Goal: Task Accomplishment & Management: Manage account settings

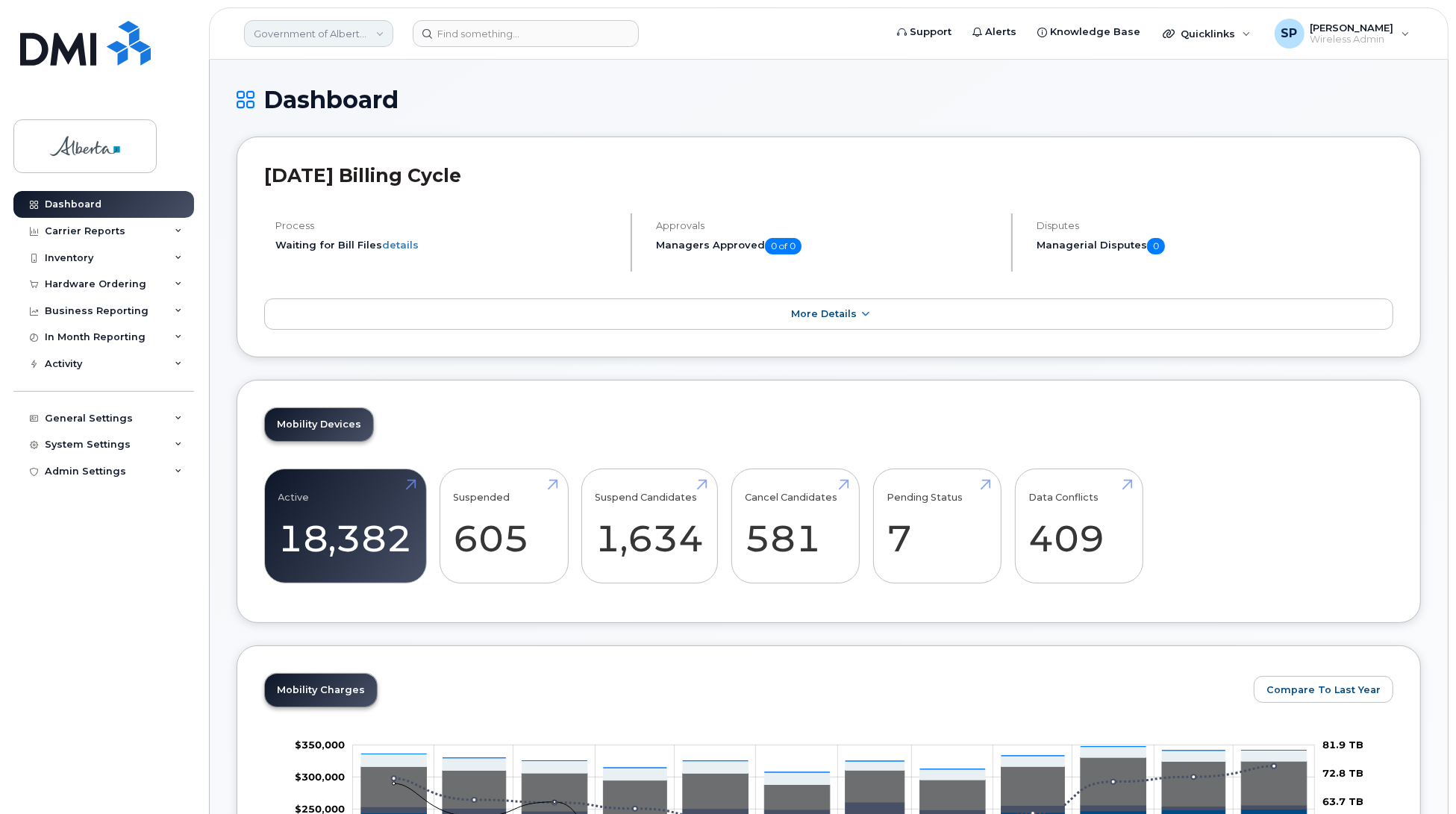
click at [312, 30] on link "Government of Alberta ([GEOGRAPHIC_DATA])" at bounding box center [318, 33] width 150 height 27
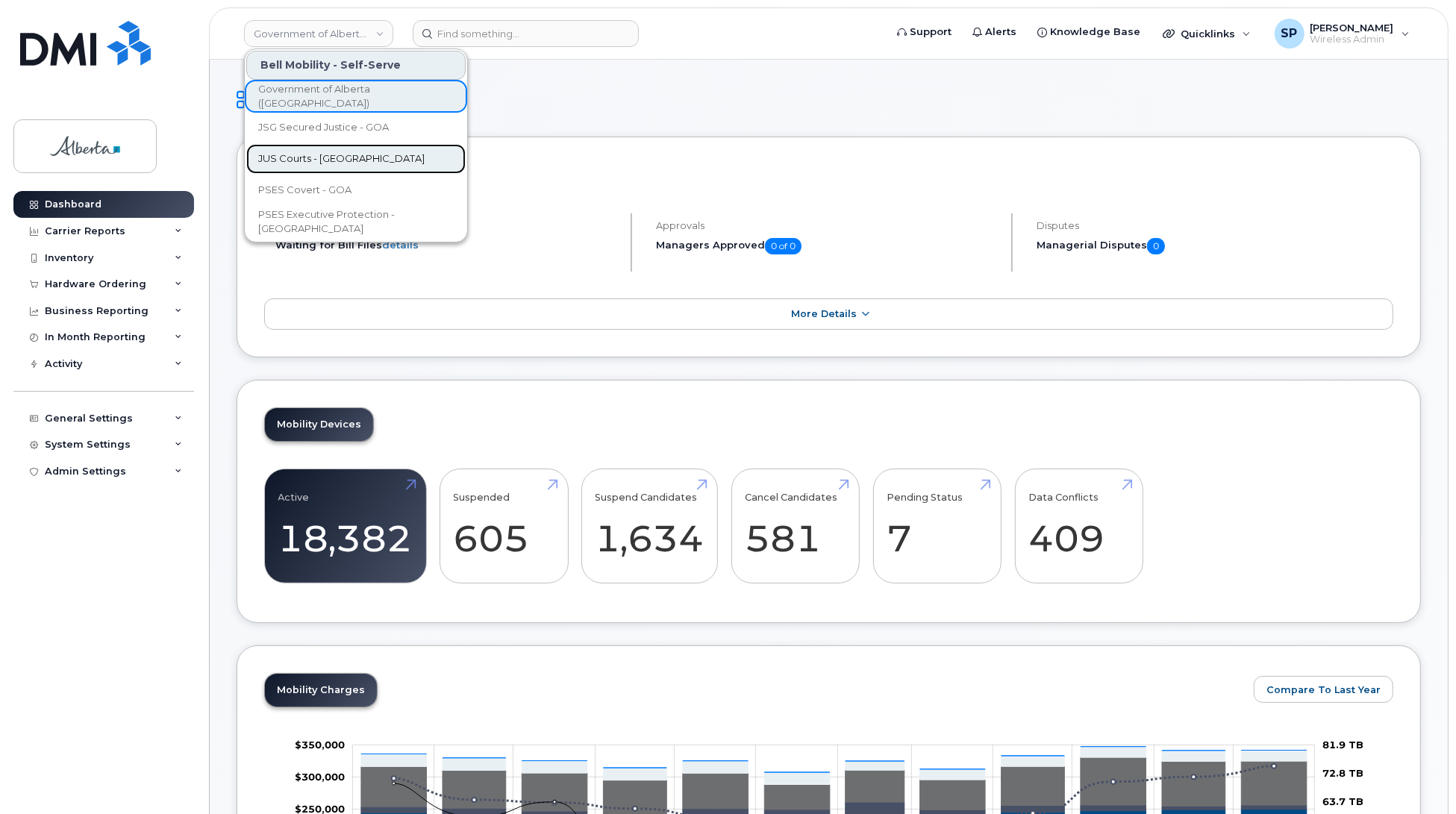
click at [312, 161] on span "JUS Courts - [GEOGRAPHIC_DATA]" at bounding box center [341, 158] width 166 height 15
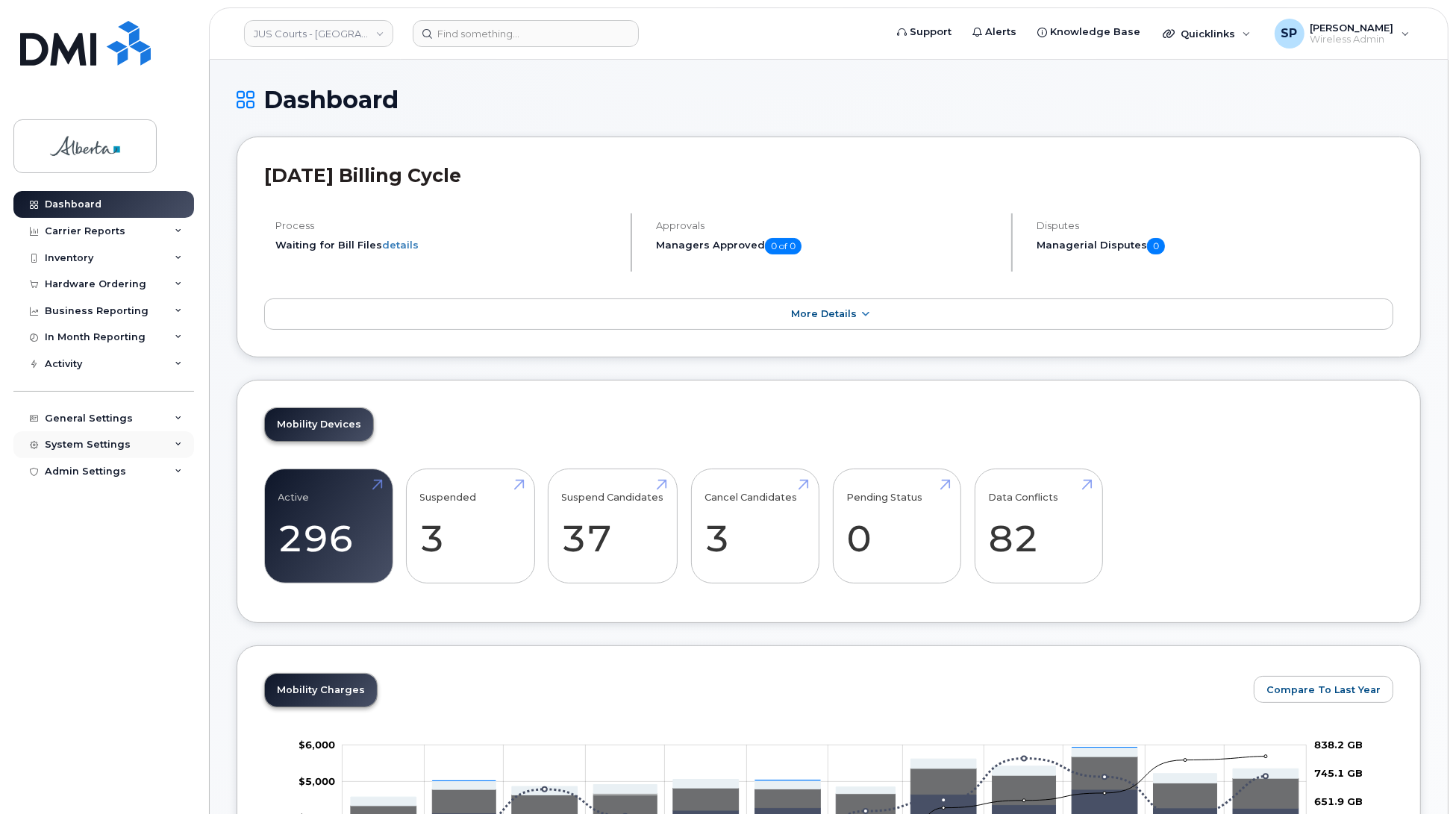
click at [95, 455] on div "System Settings" at bounding box center [104, 444] width 181 height 27
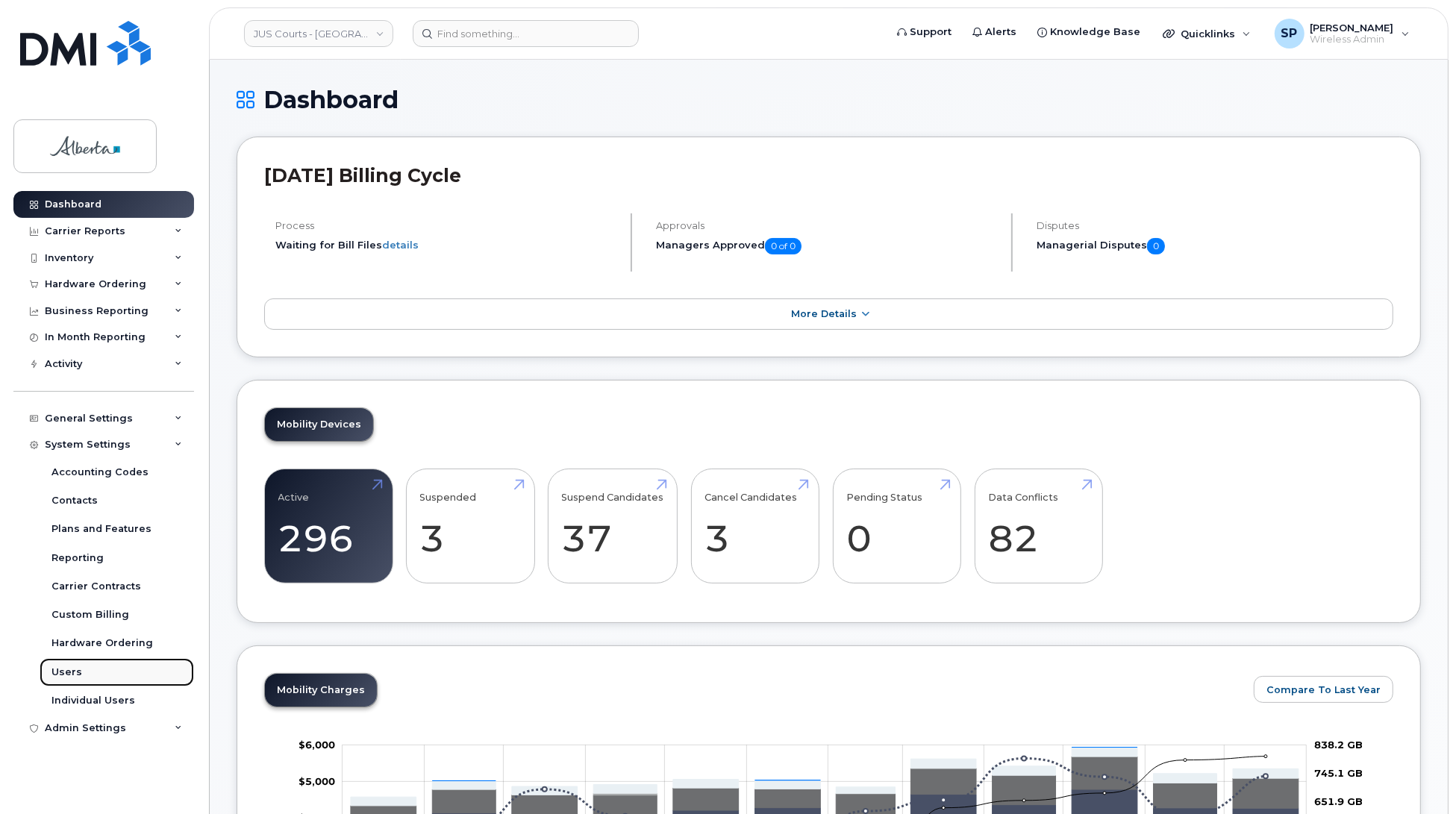
click at [66, 674] on div "Users" at bounding box center [67, 672] width 31 height 14
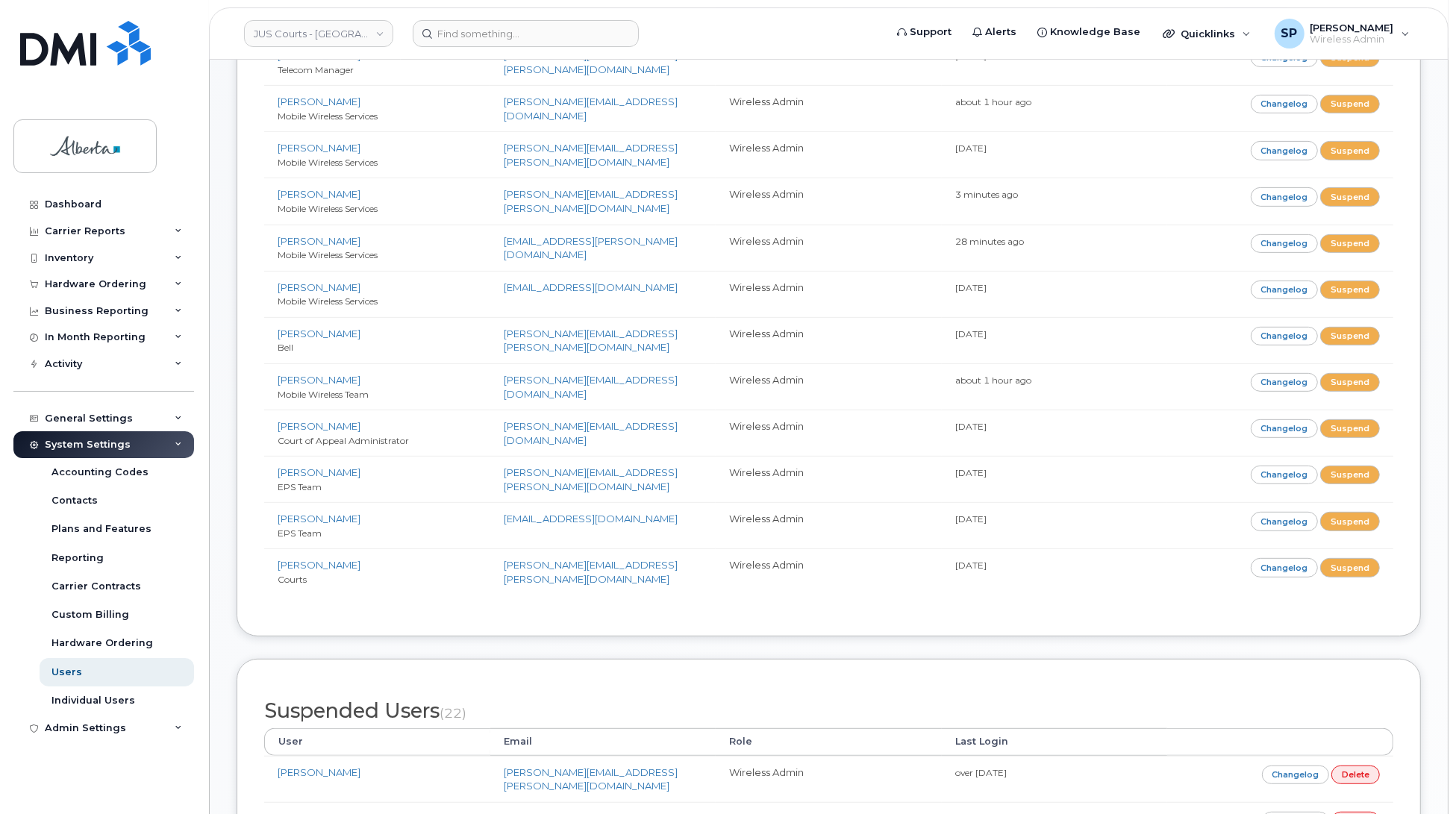
scroll to position [577, 0]
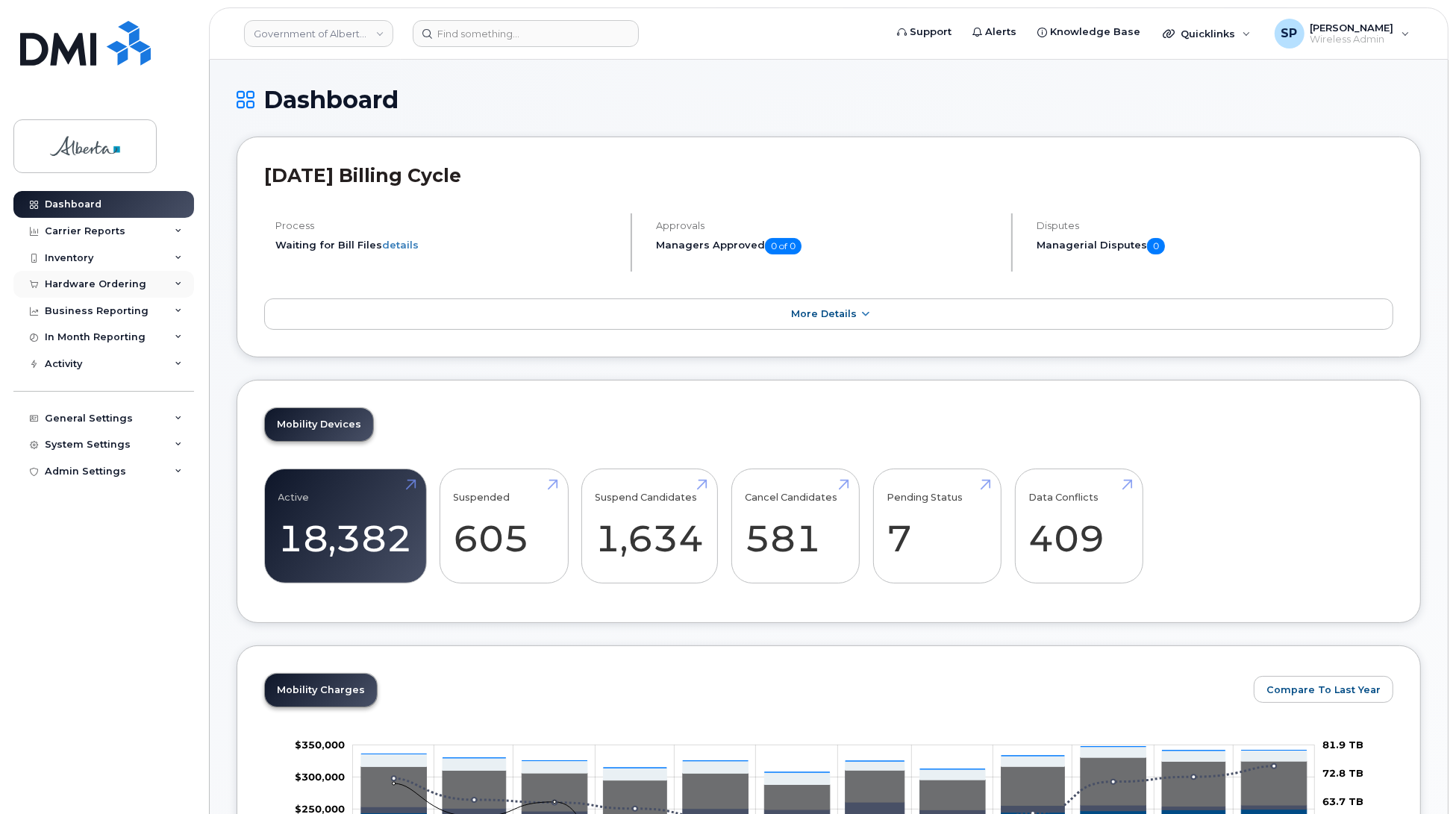
click at [80, 278] on div "Hardware Ordering" at bounding box center [104, 284] width 181 height 27
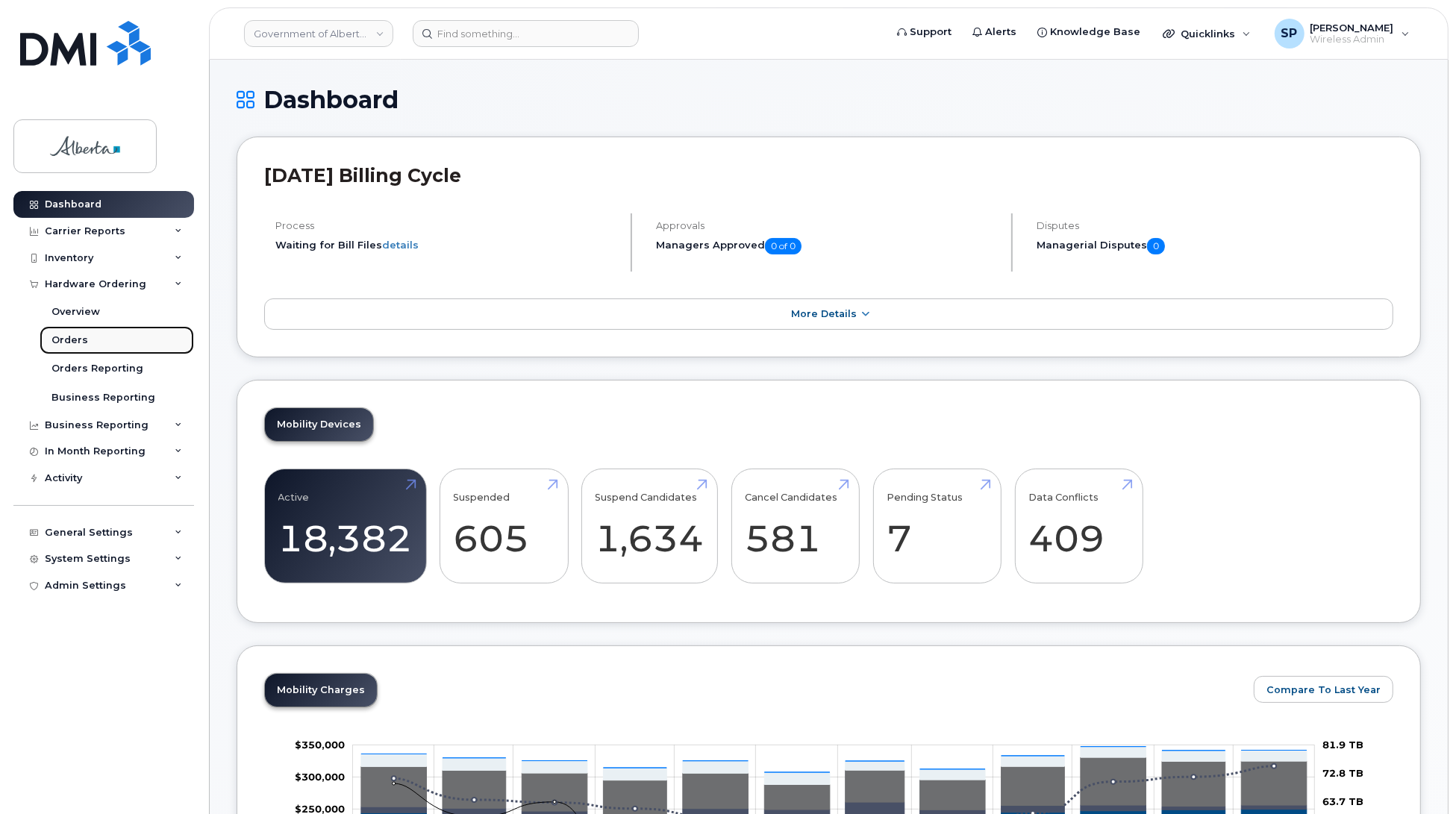
click at [68, 345] on div "Orders" at bounding box center [69, 340] width 36 height 14
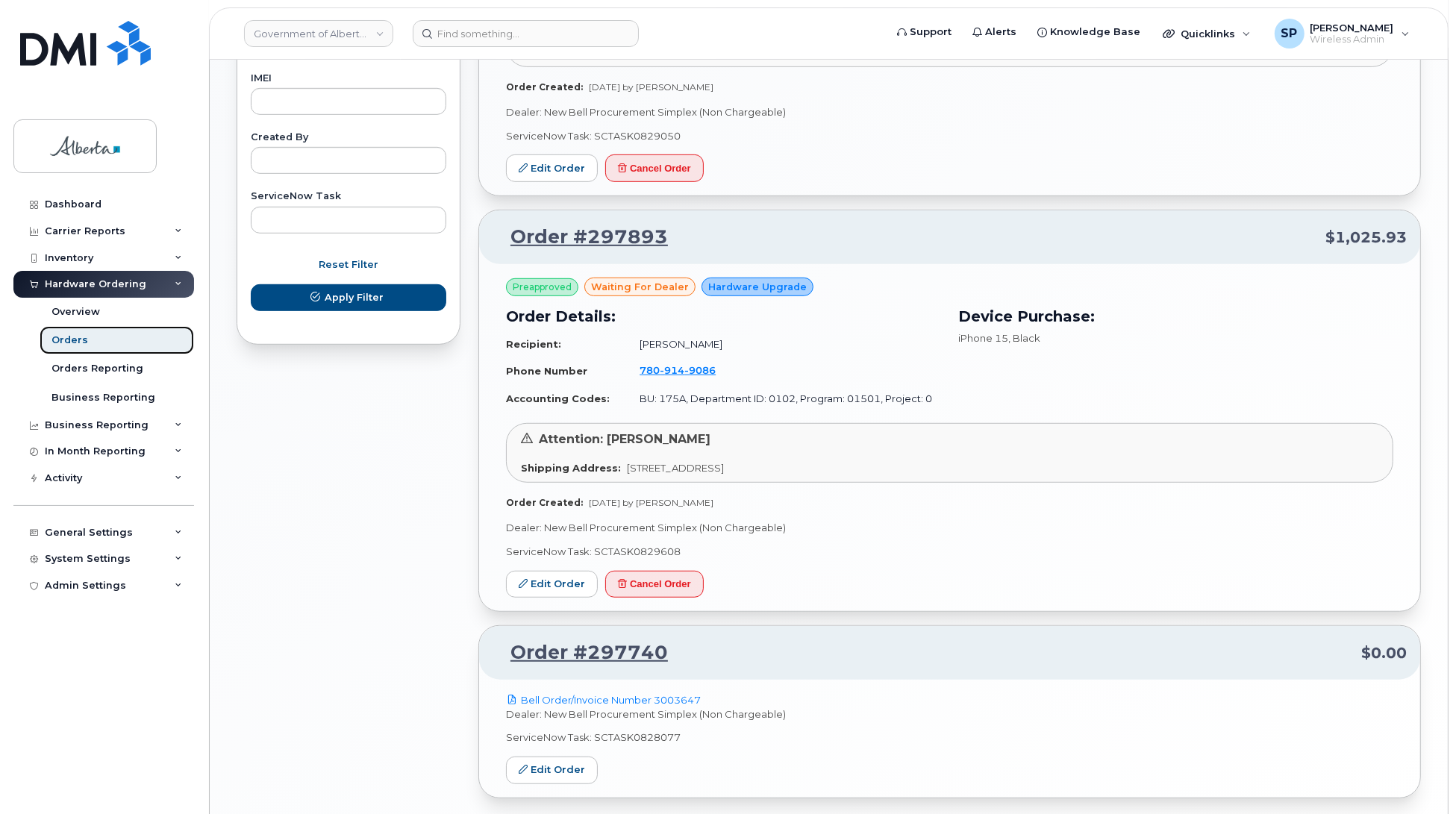
scroll to position [900, 0]
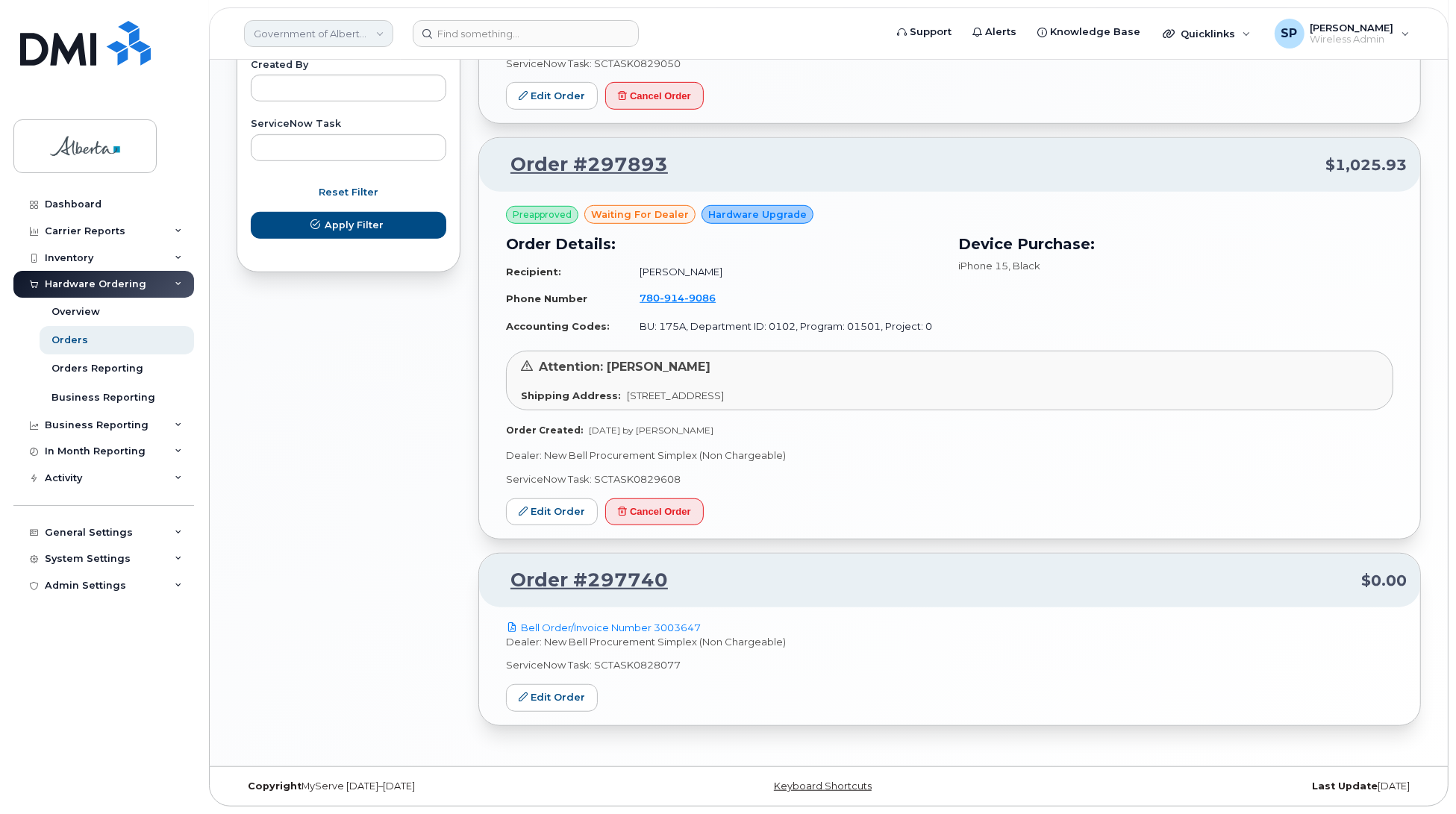
click at [305, 31] on link "Government of Alberta (GOA)" at bounding box center [318, 33] width 150 height 27
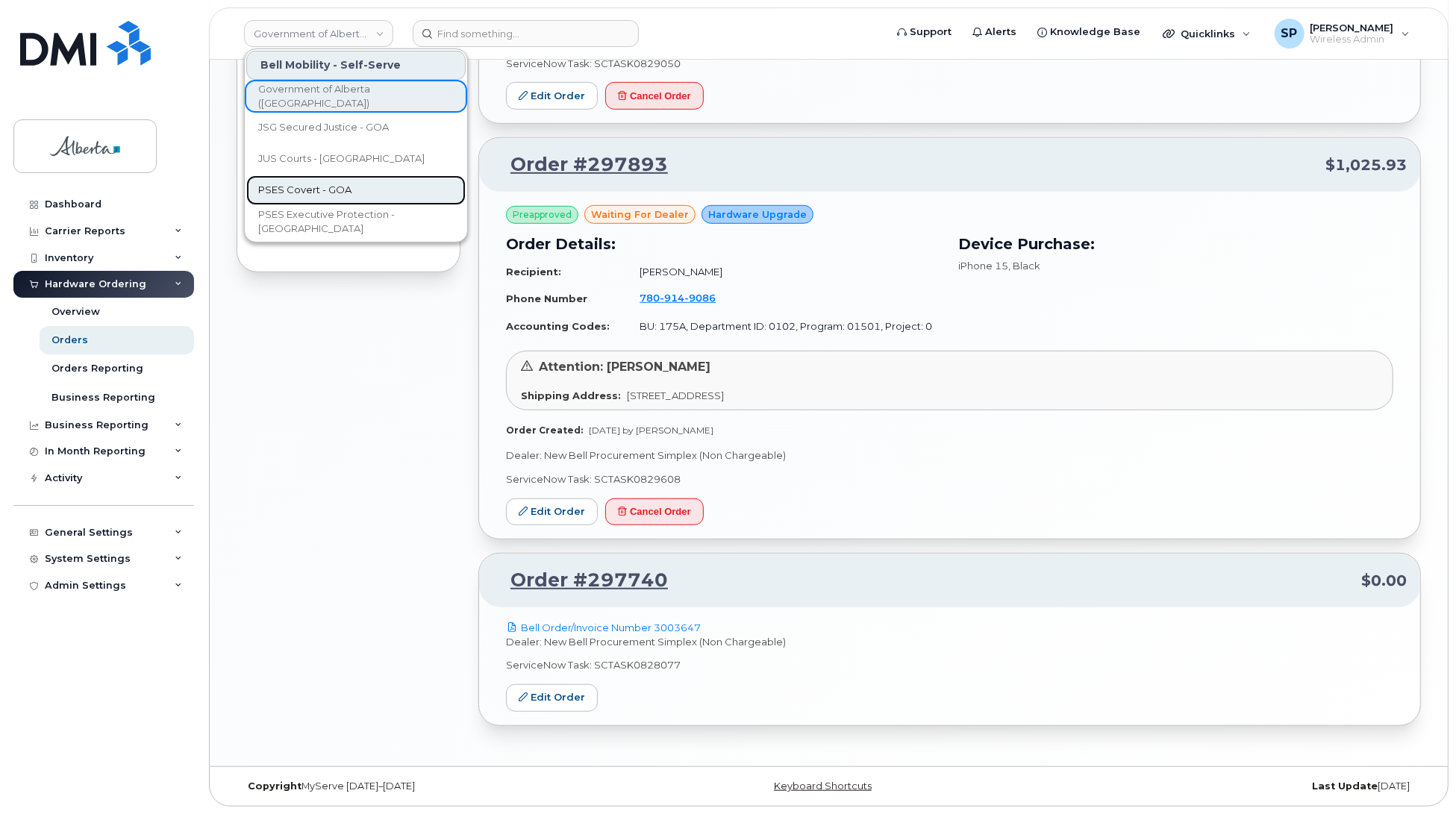
click at [303, 187] on span "PSES Covert - GOA" at bounding box center [305, 190] width 93 height 15
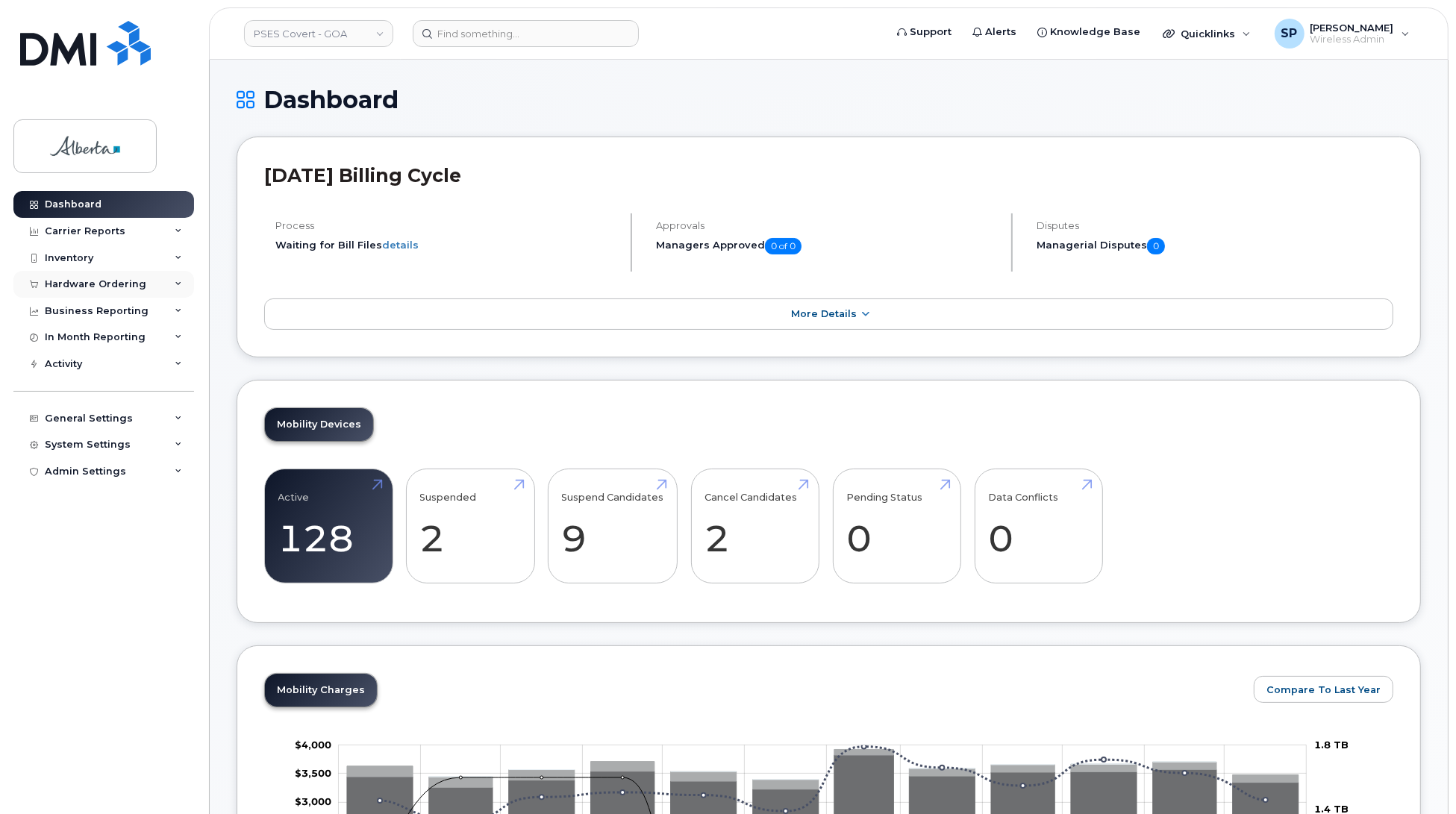
click at [78, 286] on div "Hardware Ordering" at bounding box center [96, 284] width 101 height 12
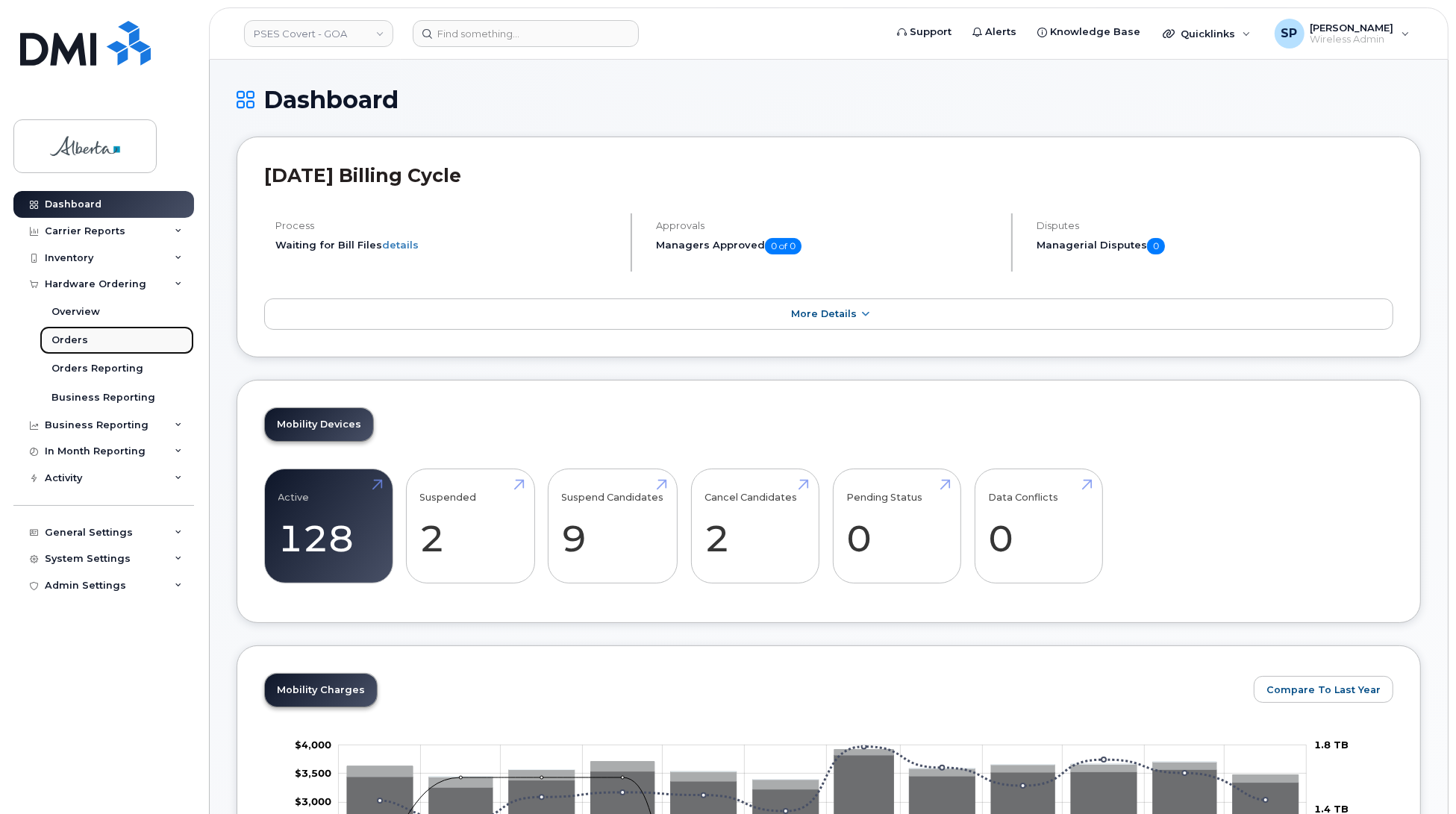
click at [76, 342] on div "Orders" at bounding box center [69, 340] width 36 height 14
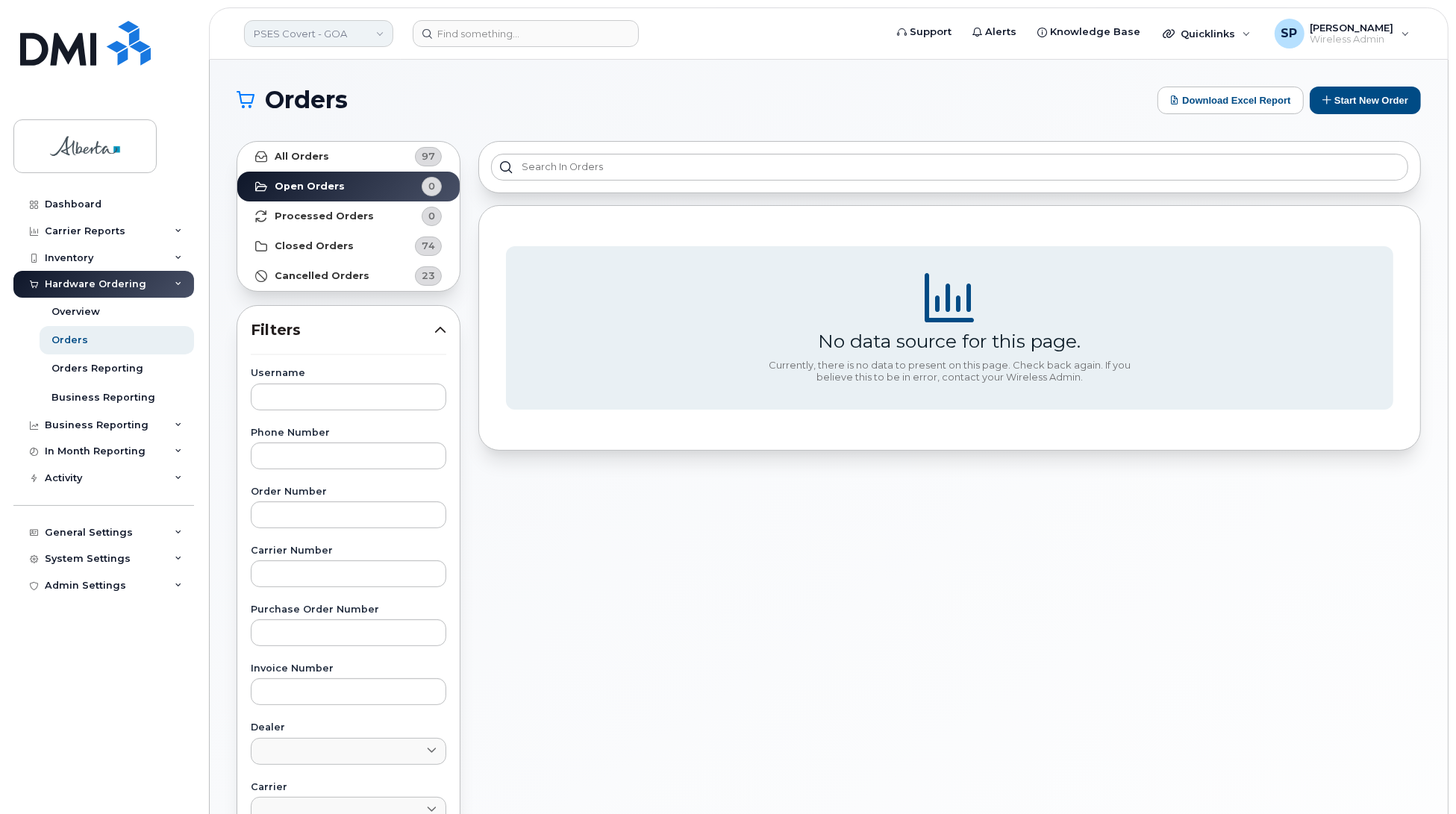
click at [296, 28] on link "PSES Covert - GOA" at bounding box center [318, 33] width 150 height 27
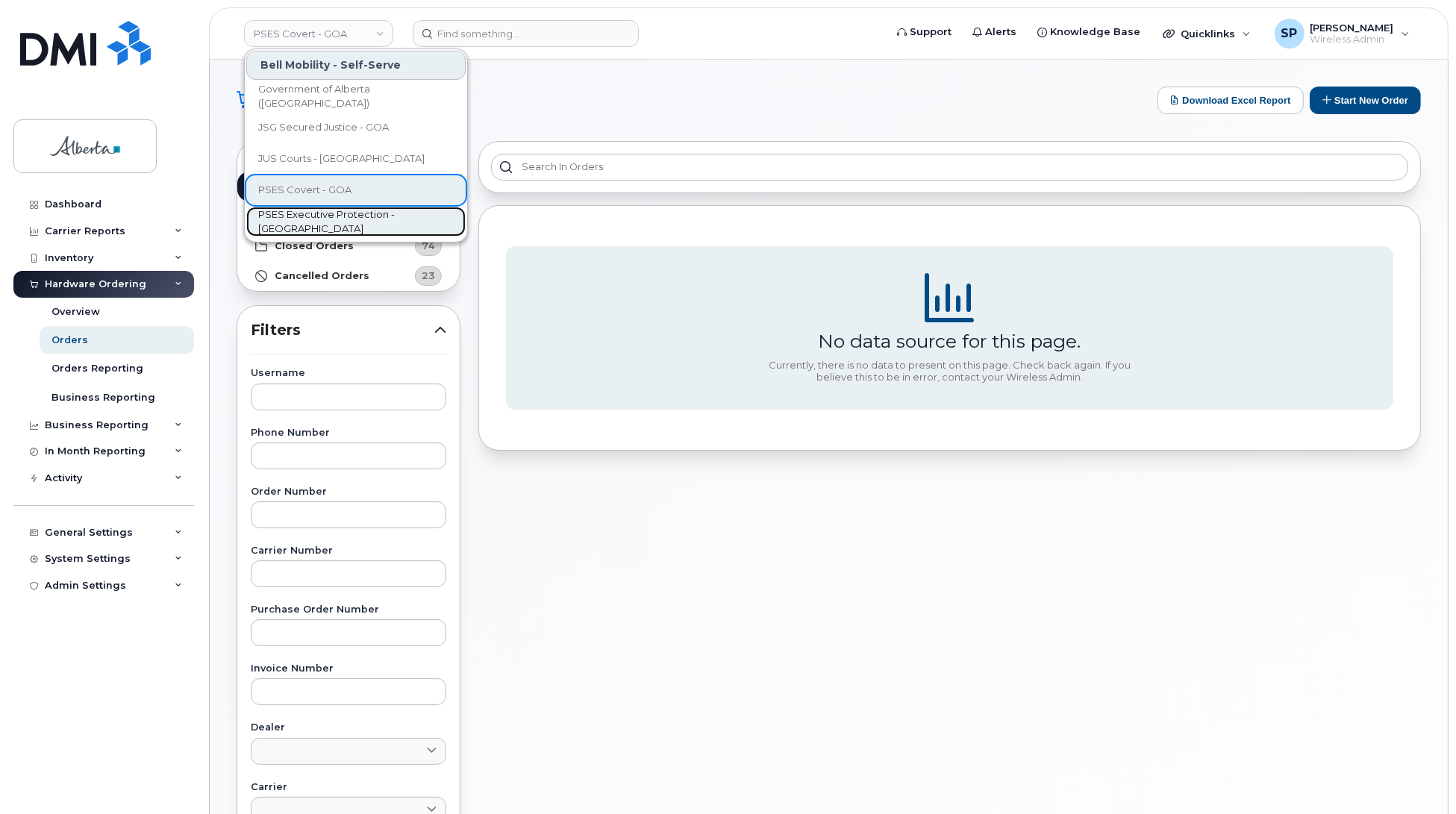
click at [304, 226] on span "PSES Executive Protection - [GEOGRAPHIC_DATA]" at bounding box center [343, 222] width 171 height 29
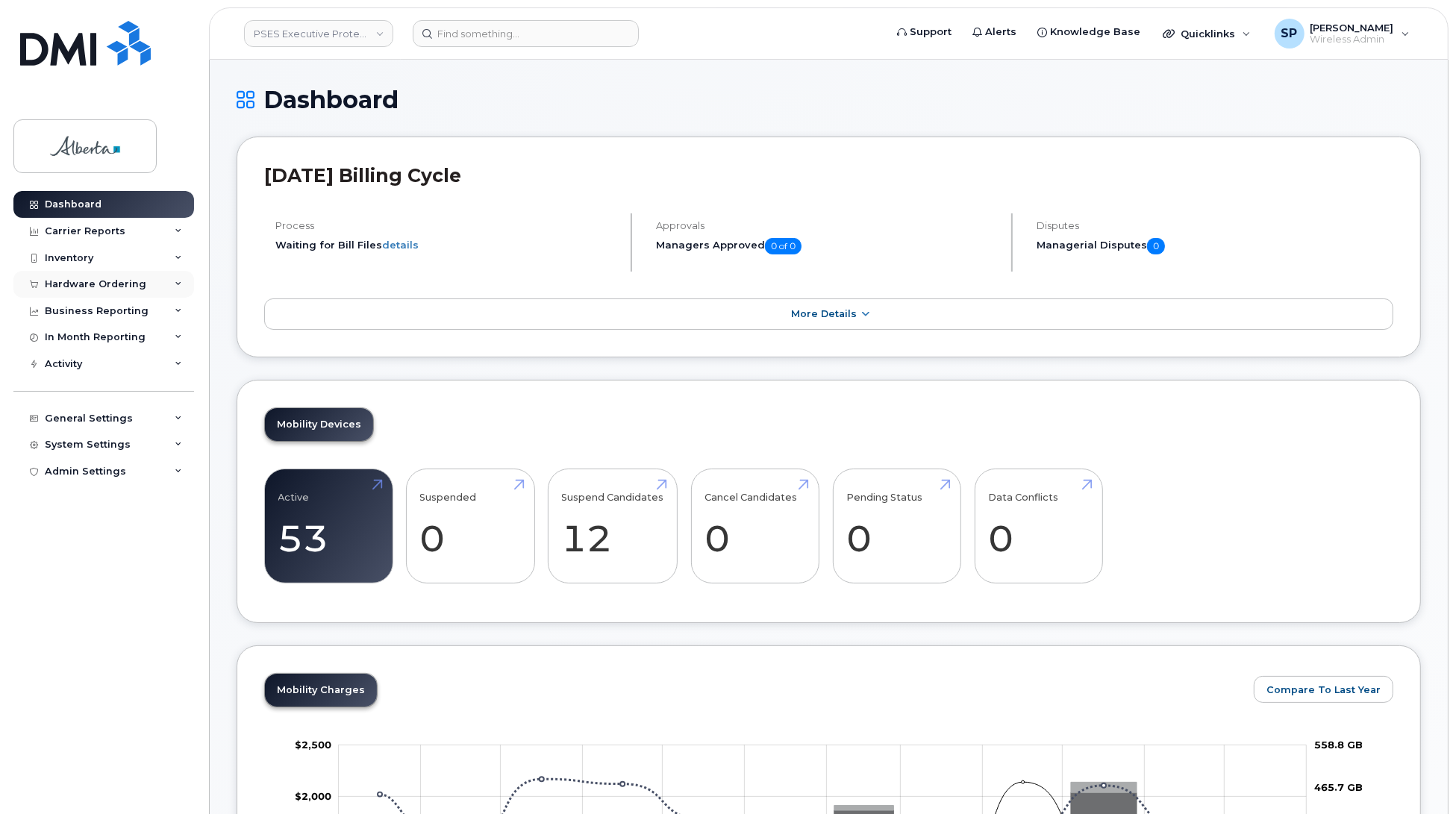
click at [100, 278] on div "Hardware Ordering" at bounding box center [104, 284] width 181 height 27
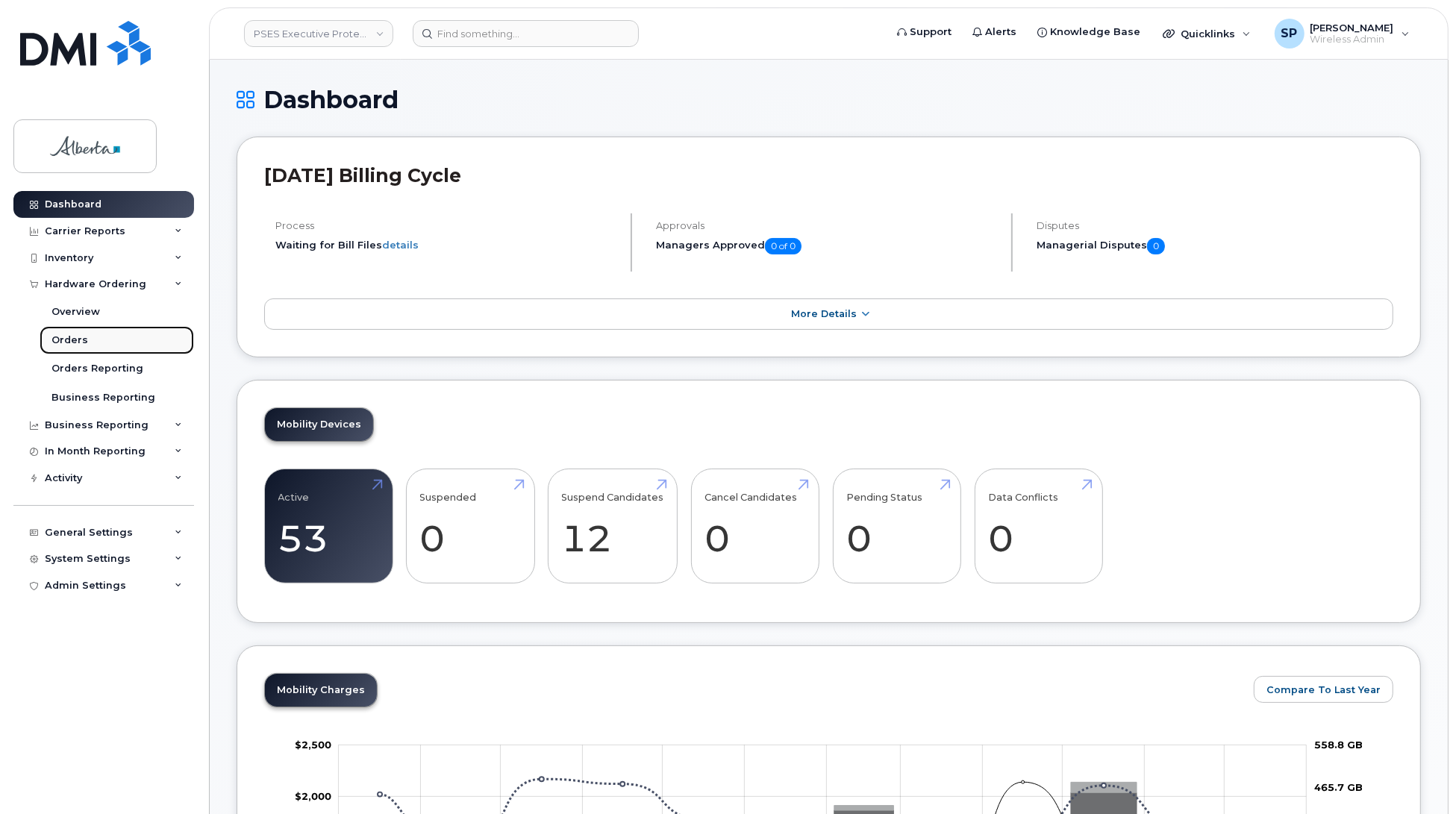
click at [78, 342] on div "Orders" at bounding box center [69, 340] width 36 height 14
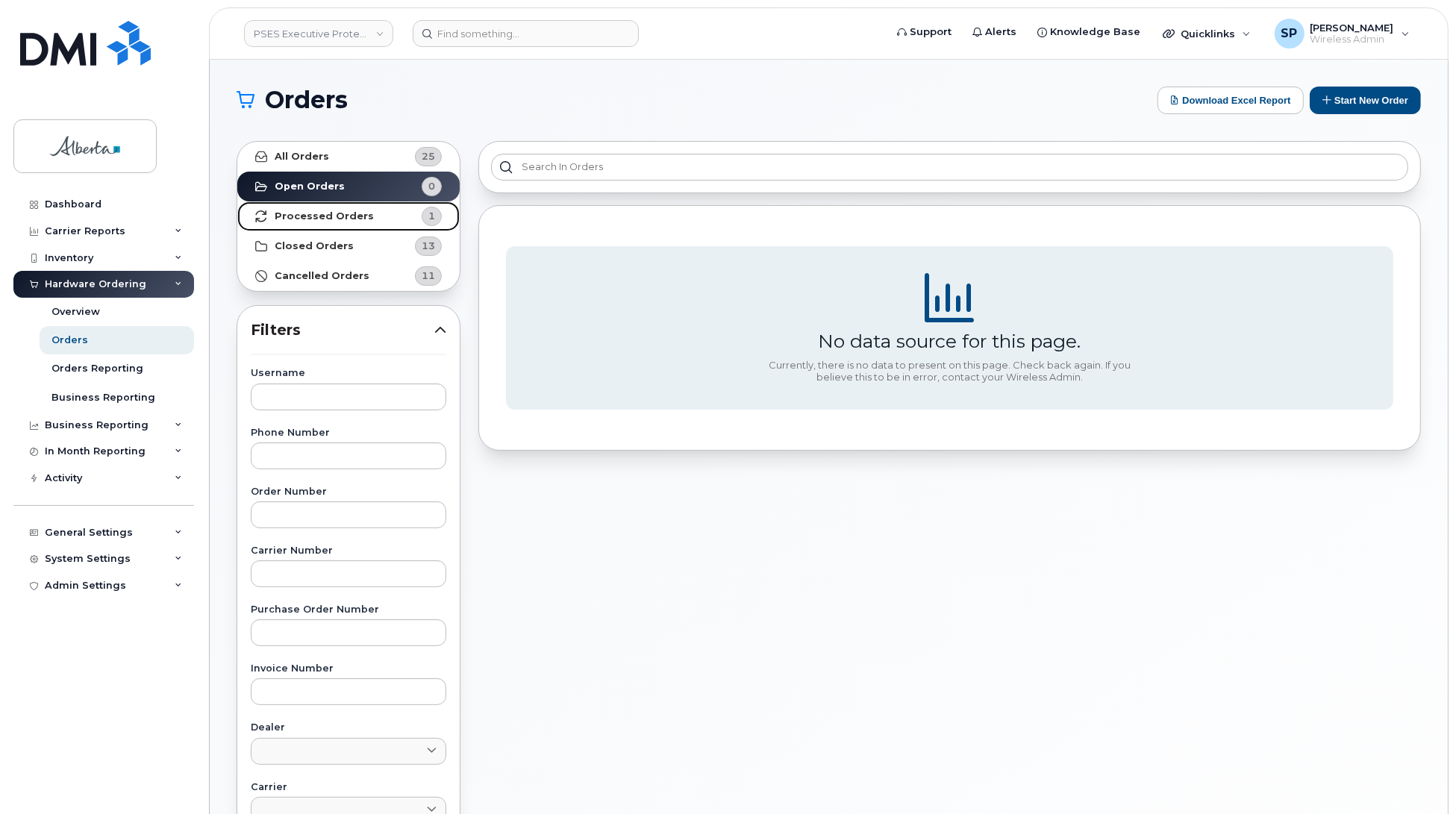
click at [347, 214] on strong "Processed Orders" at bounding box center [324, 216] width 99 height 12
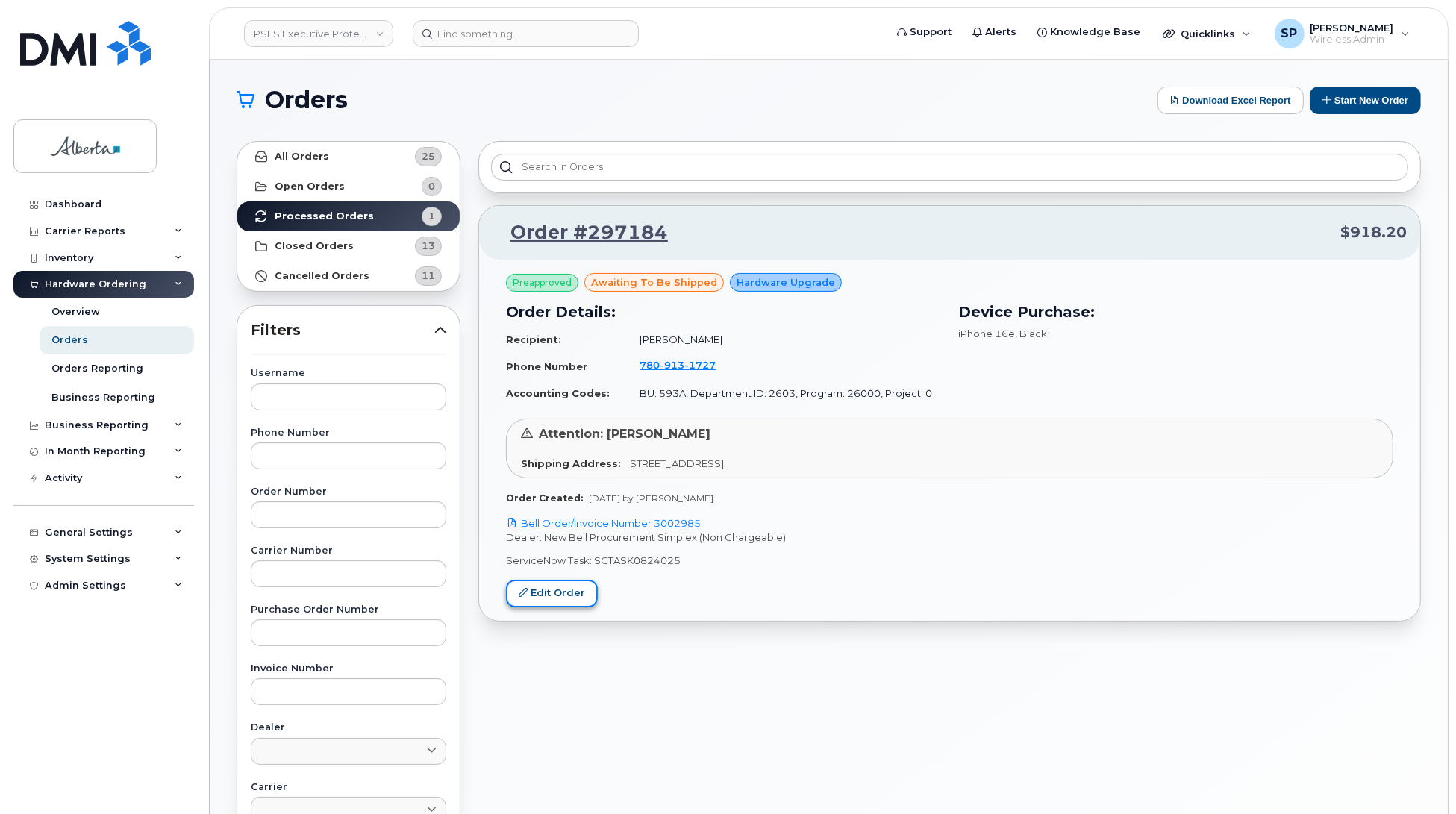
click at [556, 591] on link "Edit Order" at bounding box center [552, 594] width 92 height 27
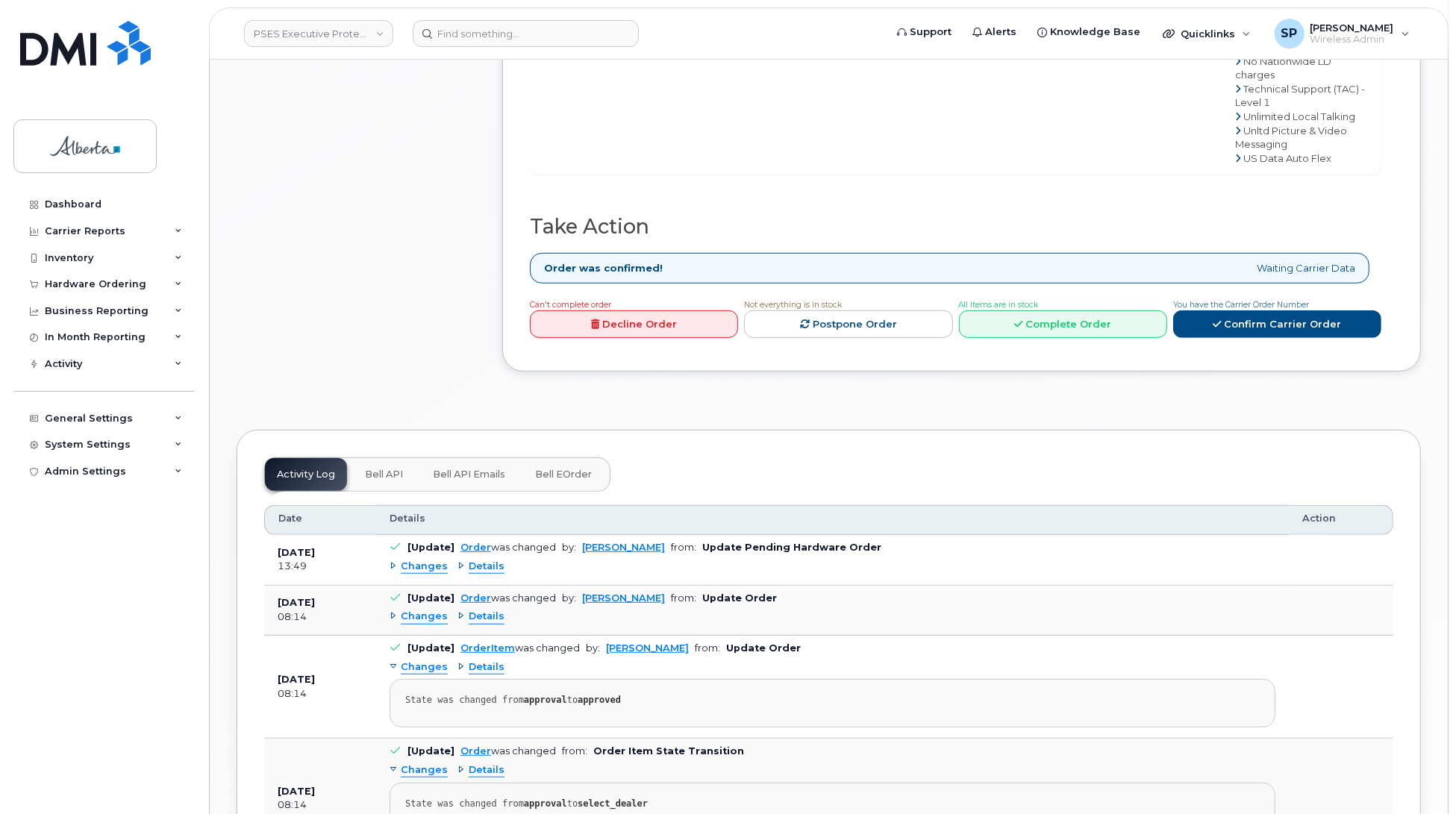
scroll to position [874, 0]
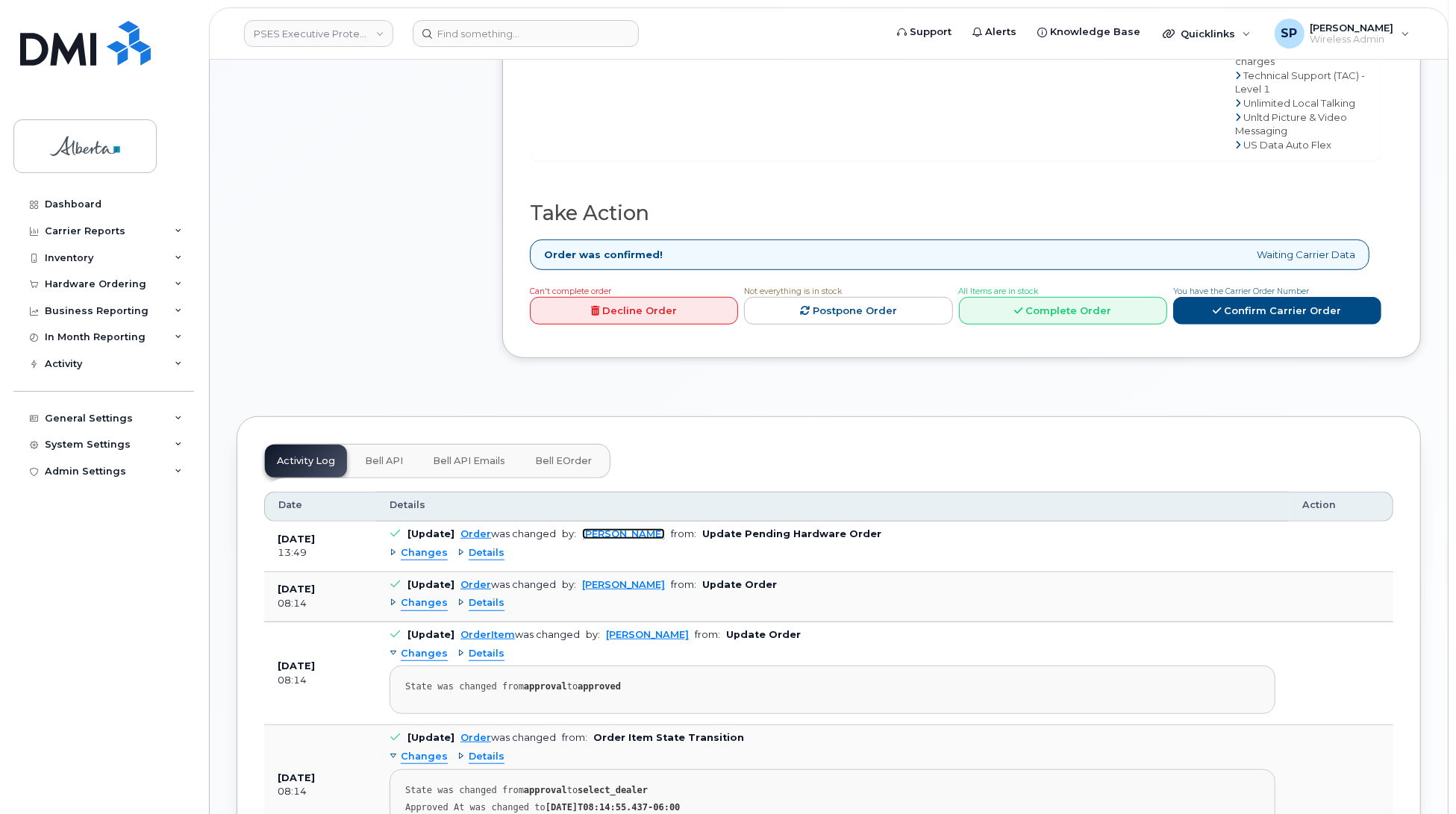
click at [624, 528] on link "[PERSON_NAME]" at bounding box center [623, 534] width 83 height 11
click at [411, 546] on span "Changes" at bounding box center [424, 553] width 47 height 14
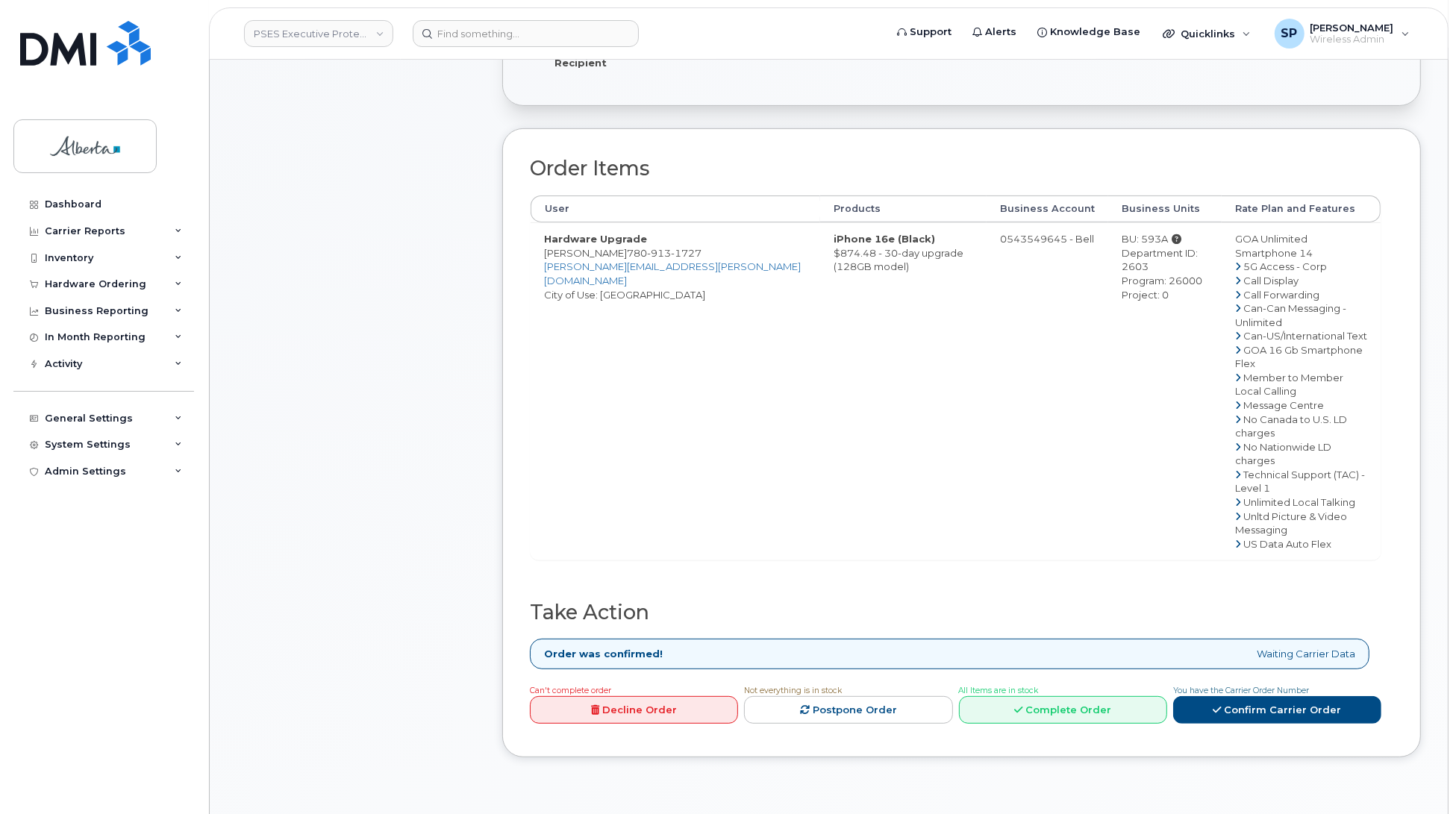
scroll to position [0, 0]
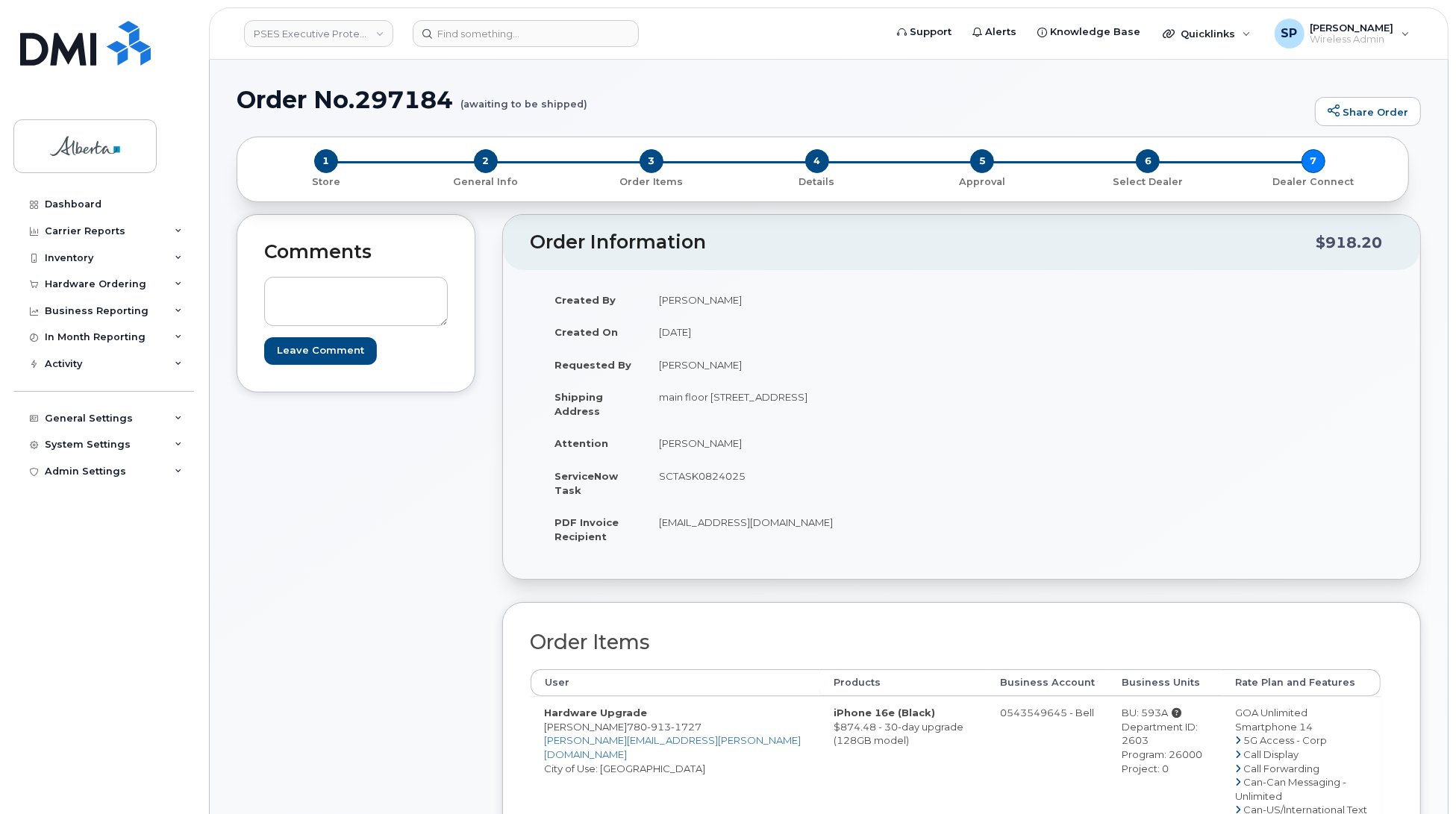
drag, startPoint x: 761, startPoint y: 476, endPoint x: 658, endPoint y: 475, distance: 103.0
click at [658, 475] on td "SCTASK0824025" at bounding box center [798, 483] width 306 height 47
copy td "SCTASK0824025"
click at [318, 535] on div "Comments Leave Comment" at bounding box center [355, 734] width 239 height 1041
click at [80, 284] on div "Hardware Ordering" at bounding box center [96, 284] width 101 height 12
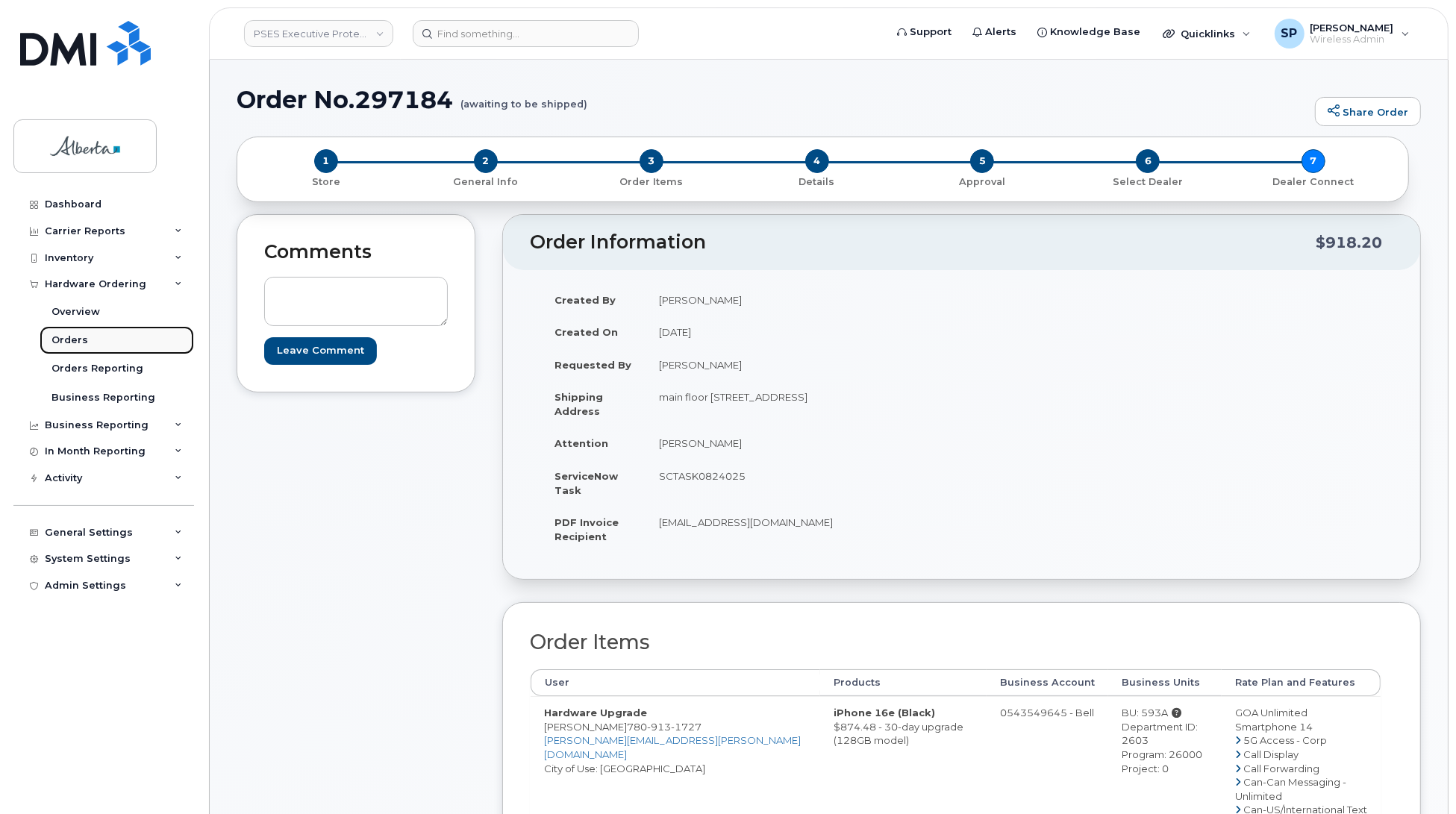
click at [64, 343] on div "Orders" at bounding box center [69, 340] width 36 height 14
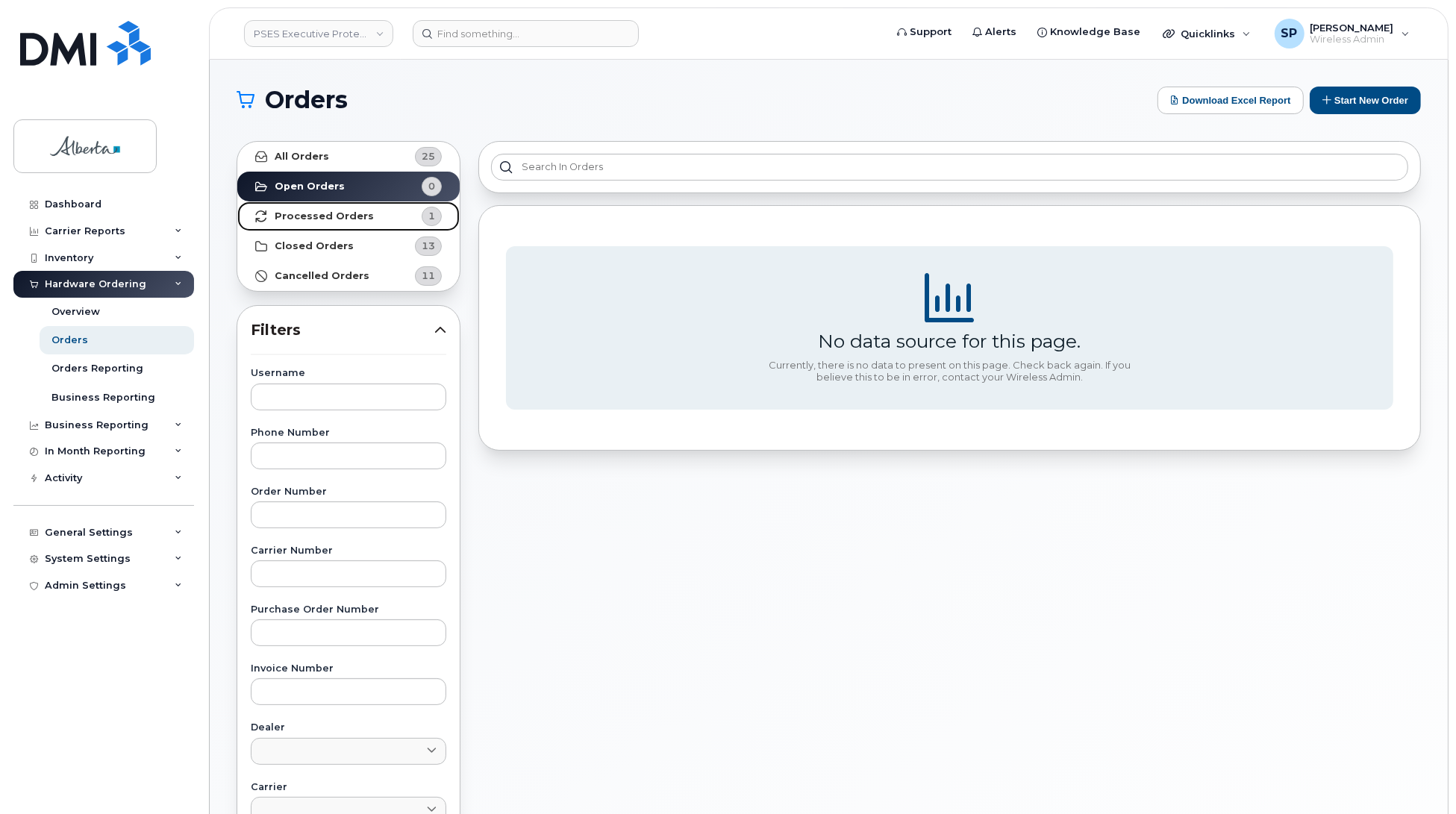
click at [334, 217] on strong "Processed Orders" at bounding box center [324, 216] width 99 height 12
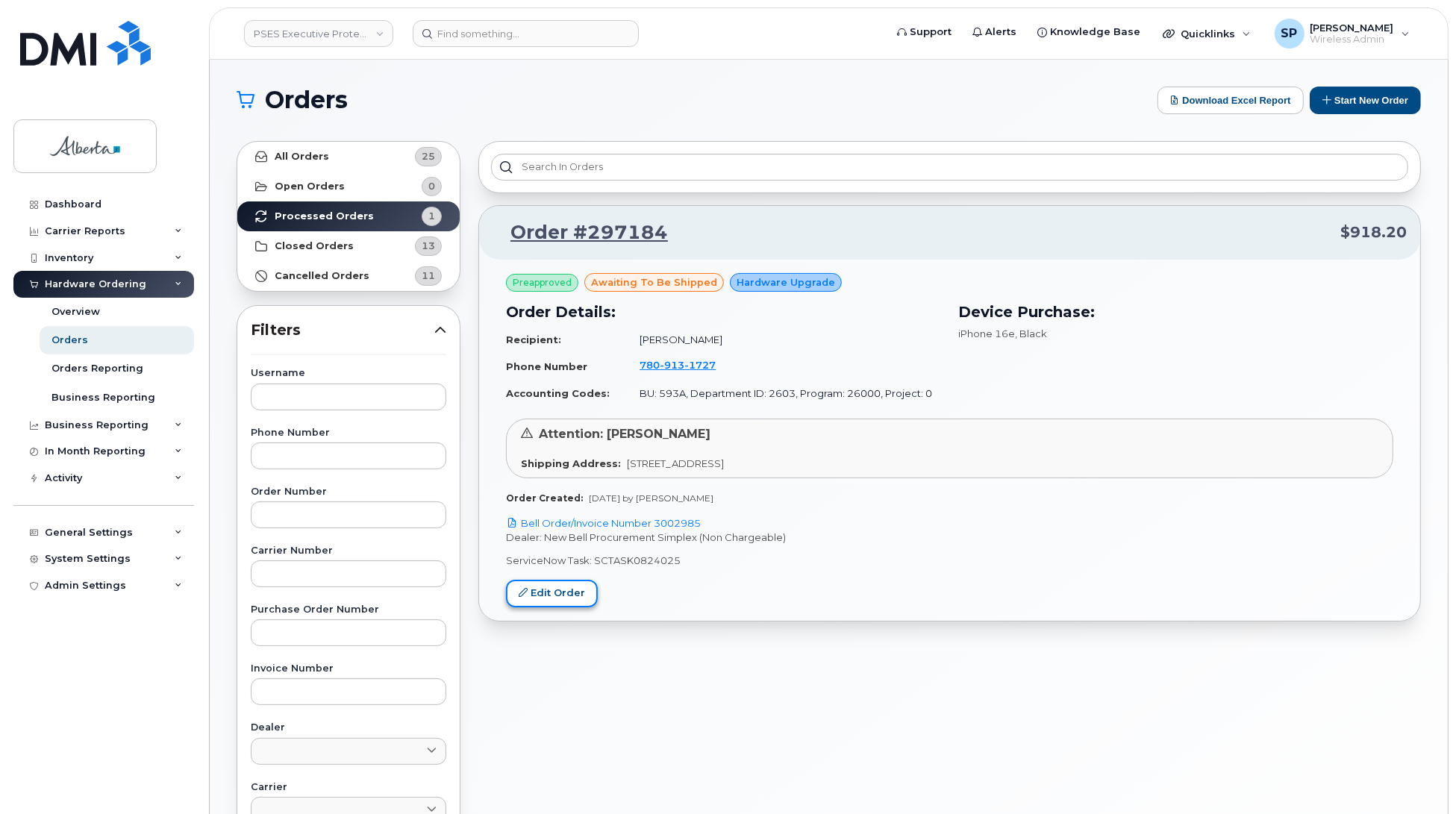
click at [558, 597] on link "Edit Order" at bounding box center [552, 594] width 92 height 27
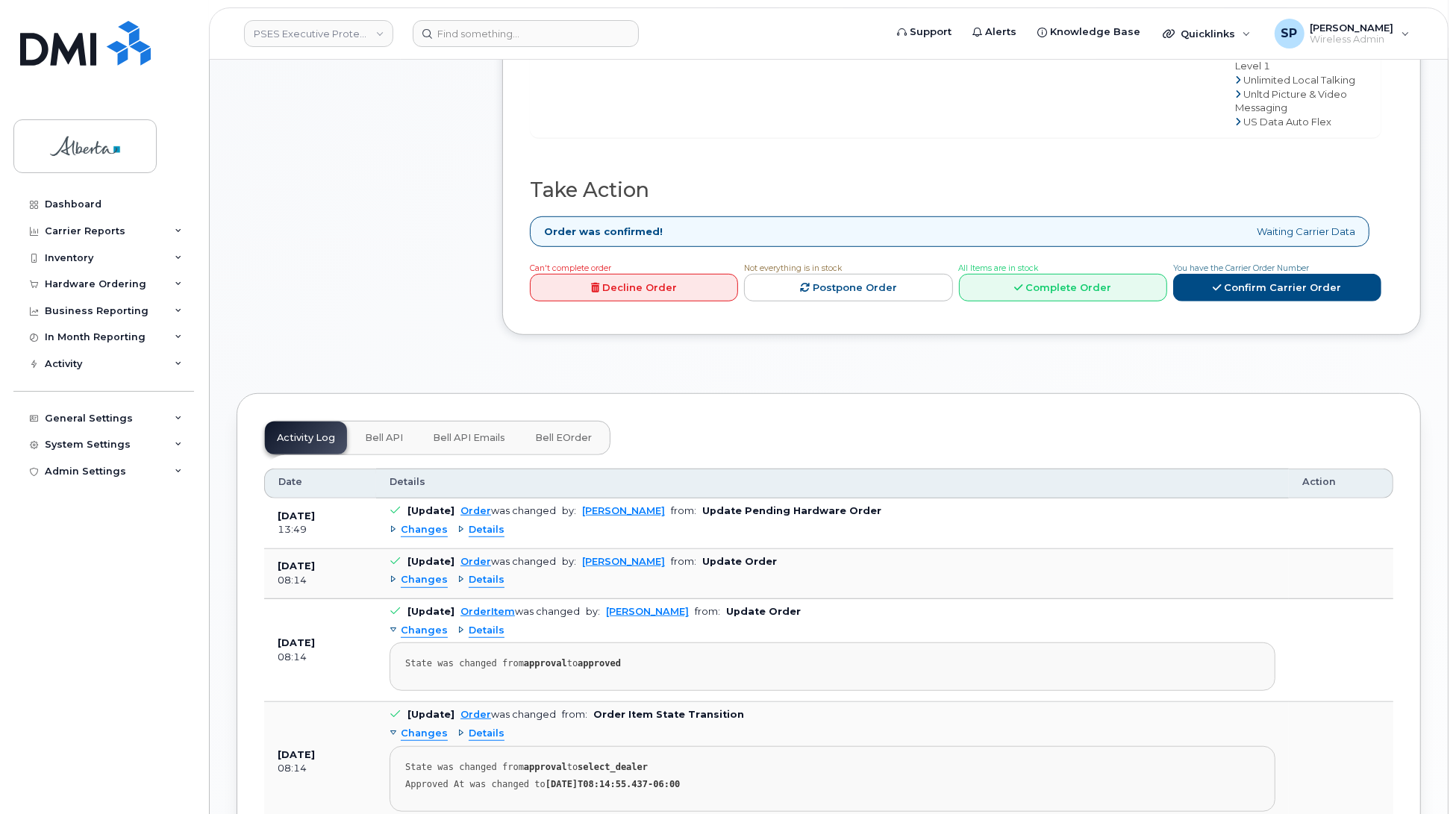
scroll to position [906, 0]
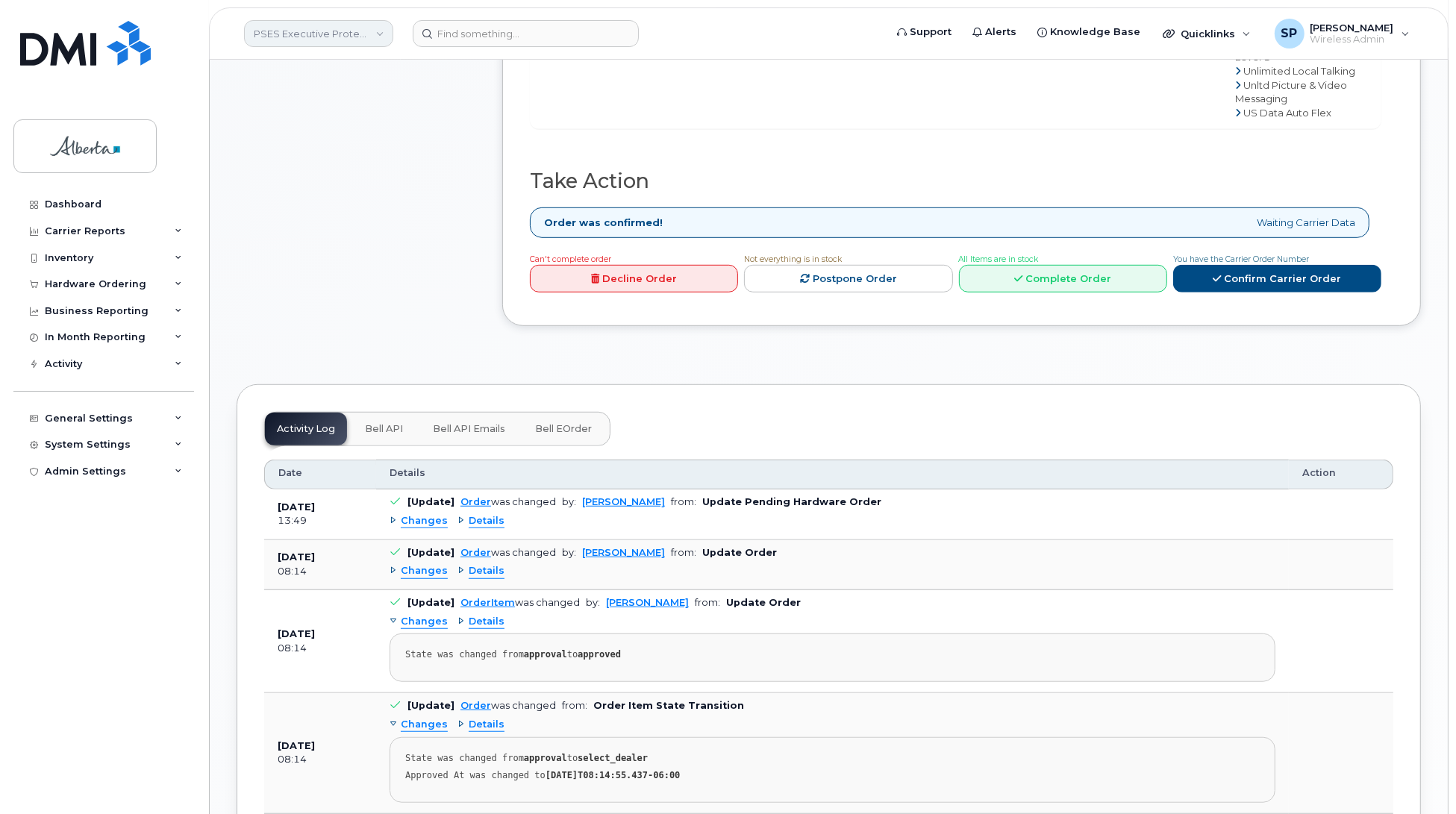
click at [310, 32] on link "PSES Executive Protection - [GEOGRAPHIC_DATA]" at bounding box center [318, 33] width 150 height 27
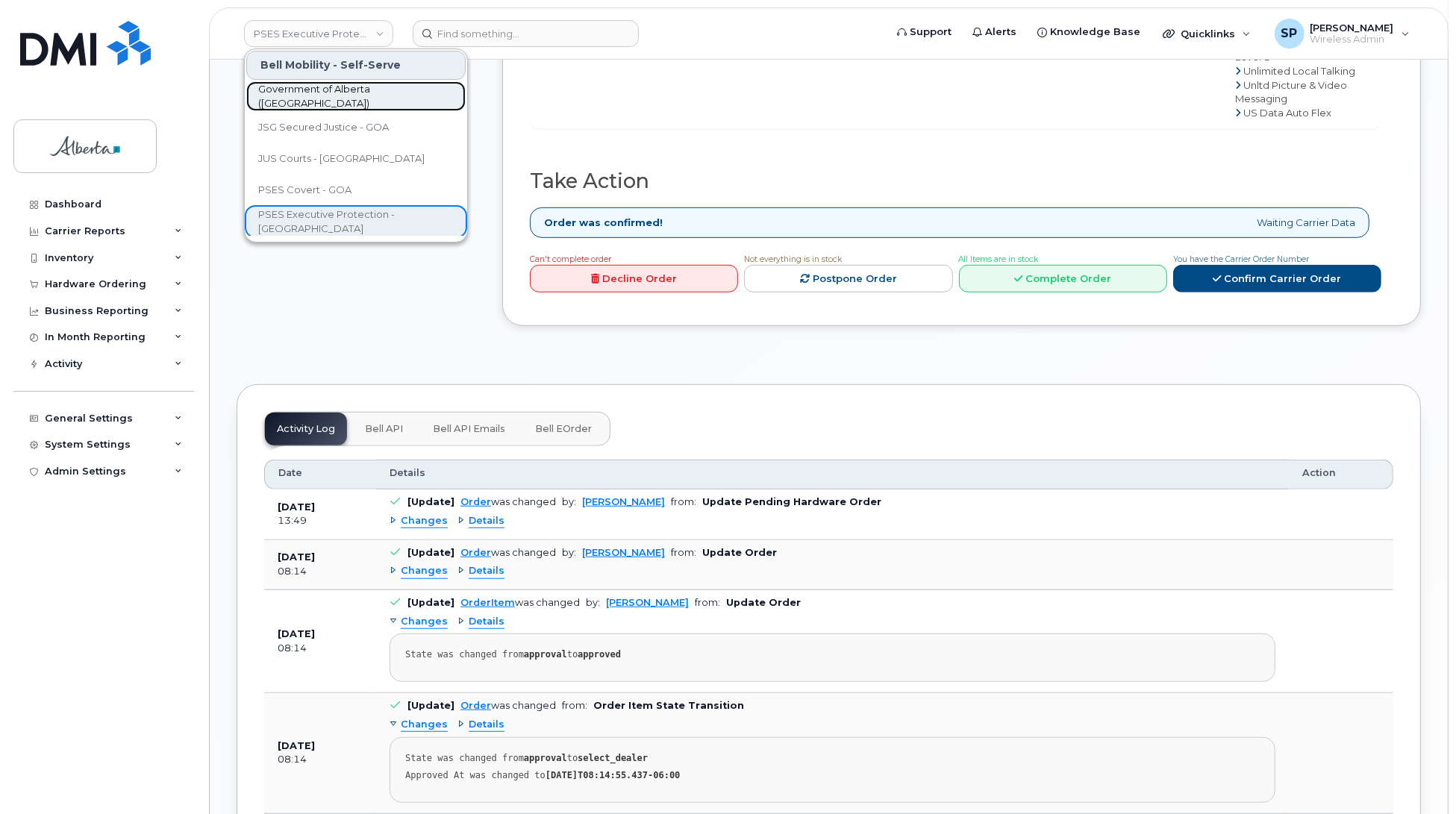
click at [323, 94] on span "Government of Alberta ([GEOGRAPHIC_DATA])" at bounding box center [343, 97] width 171 height 29
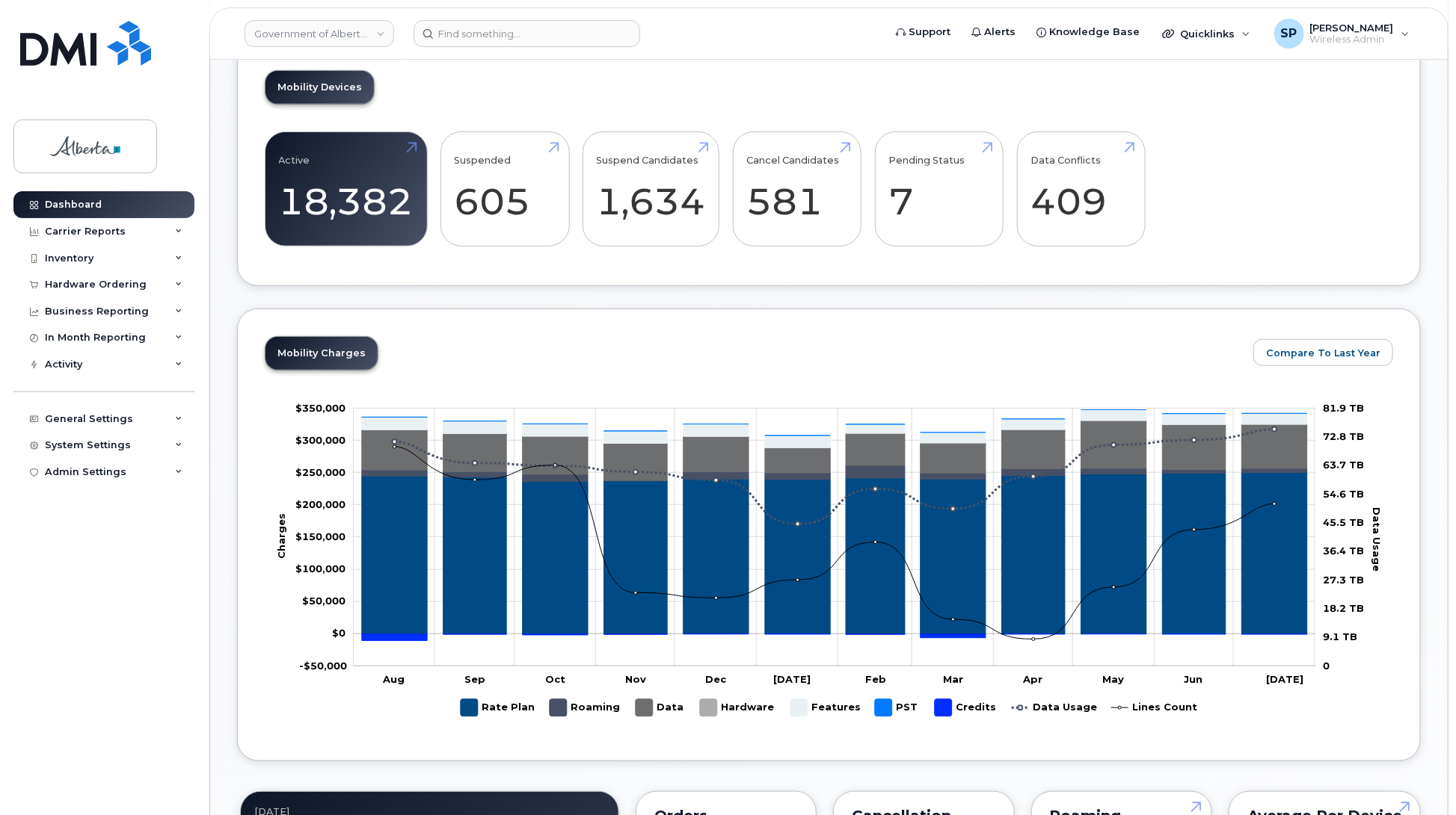
scroll to position [314, 0]
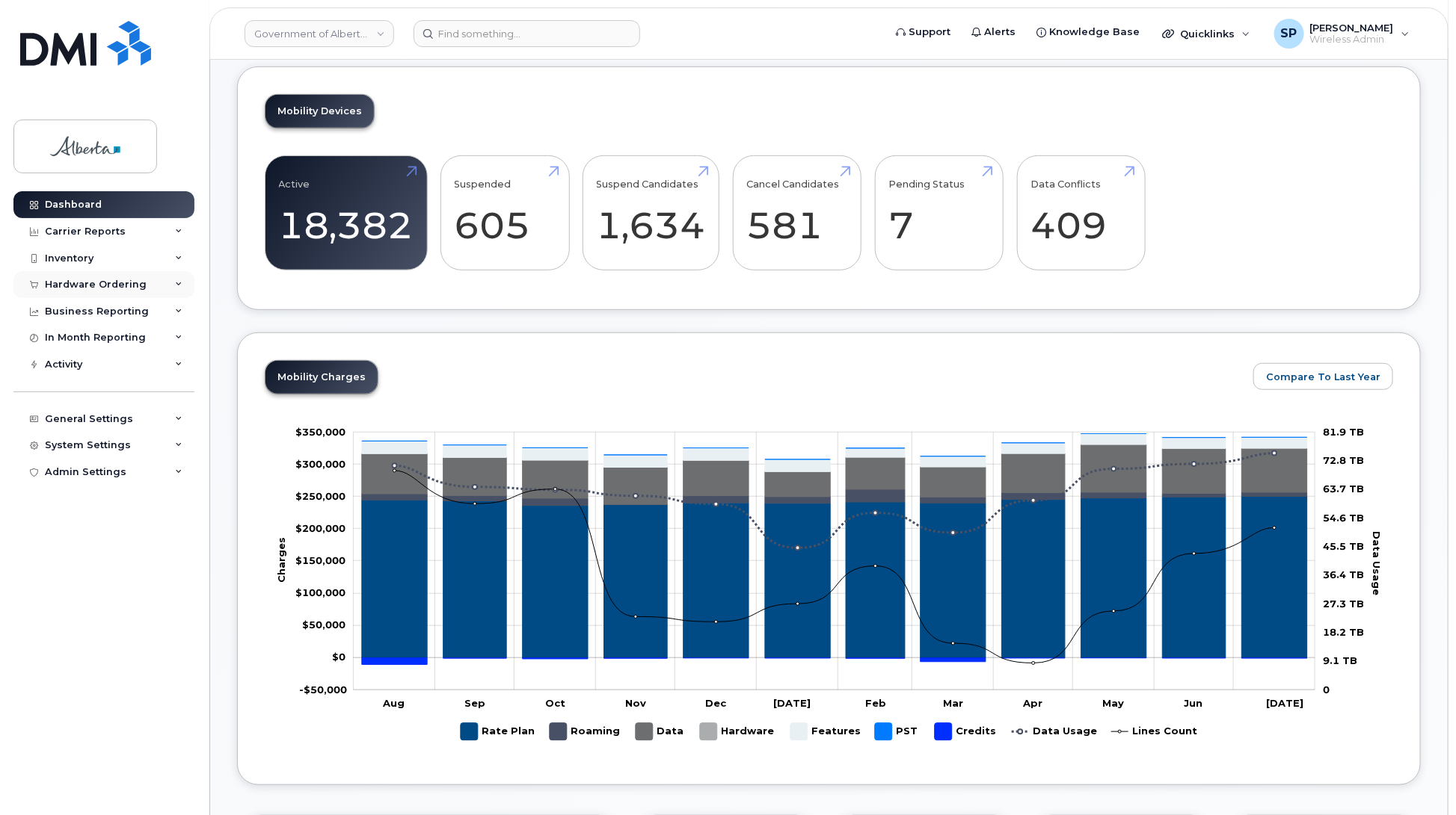
click at [51, 286] on div "Hardware Ordering" at bounding box center [96, 284] width 102 height 12
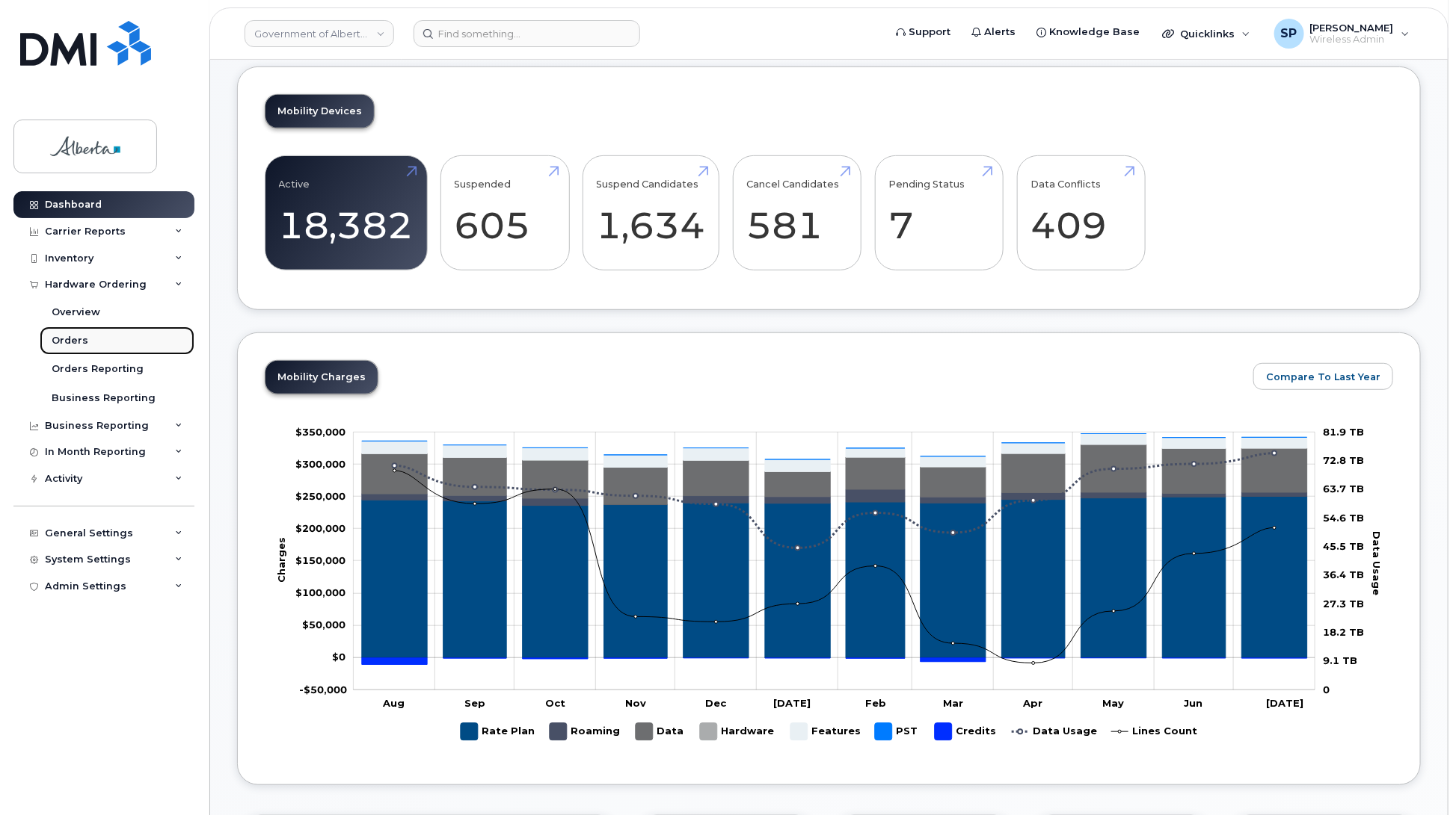
click at [64, 341] on div "Orders" at bounding box center [69, 341] width 36 height 14
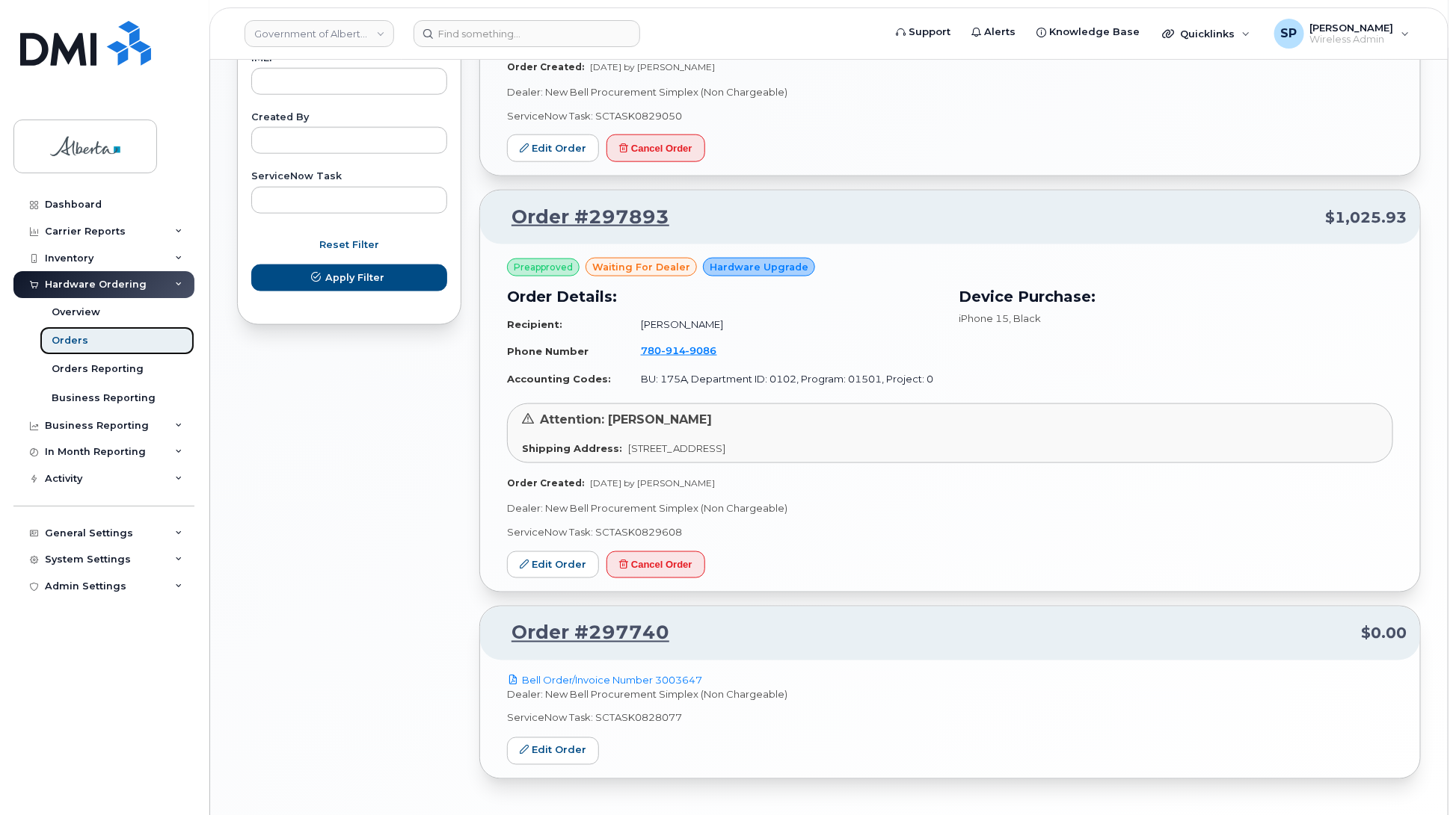
scroll to position [901, 0]
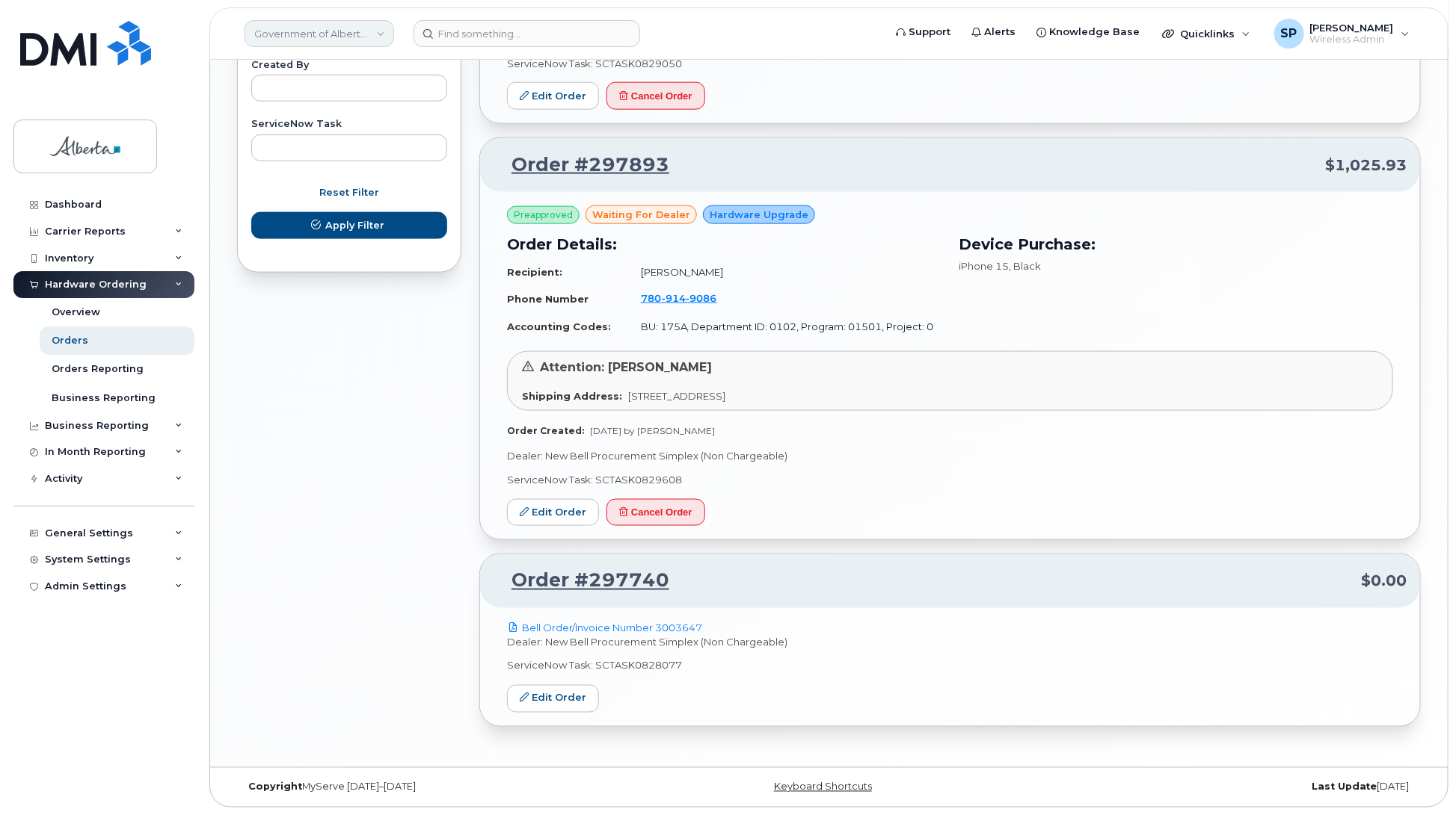
click at [315, 35] on link "Government of Alberta ([GEOGRAPHIC_DATA])" at bounding box center [319, 33] width 150 height 27
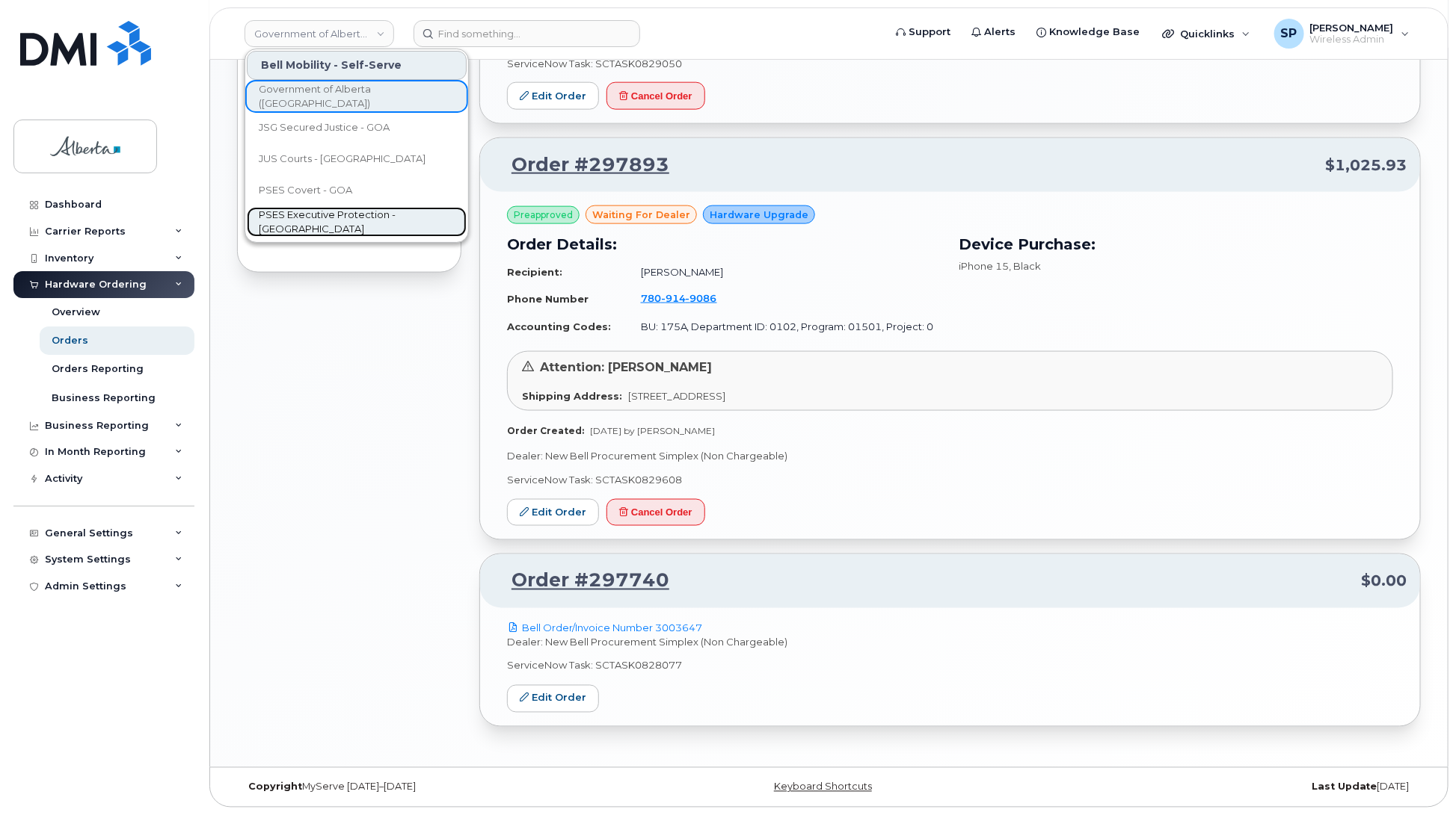
click at [305, 223] on span "PSES Executive Protection - GOA" at bounding box center [344, 222] width 172 height 29
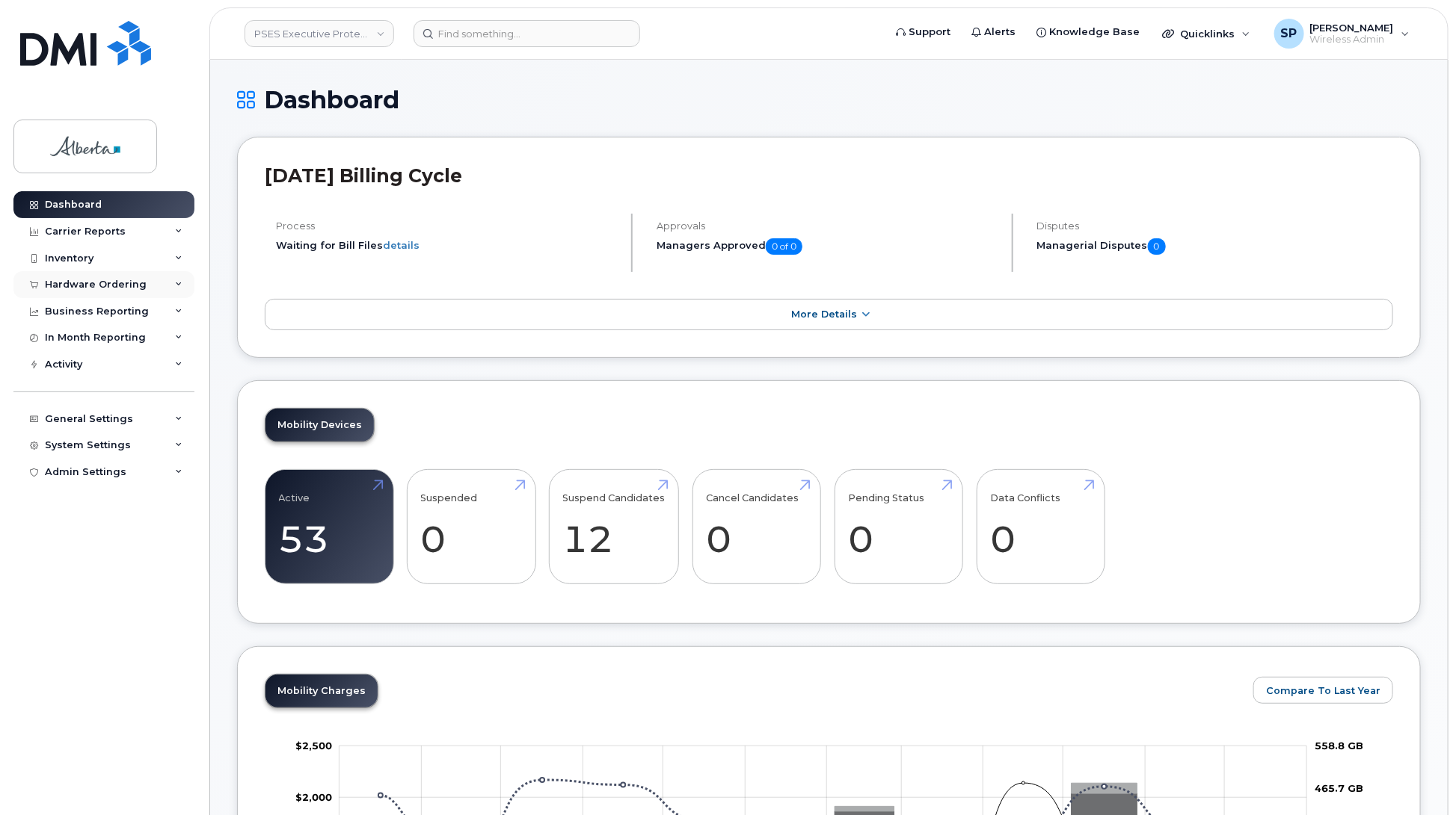
click at [62, 286] on div "Hardware Ordering" at bounding box center [96, 284] width 102 height 12
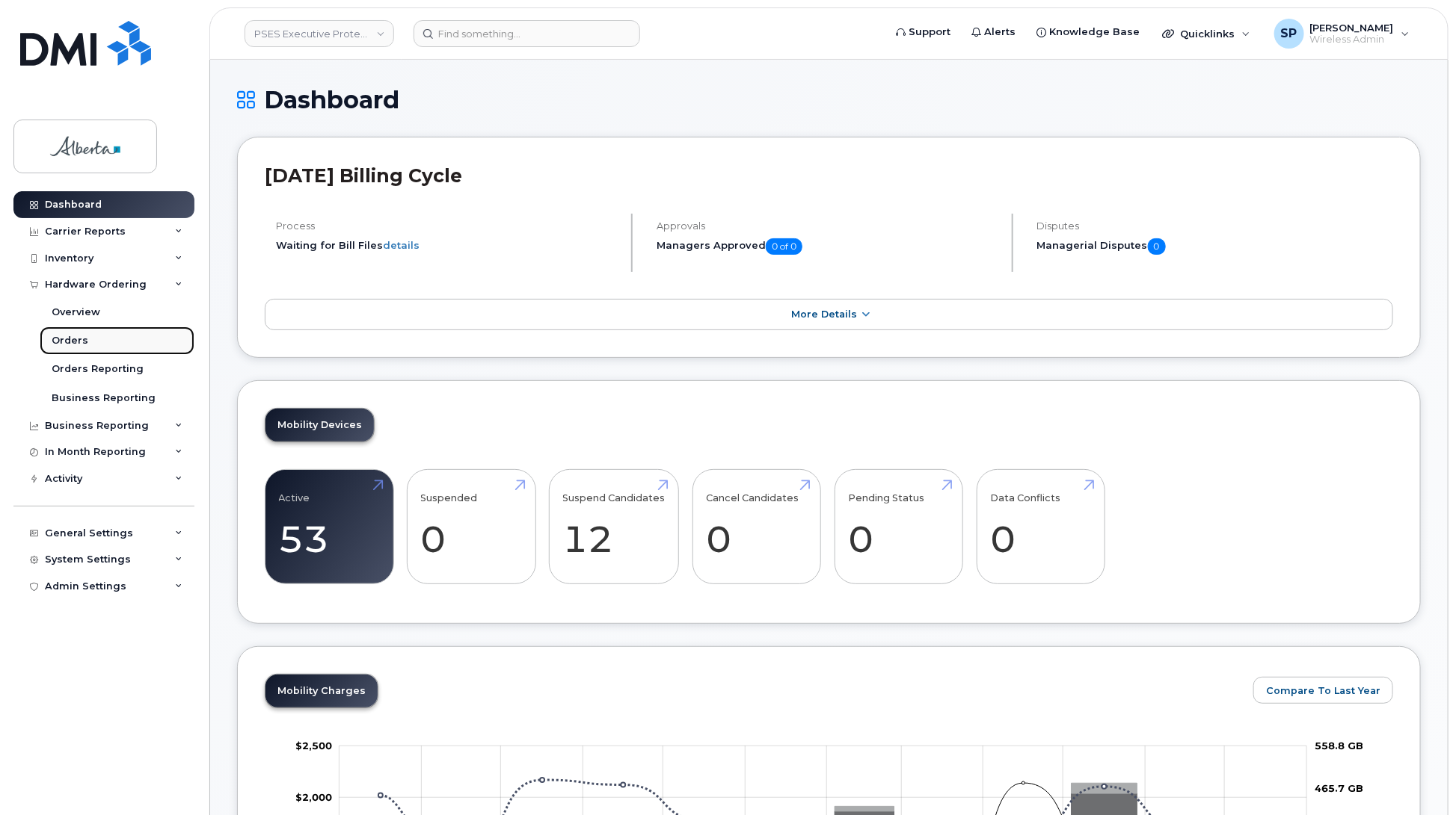
click at [61, 342] on div "Orders" at bounding box center [69, 341] width 36 height 14
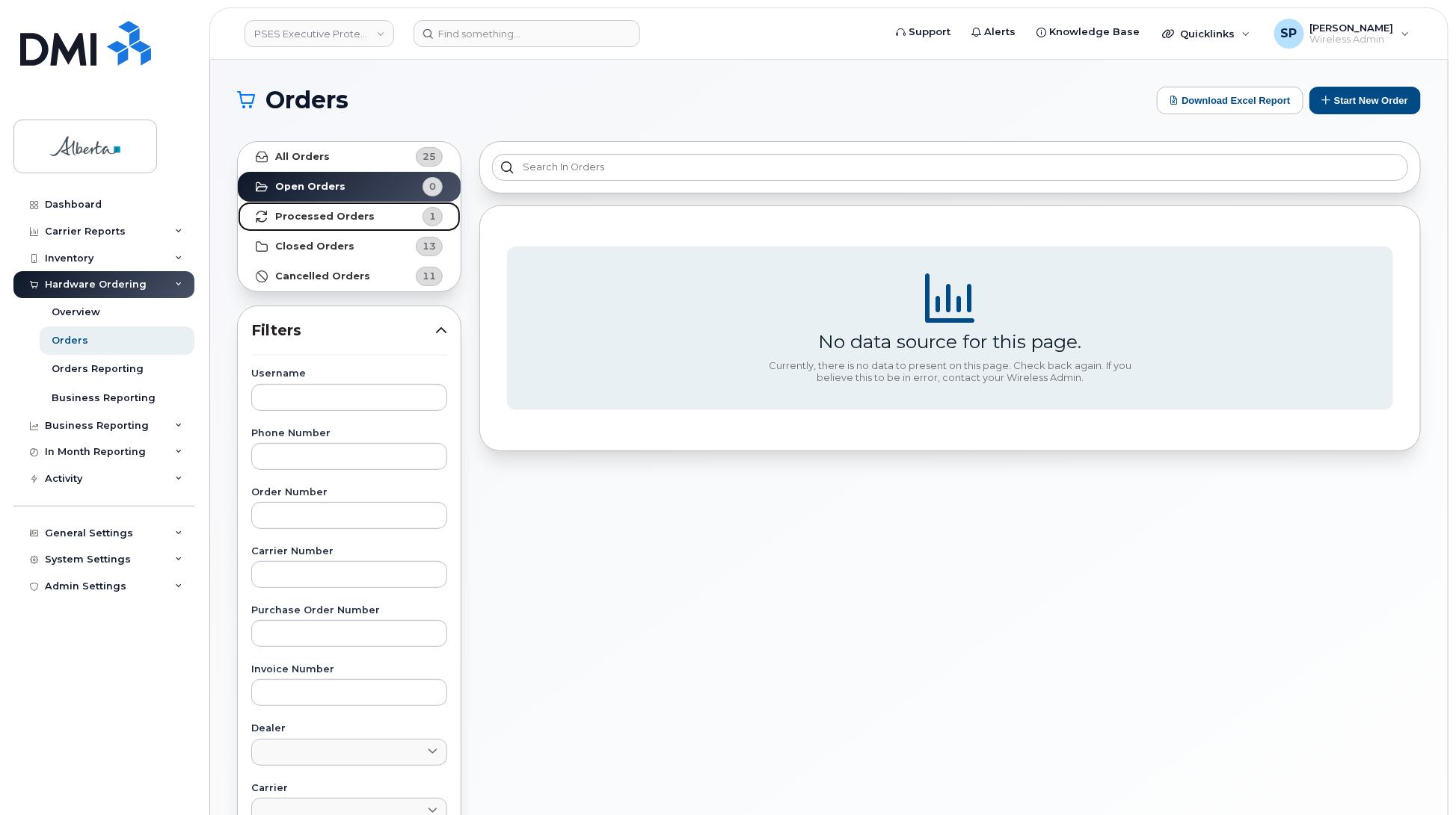
click at [323, 214] on strong "Processed Orders" at bounding box center [325, 217] width 99 height 12
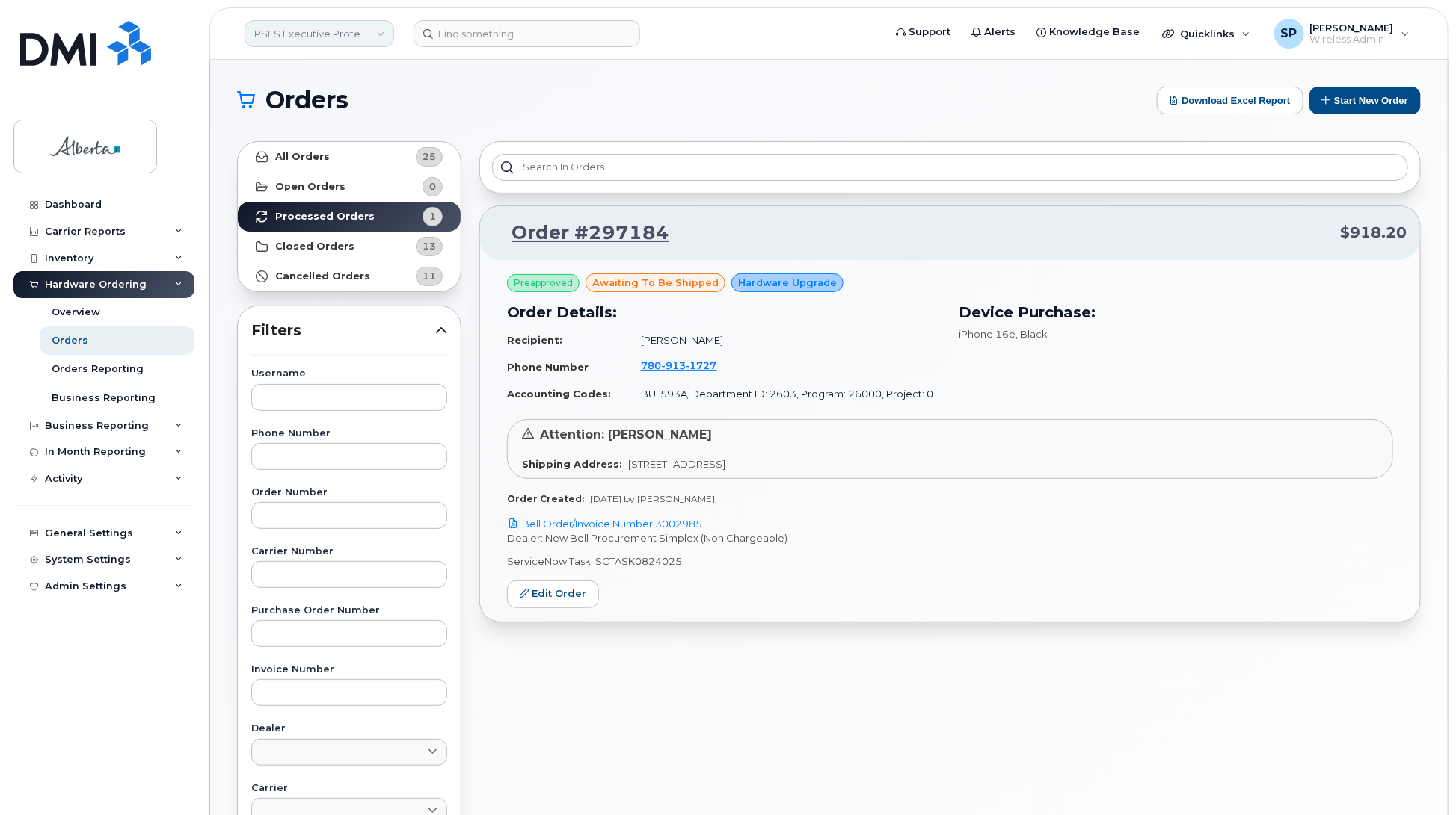
click at [318, 37] on link "PSES Executive Protection - GOA" at bounding box center [319, 33] width 150 height 27
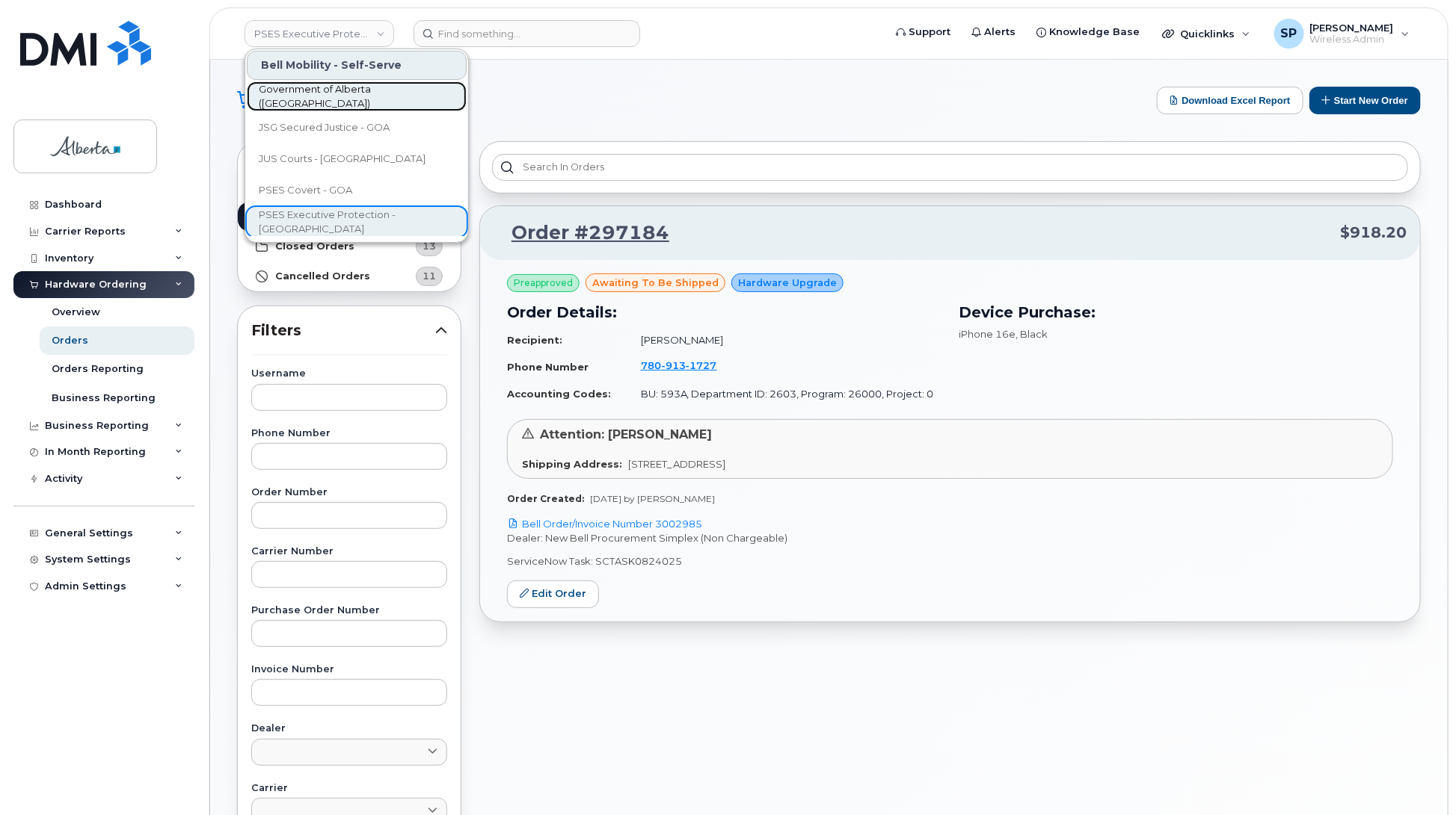
click at [321, 101] on span "Government of Alberta ([GEOGRAPHIC_DATA])" at bounding box center [344, 97] width 172 height 29
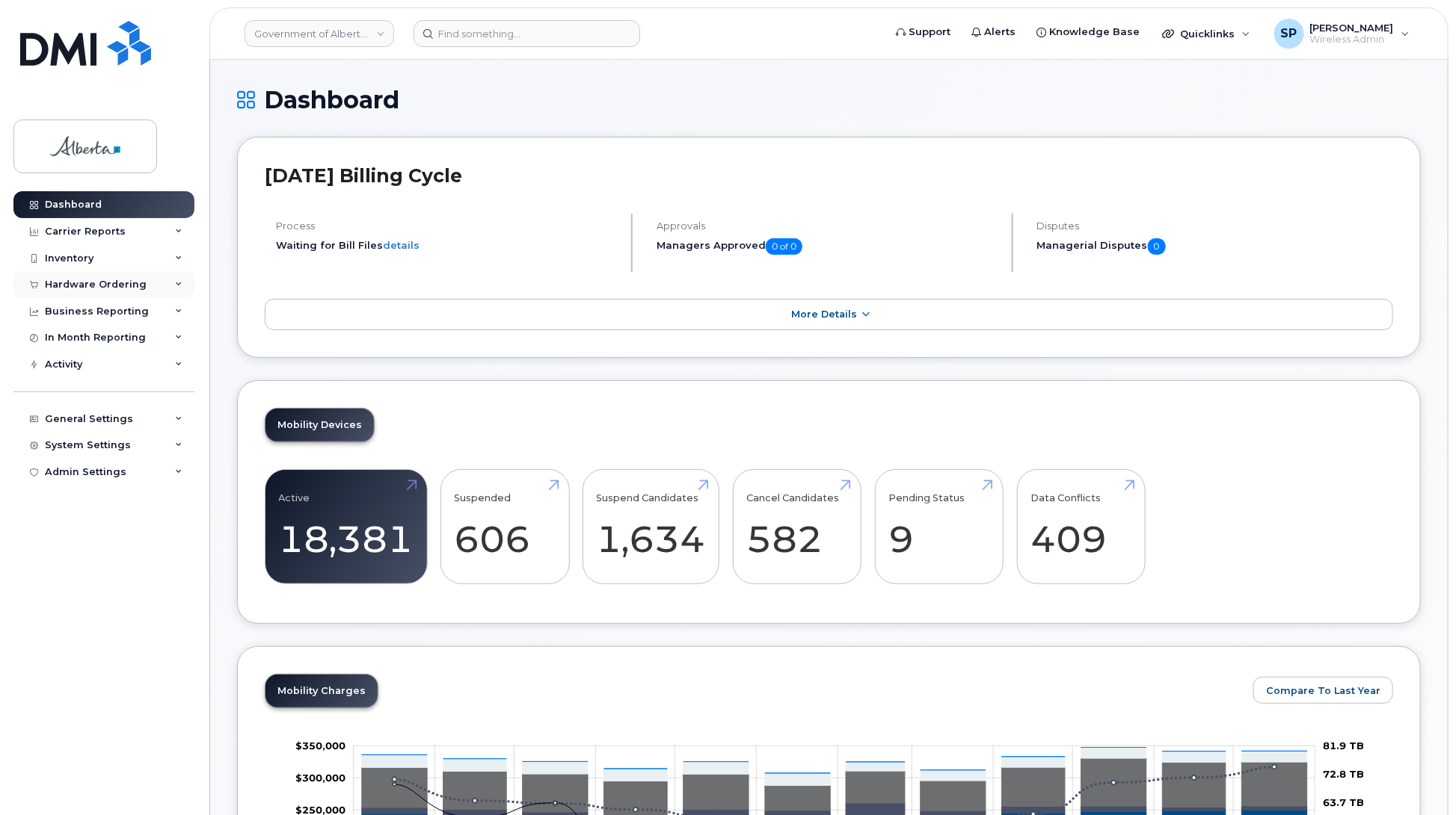
click at [79, 283] on div "Hardware Ordering" at bounding box center [96, 284] width 102 height 12
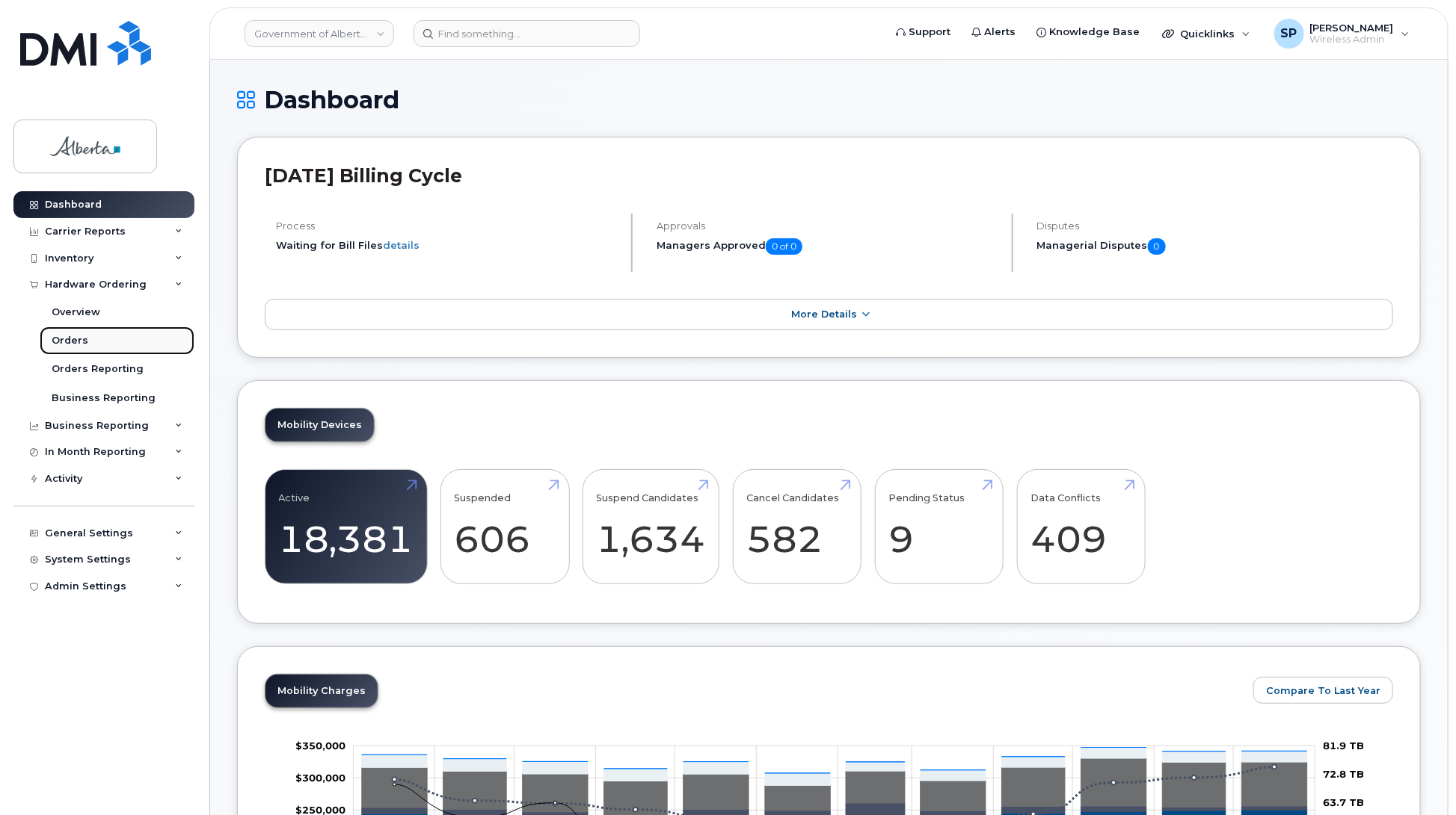
click at [75, 344] on div "Orders" at bounding box center [69, 341] width 36 height 14
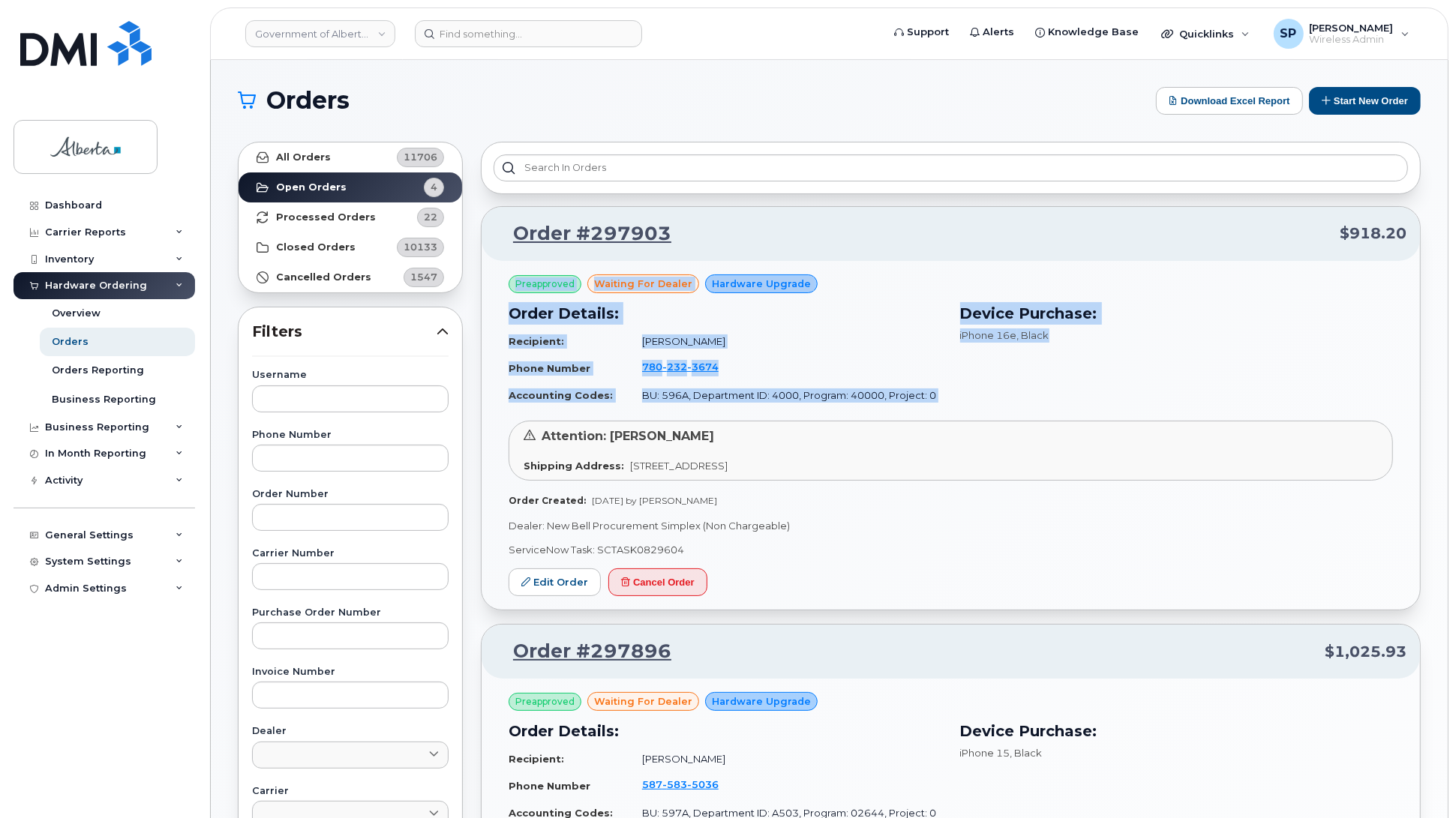
drag, startPoint x: 1454, startPoint y: 218, endPoint x: 1469, endPoint y: 388, distance: 170.7
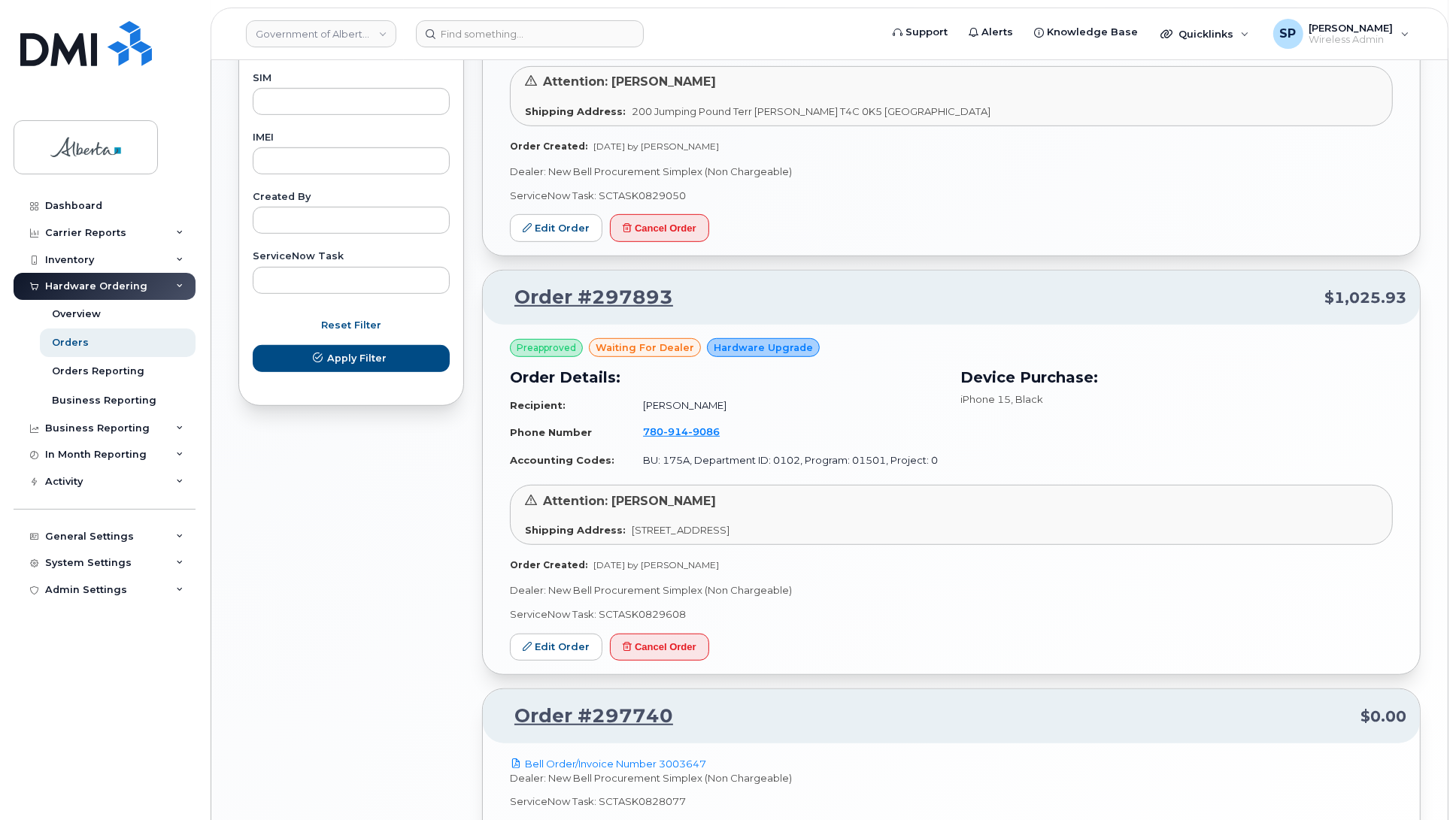
scroll to position [867, 0]
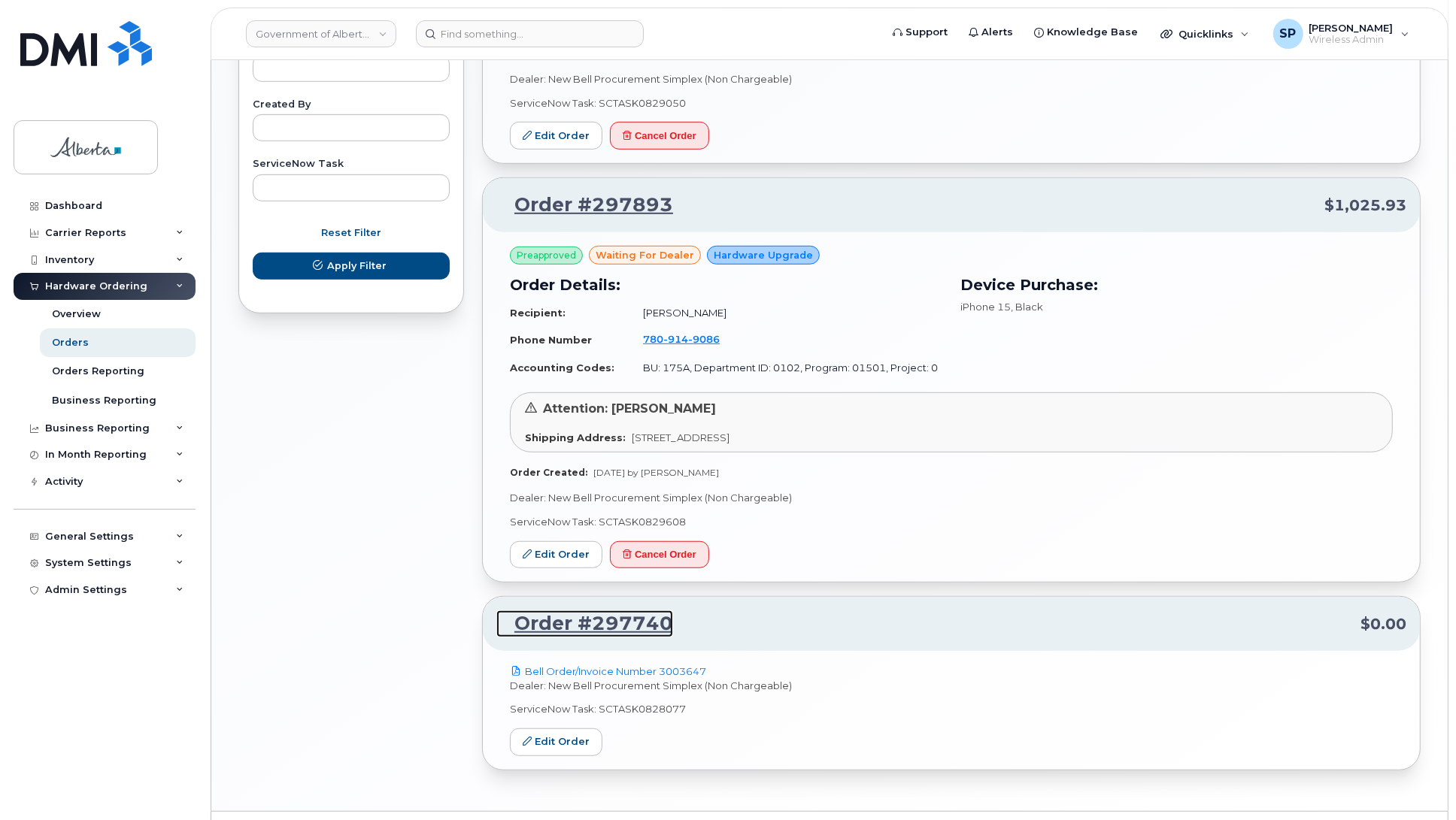
click at [615, 630] on link "Order #297740" at bounding box center [584, 624] width 177 height 27
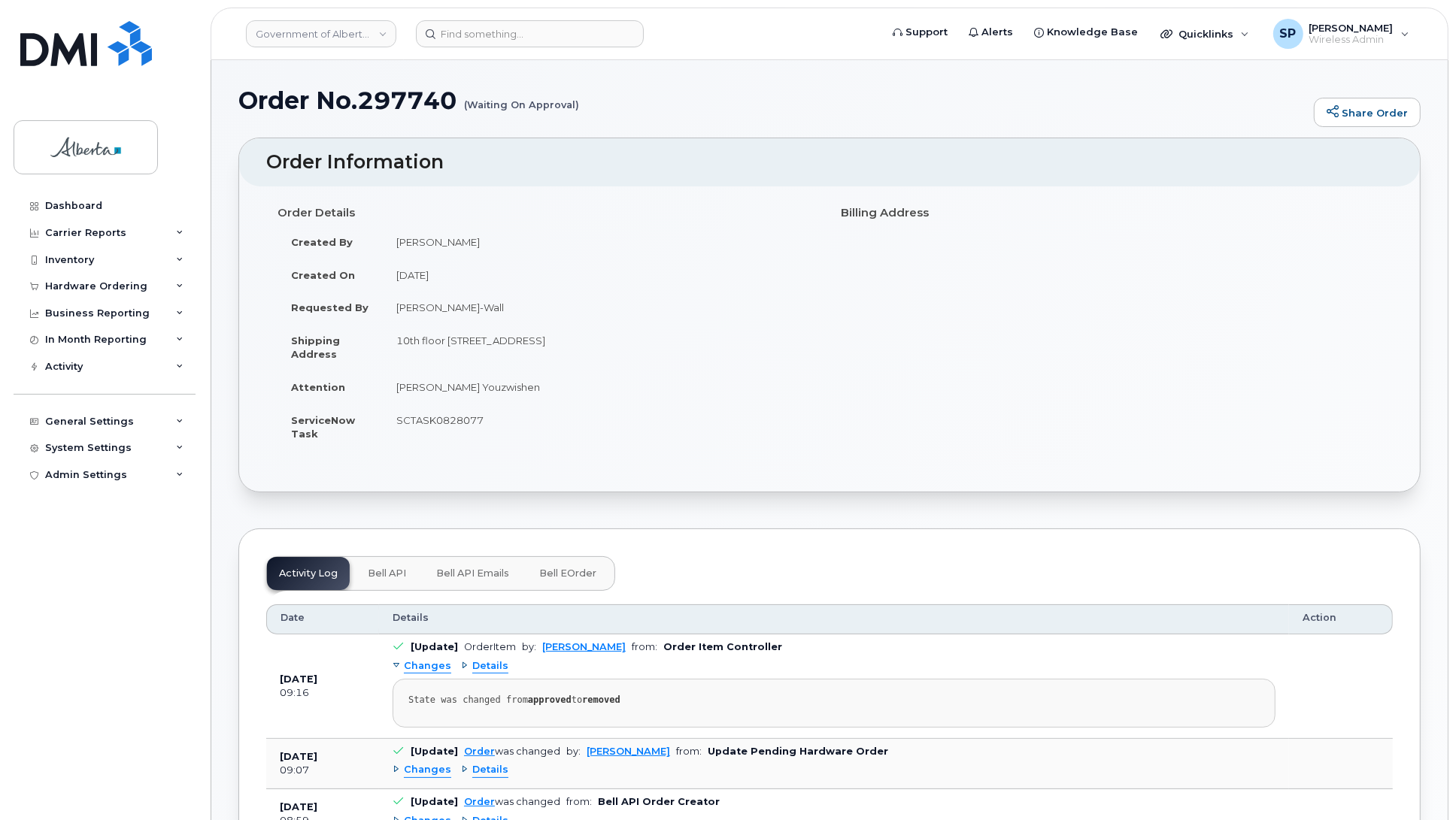
click at [395, 576] on span "Bell API" at bounding box center [386, 574] width 38 height 12
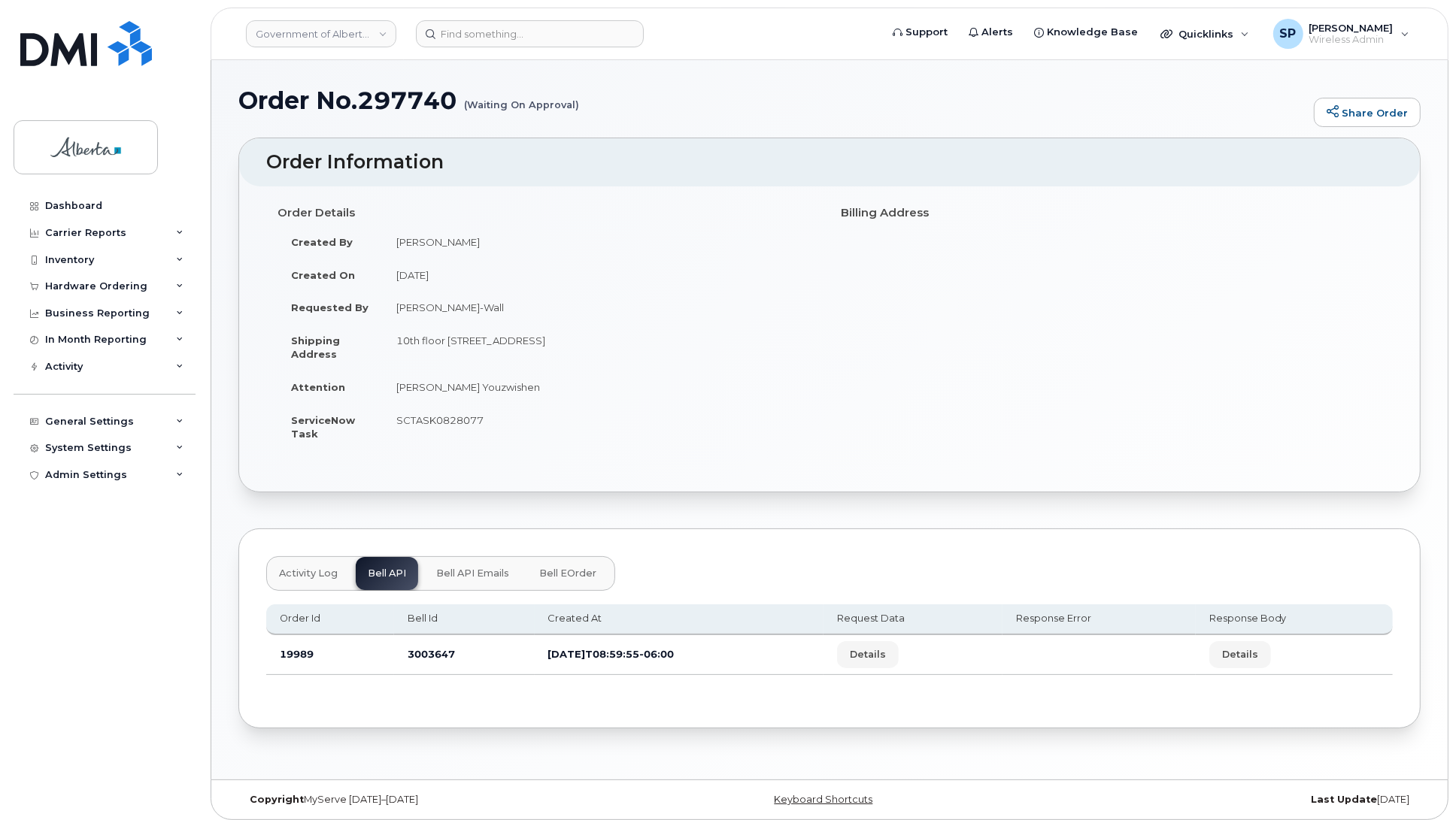
click at [485, 576] on span "Bell API Emails" at bounding box center [472, 574] width 73 height 12
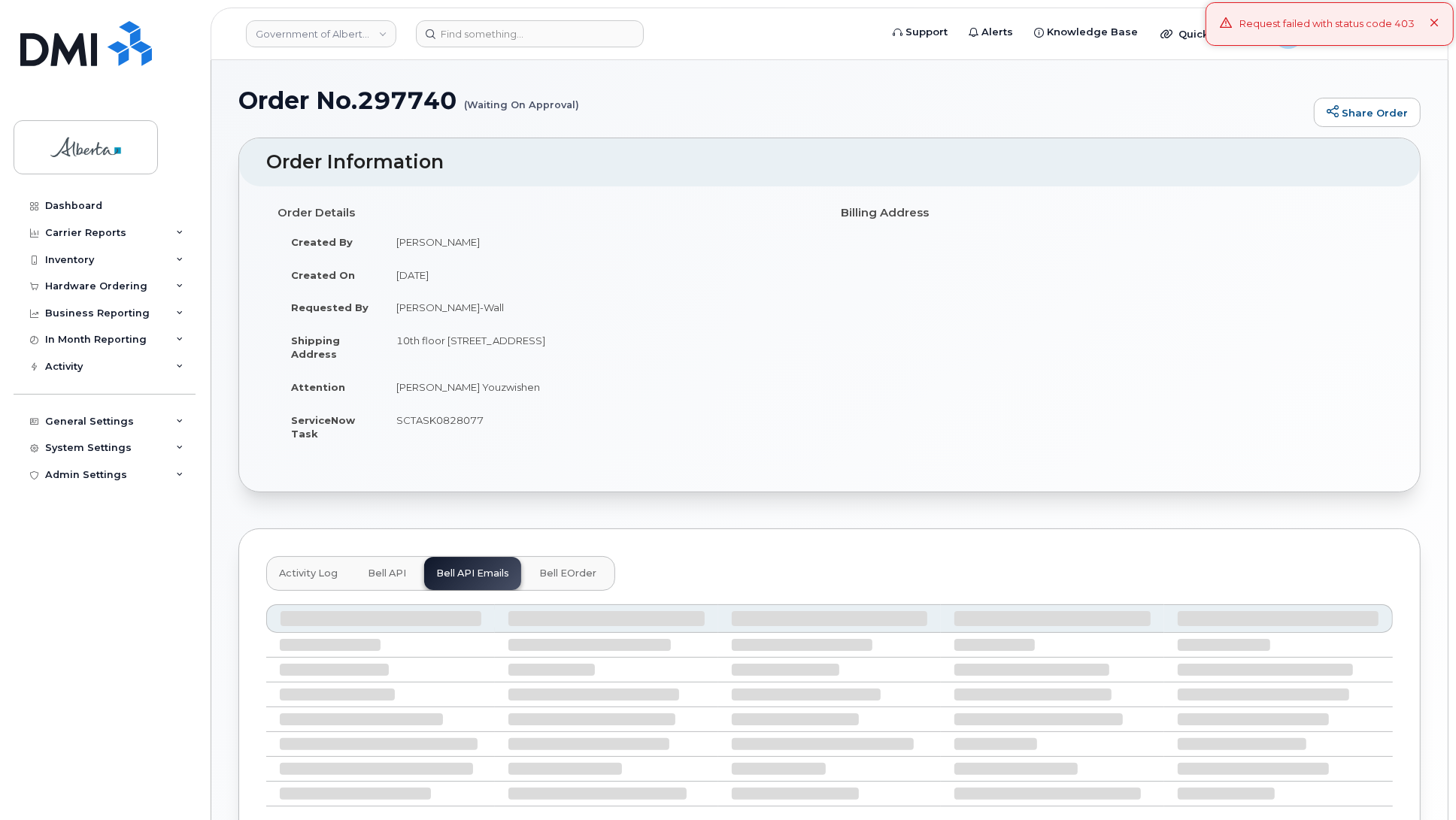
click at [382, 576] on span "Bell API" at bounding box center [386, 574] width 38 height 12
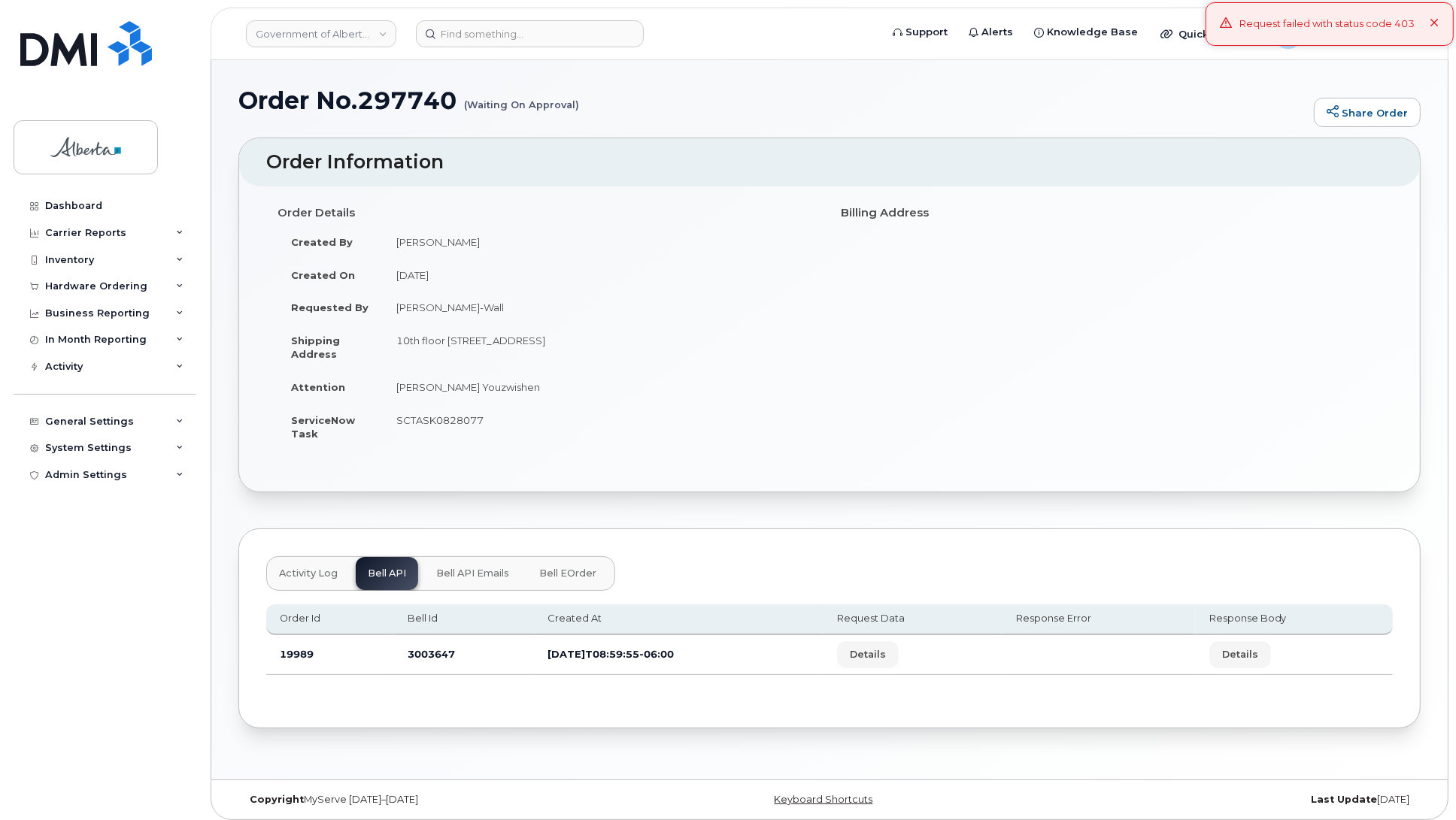
click at [306, 577] on span "Activity Log" at bounding box center [308, 574] width 58 height 12
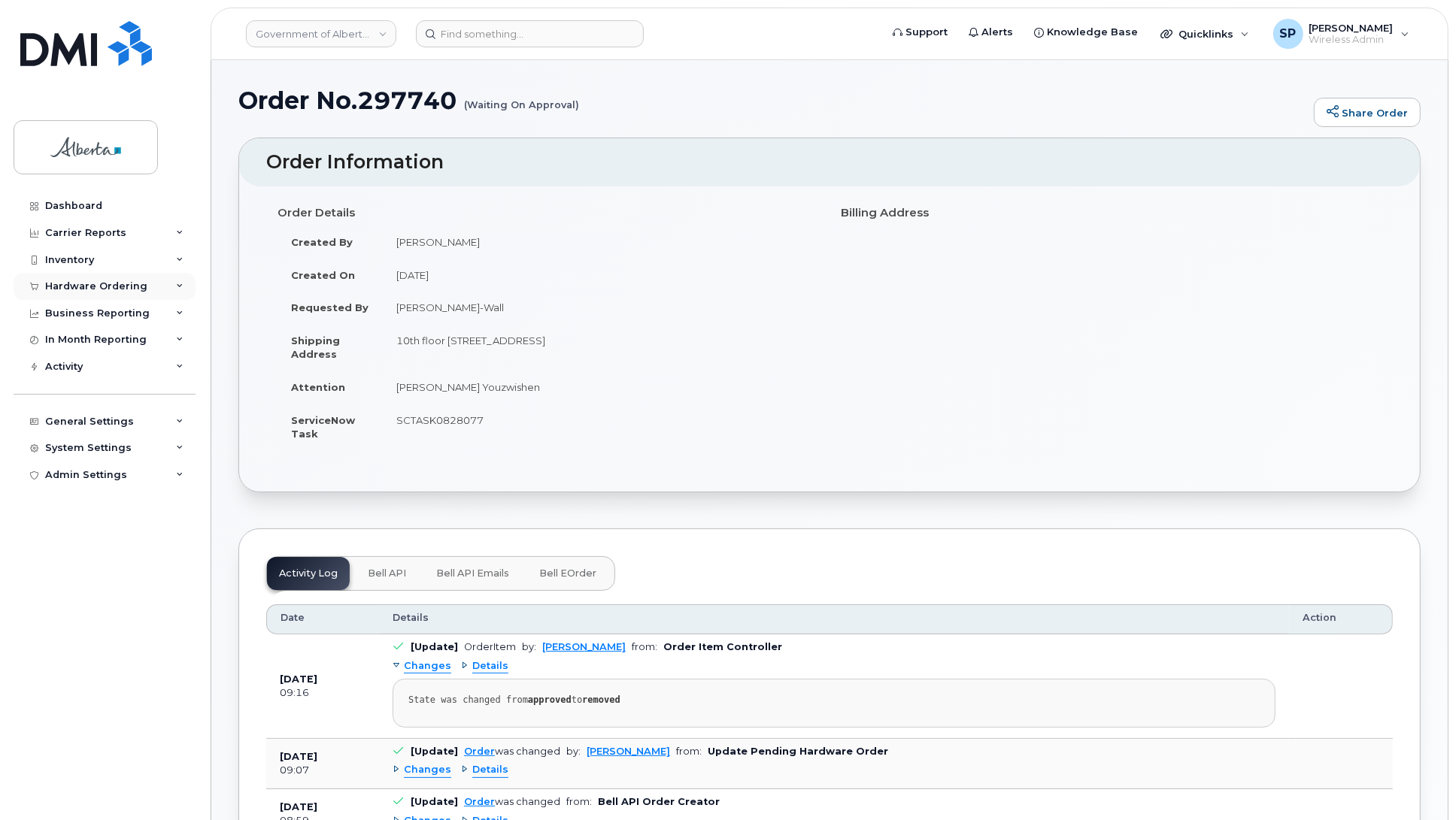
click at [88, 288] on div "Hardware Ordering" at bounding box center [96, 286] width 102 height 12
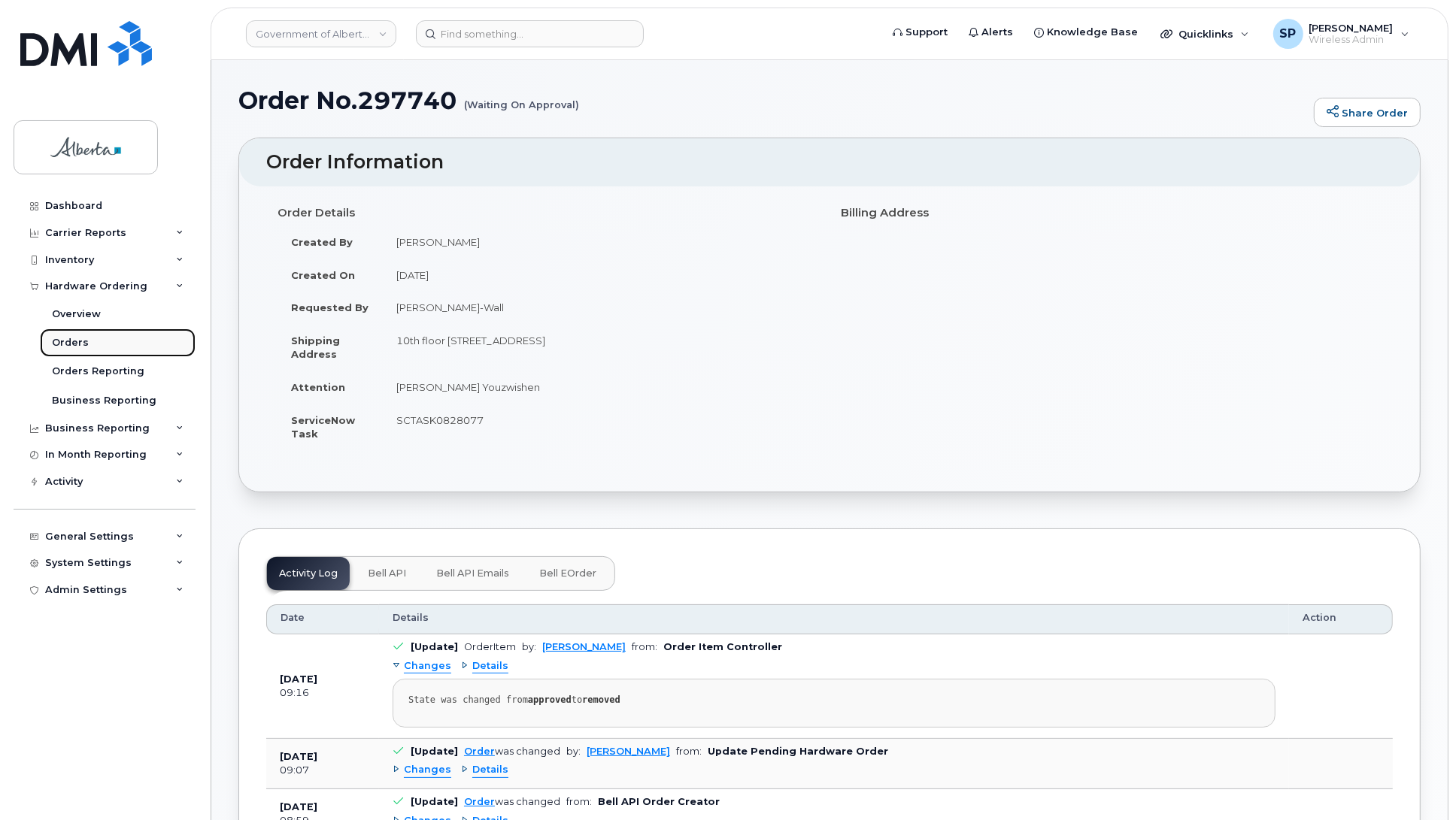
click at [76, 347] on div "Orders" at bounding box center [70, 343] width 36 height 14
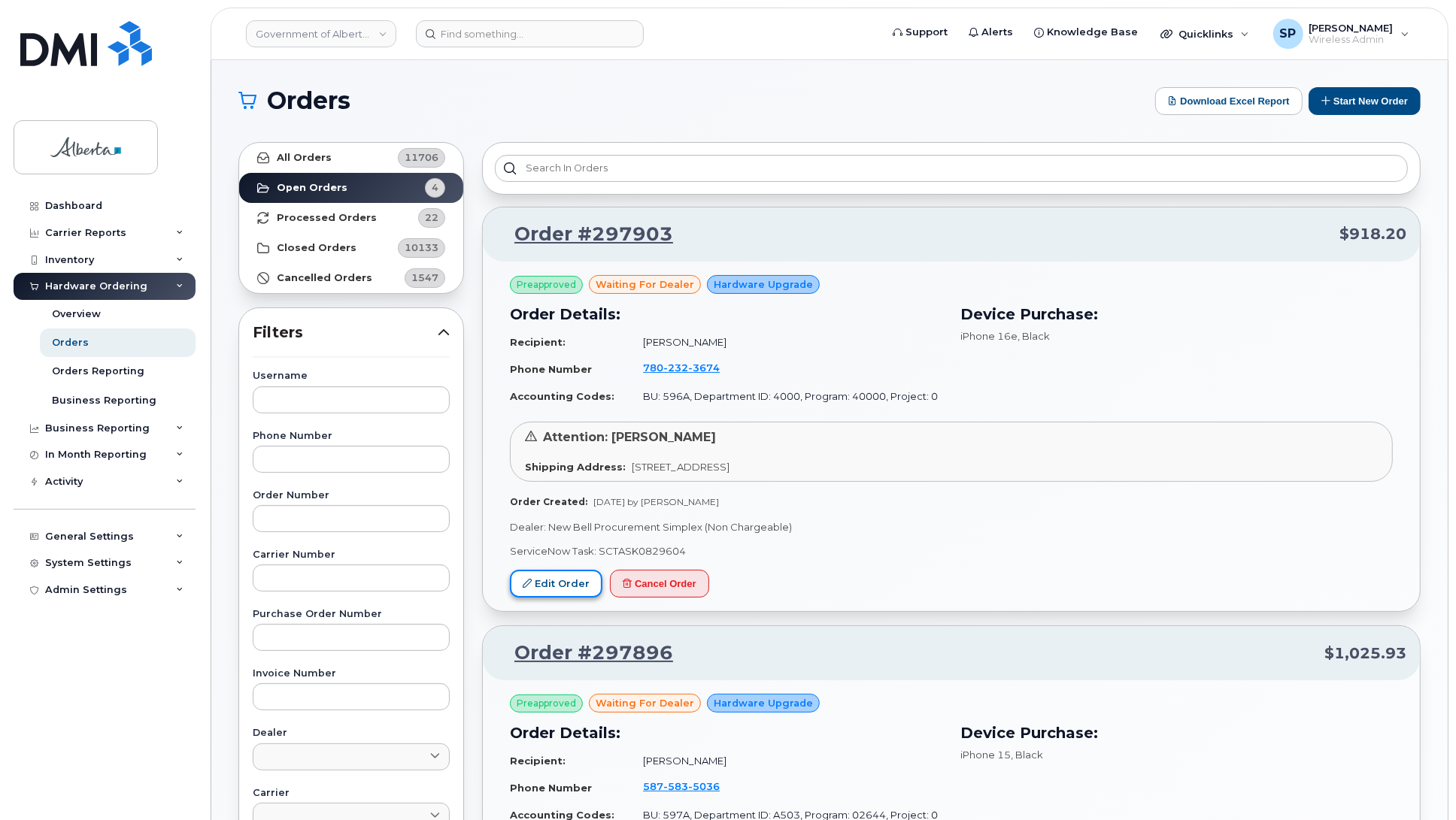
click at [561, 584] on link "Edit Order" at bounding box center [556, 583] width 92 height 28
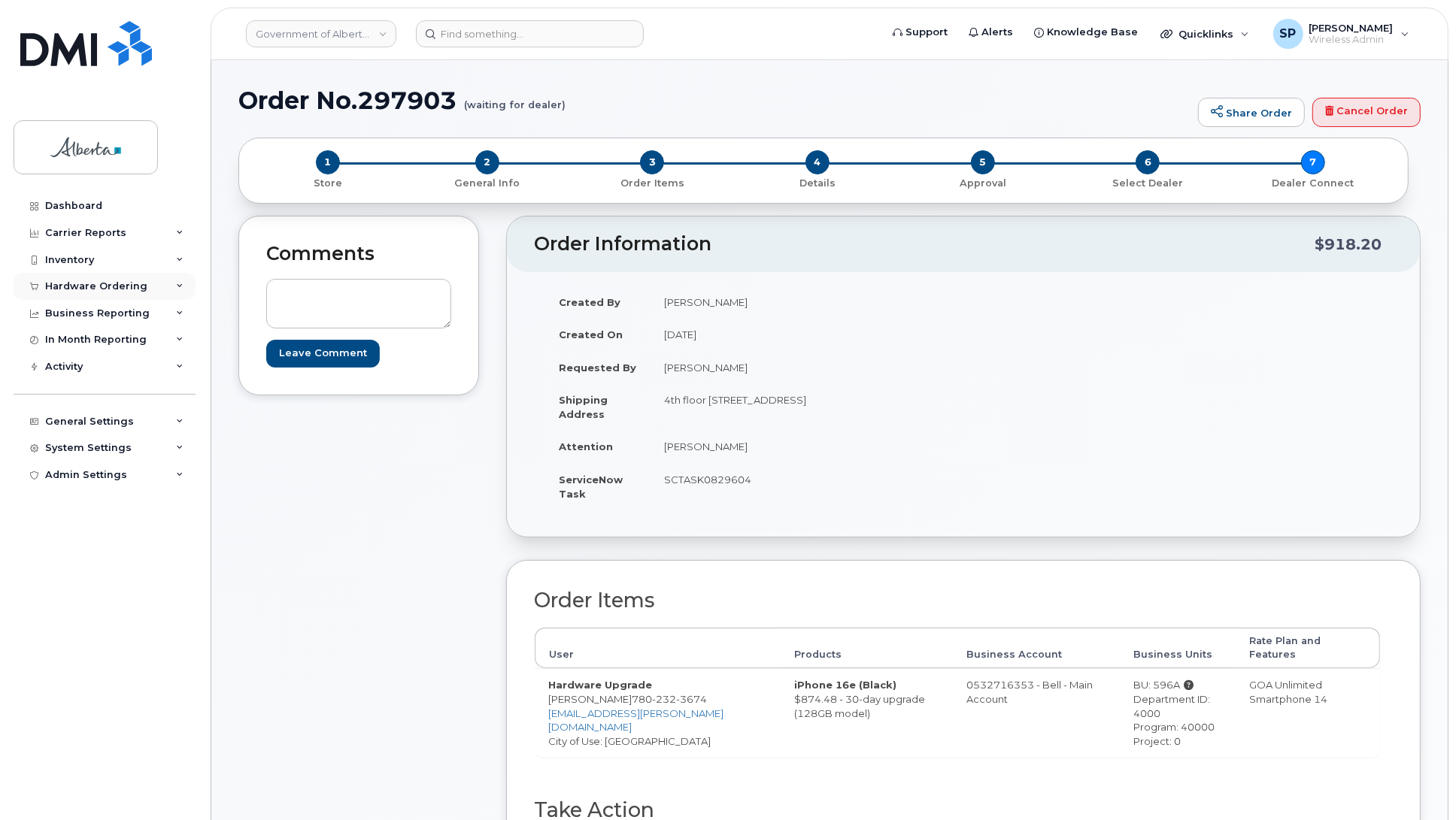
click at [95, 288] on div "Hardware Ordering" at bounding box center [96, 286] width 102 height 12
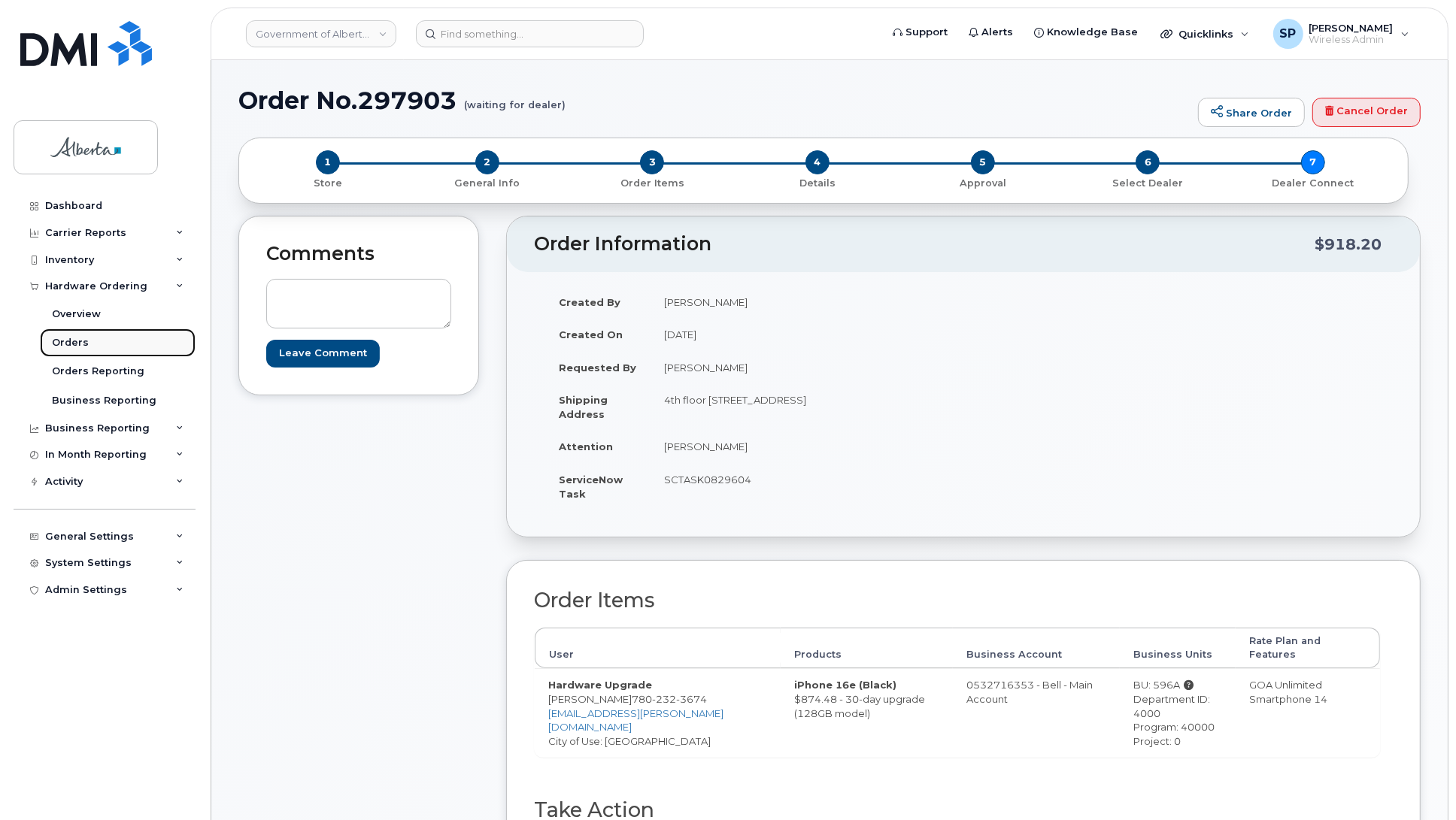
click at [81, 347] on div "Orders" at bounding box center [70, 343] width 36 height 14
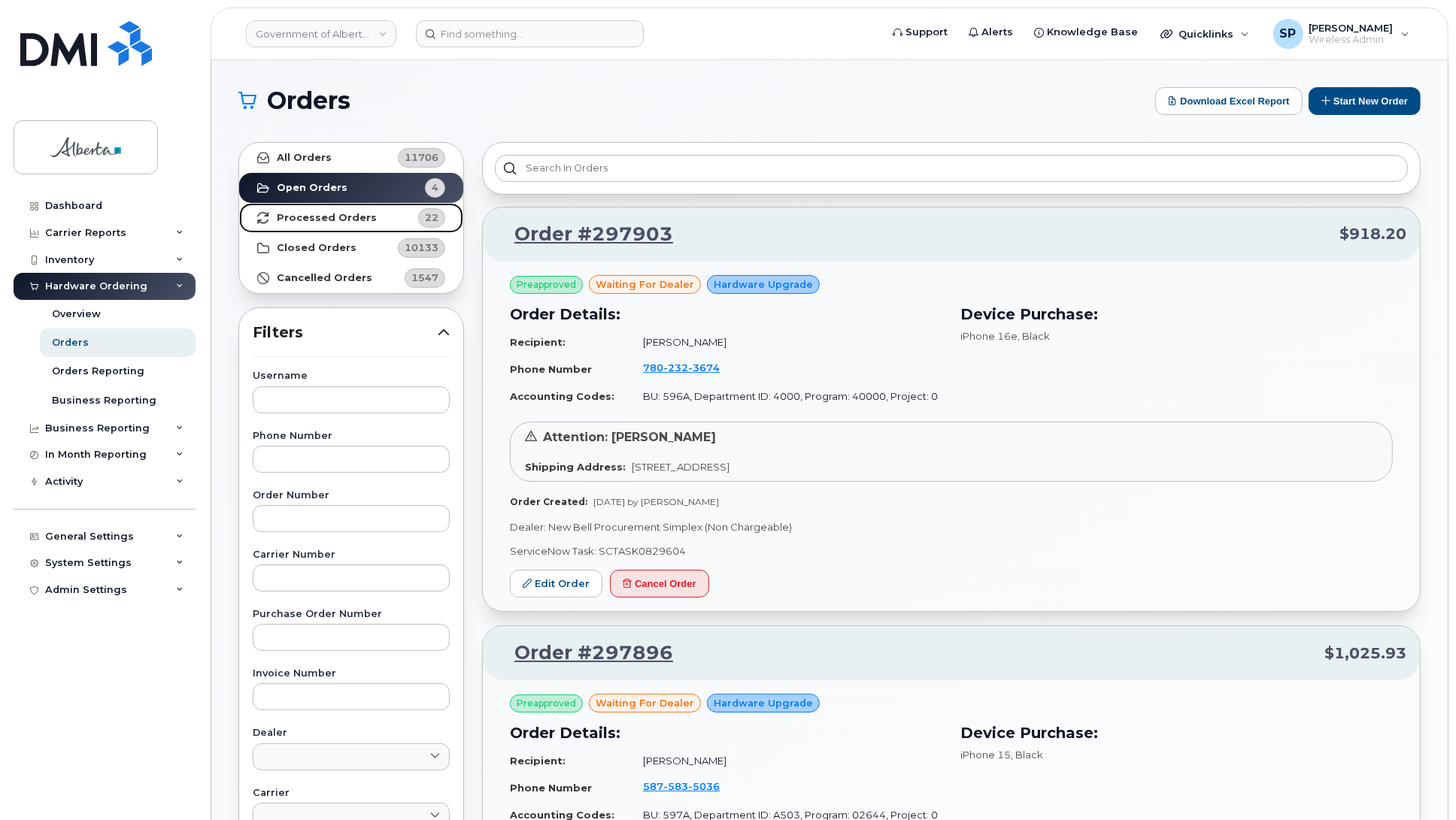
click at [298, 216] on strong "Processed Orders" at bounding box center [327, 218] width 100 height 12
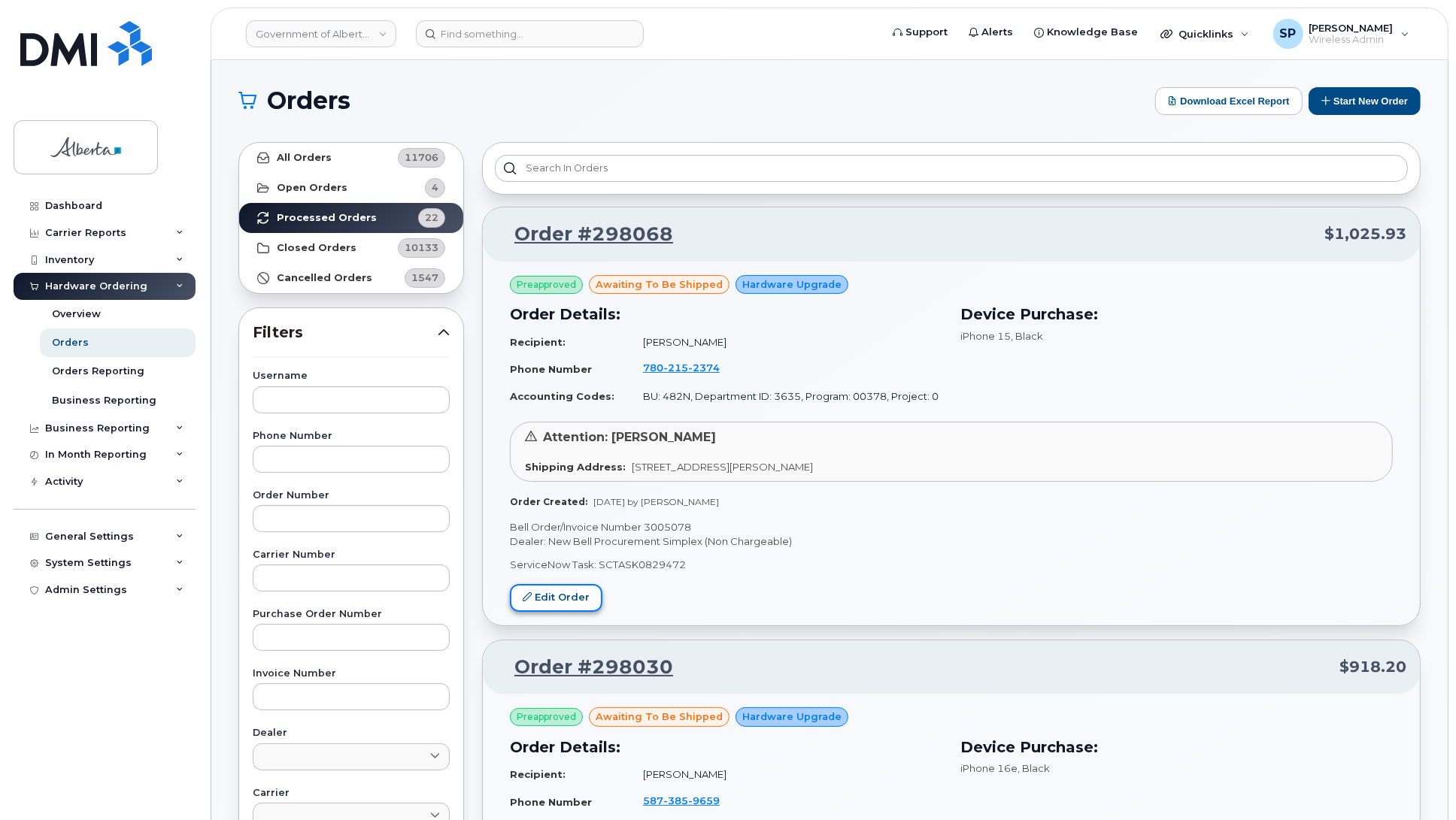
click at [561, 598] on link "Edit Order" at bounding box center [556, 598] width 92 height 28
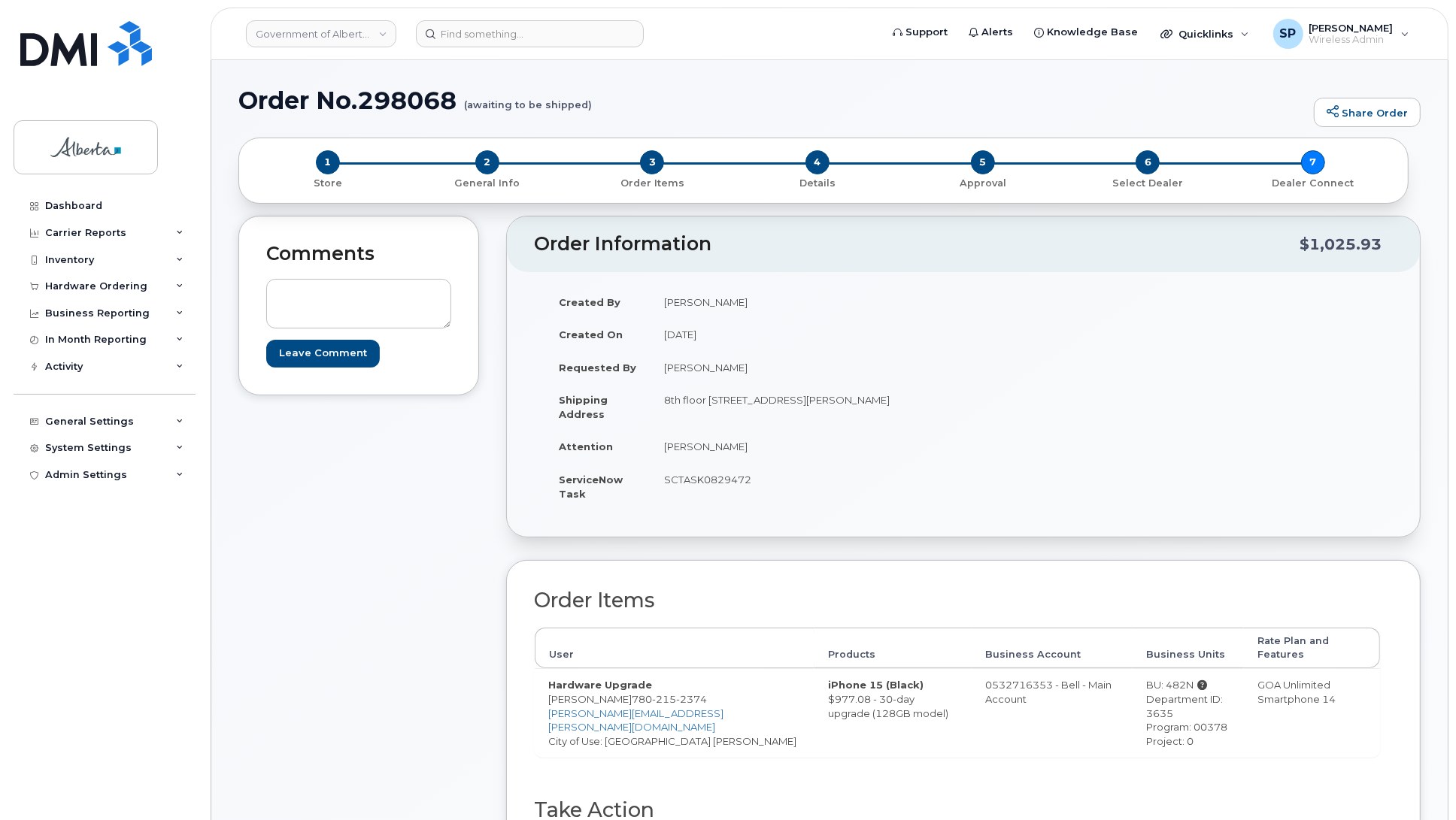
drag, startPoint x: 1455, startPoint y: 265, endPoint x: 1461, endPoint y: 344, distance: 79.2
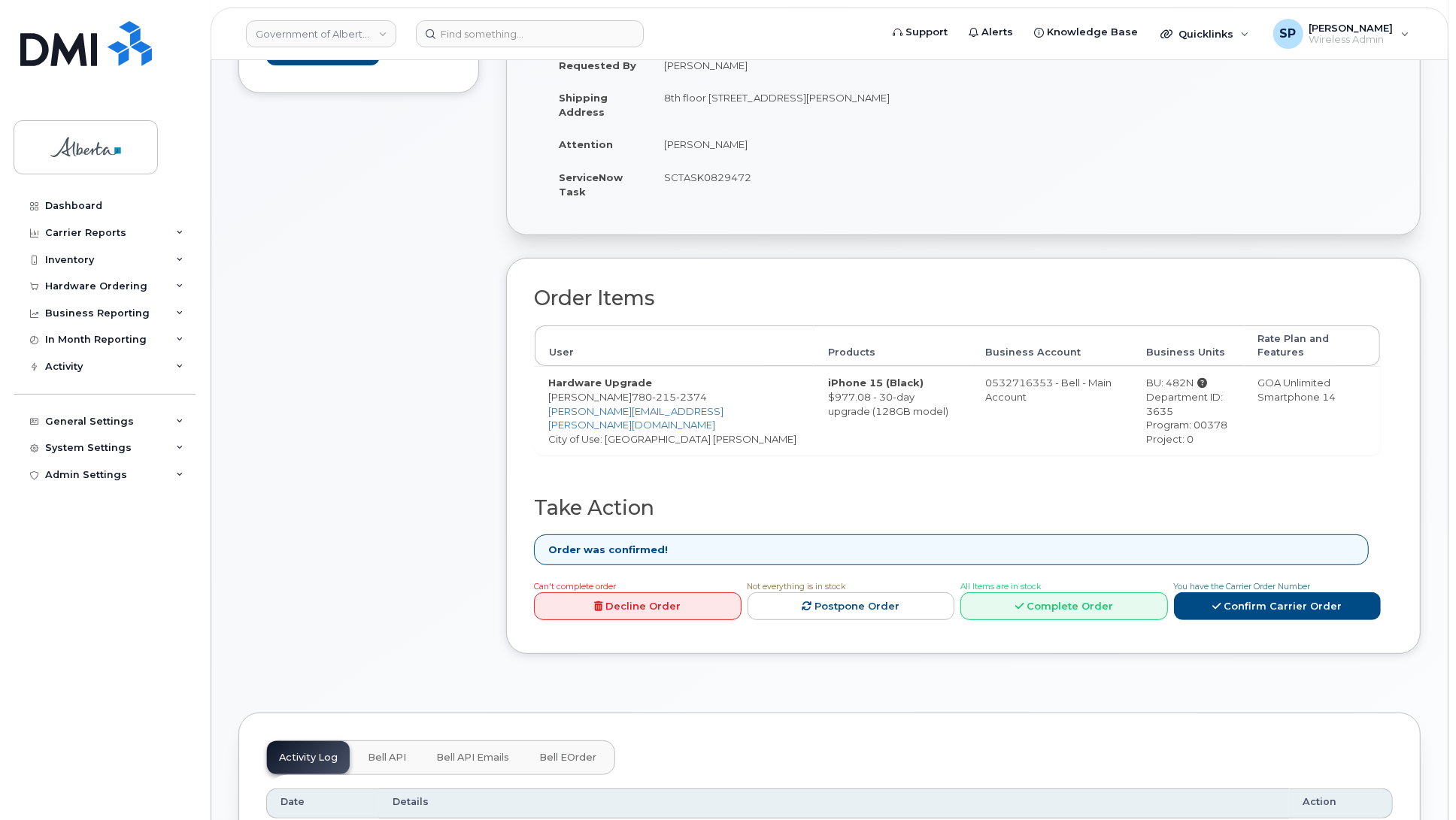
scroll to position [314, 0]
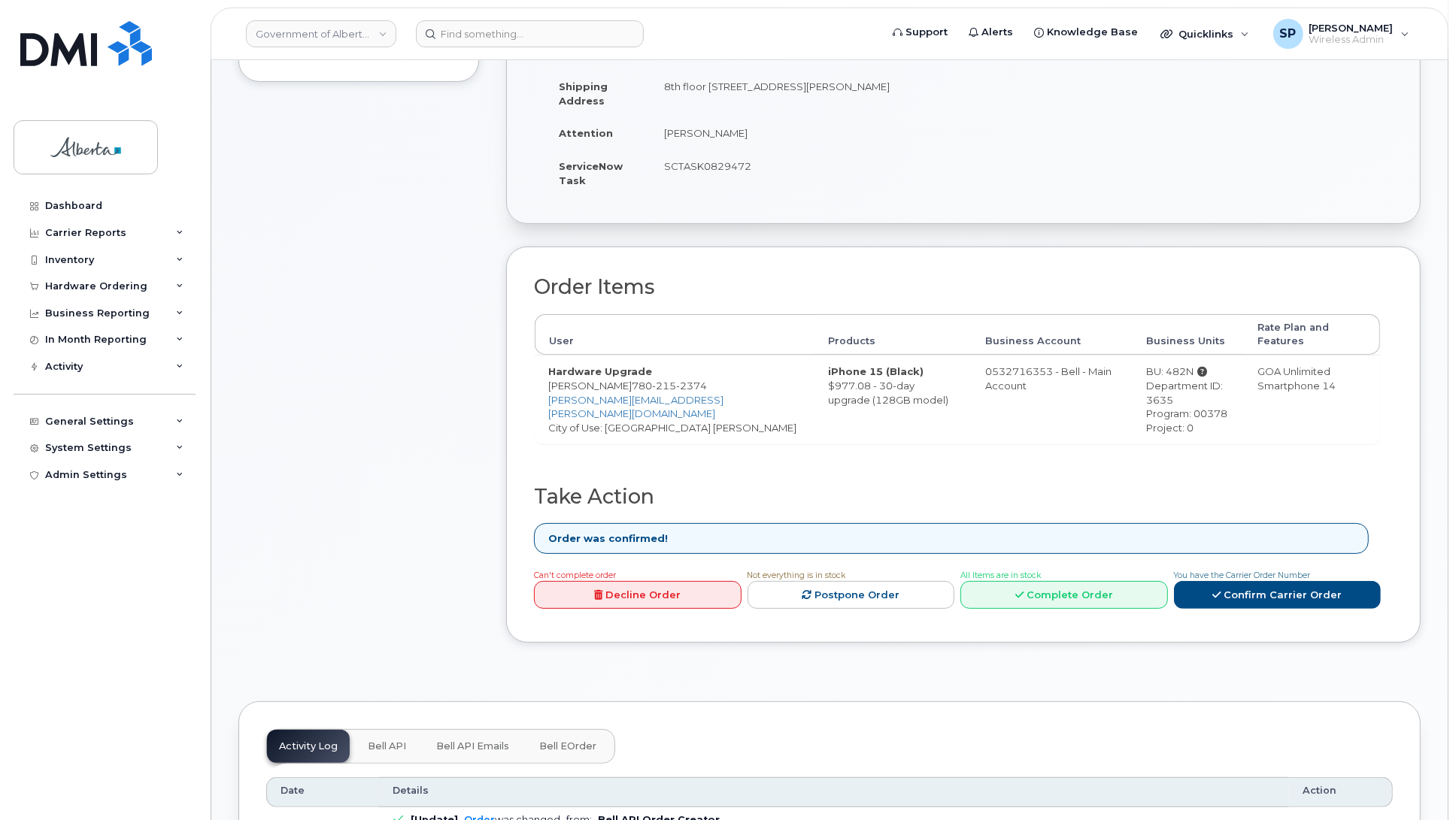
click at [1019, 454] on div "Order Items User Products Business Account Business Units Rate Plan and Feature…" at bounding box center [957, 381] width 847 height 210
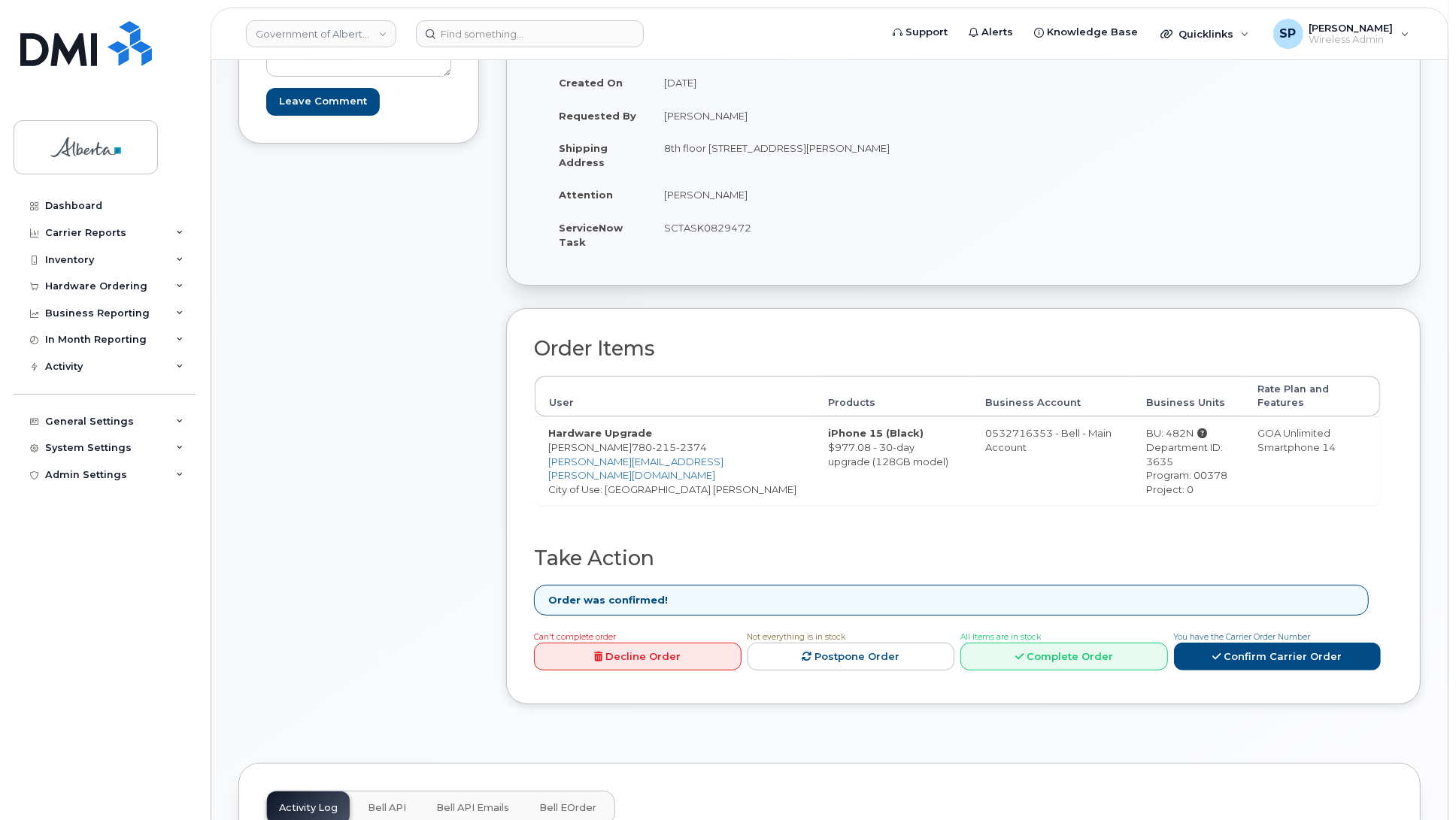
scroll to position [0, 0]
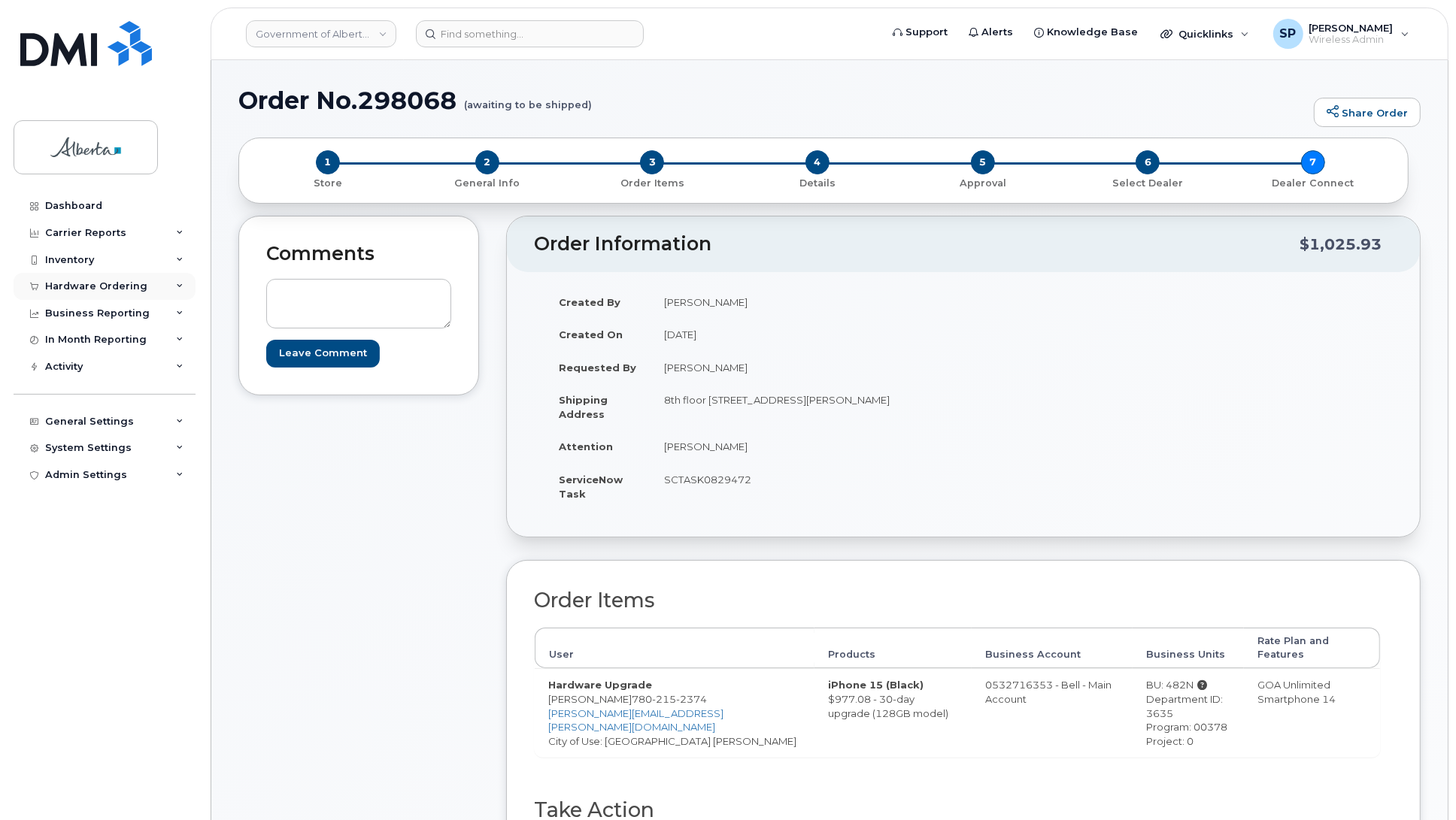
click at [70, 288] on div "Hardware Ordering" at bounding box center [96, 286] width 102 height 12
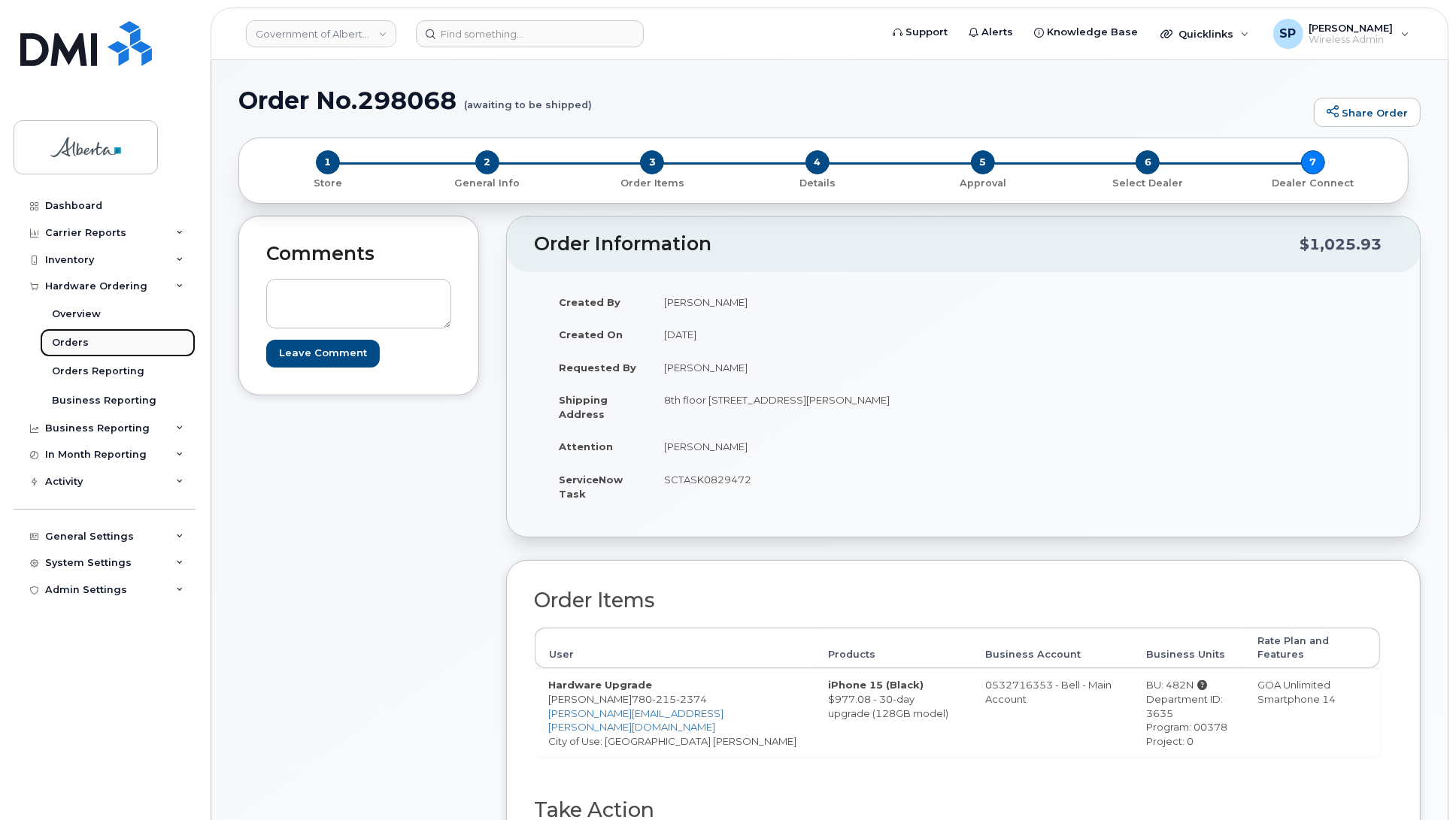
click at [70, 348] on div "Orders" at bounding box center [70, 343] width 36 height 14
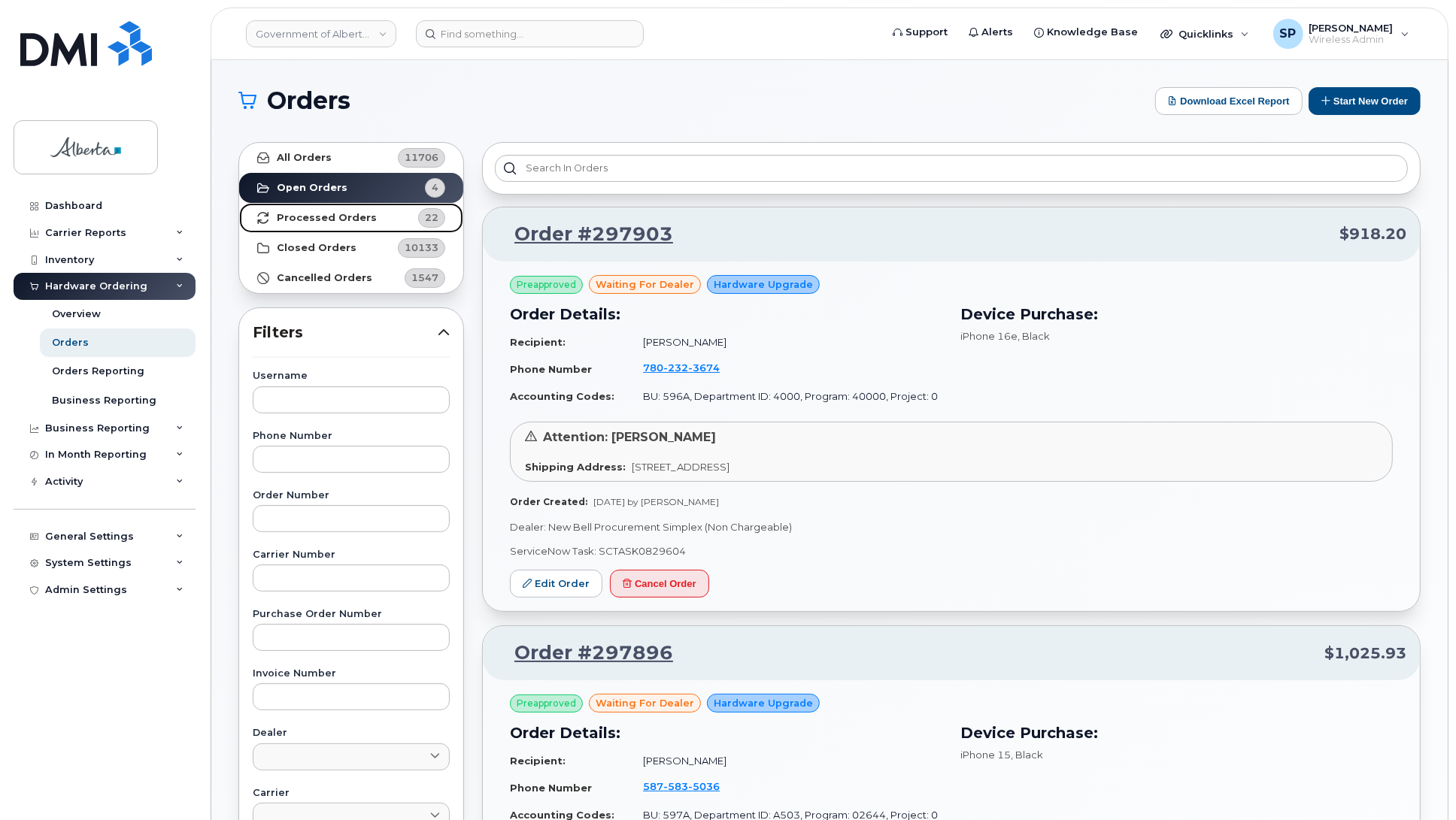
click at [325, 220] on strong "Processed Orders" at bounding box center [327, 218] width 100 height 12
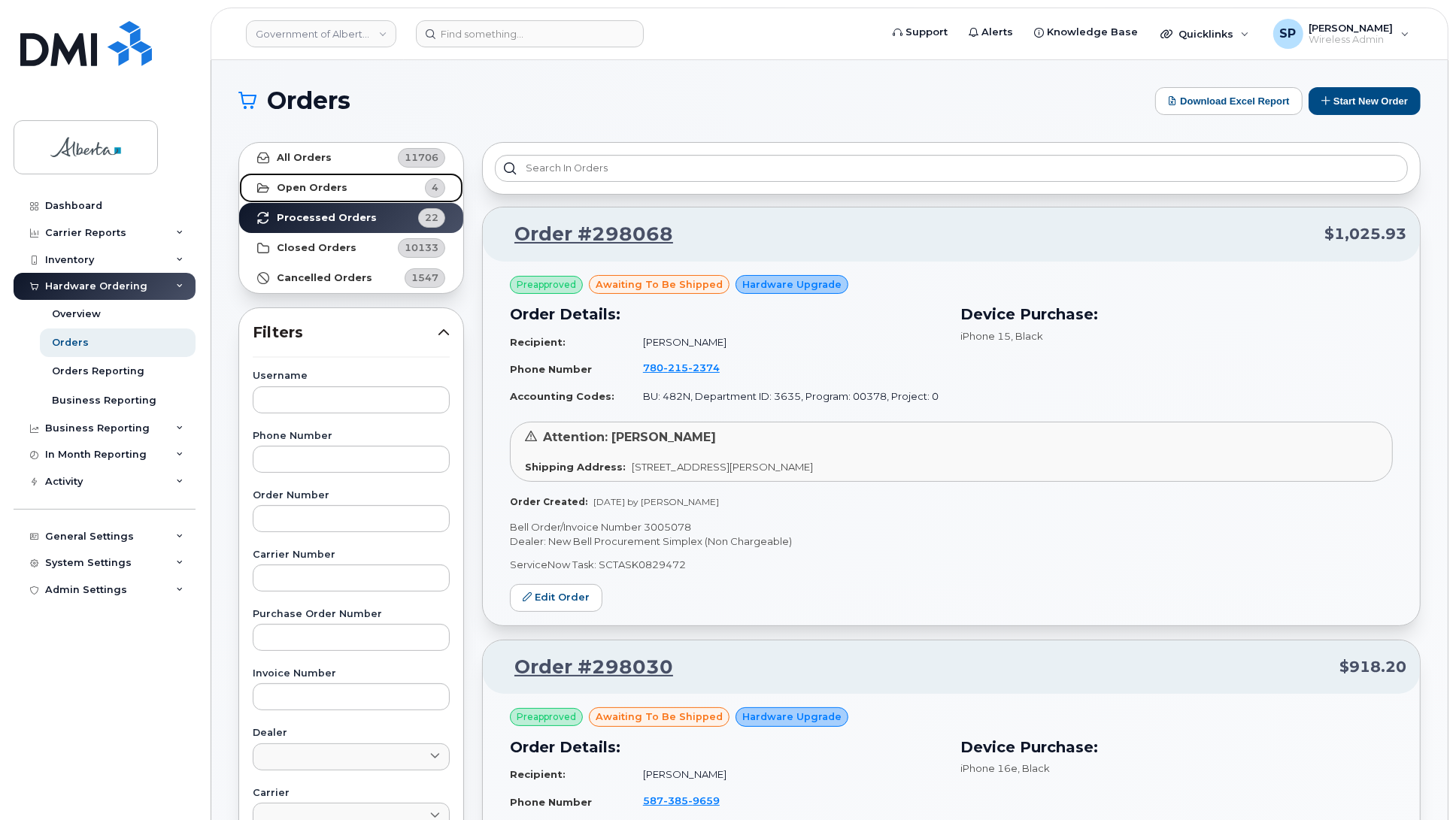
click at [295, 182] on strong "Open Orders" at bounding box center [312, 188] width 70 height 12
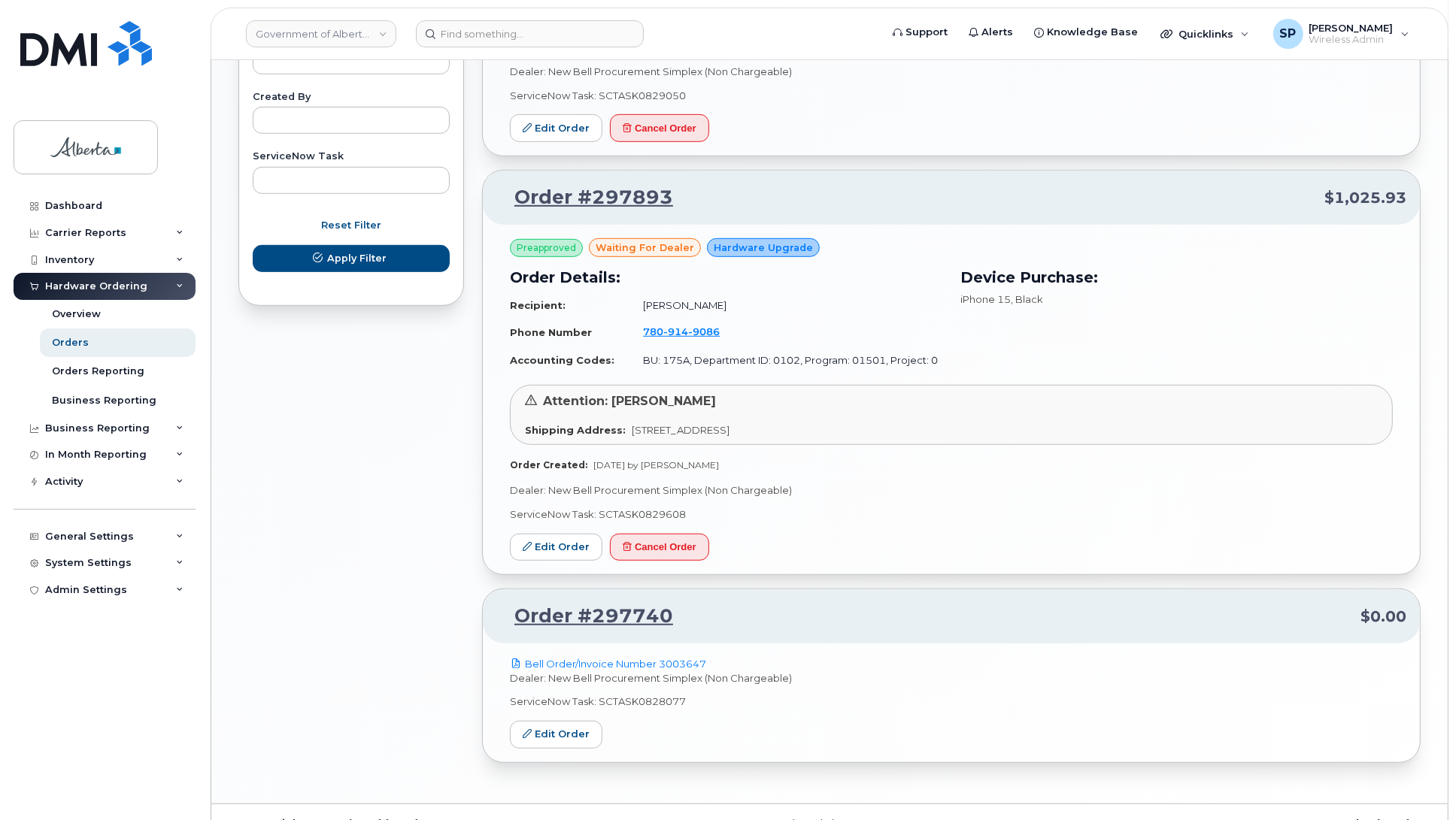
scroll to position [907, 0]
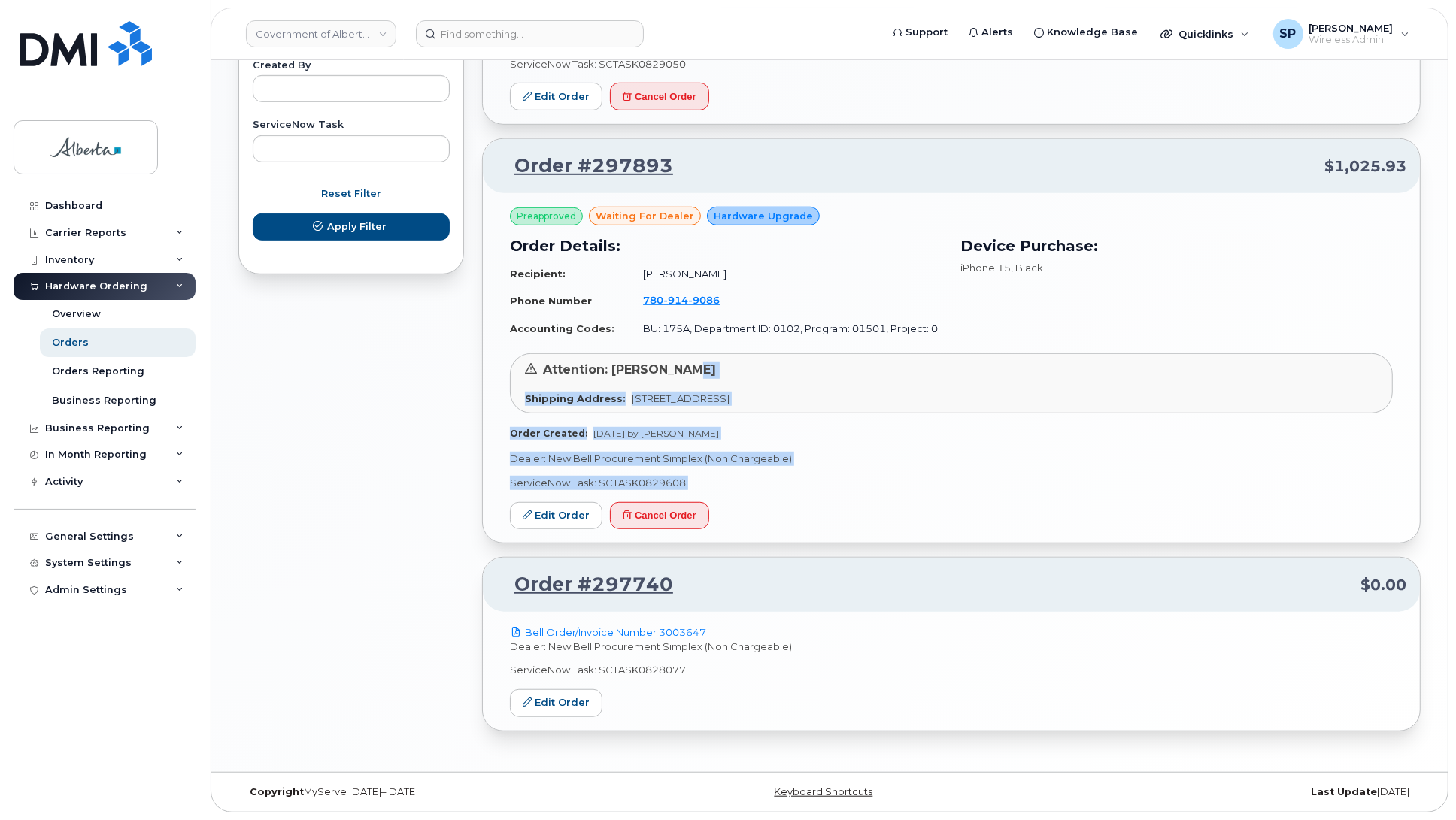
drag, startPoint x: 1455, startPoint y: 506, endPoint x: 1468, endPoint y: 351, distance: 155.5
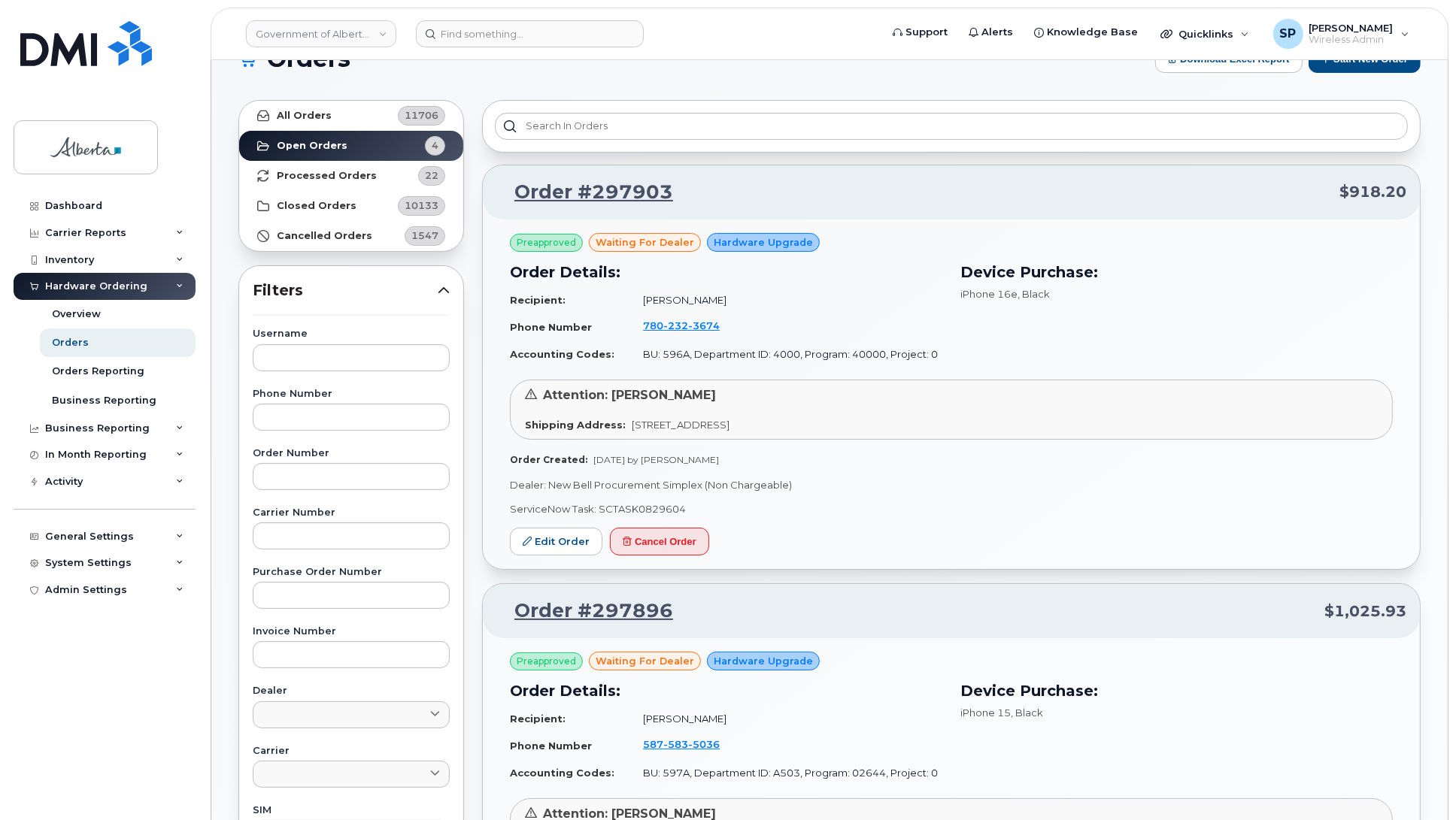
scroll to position [0, 0]
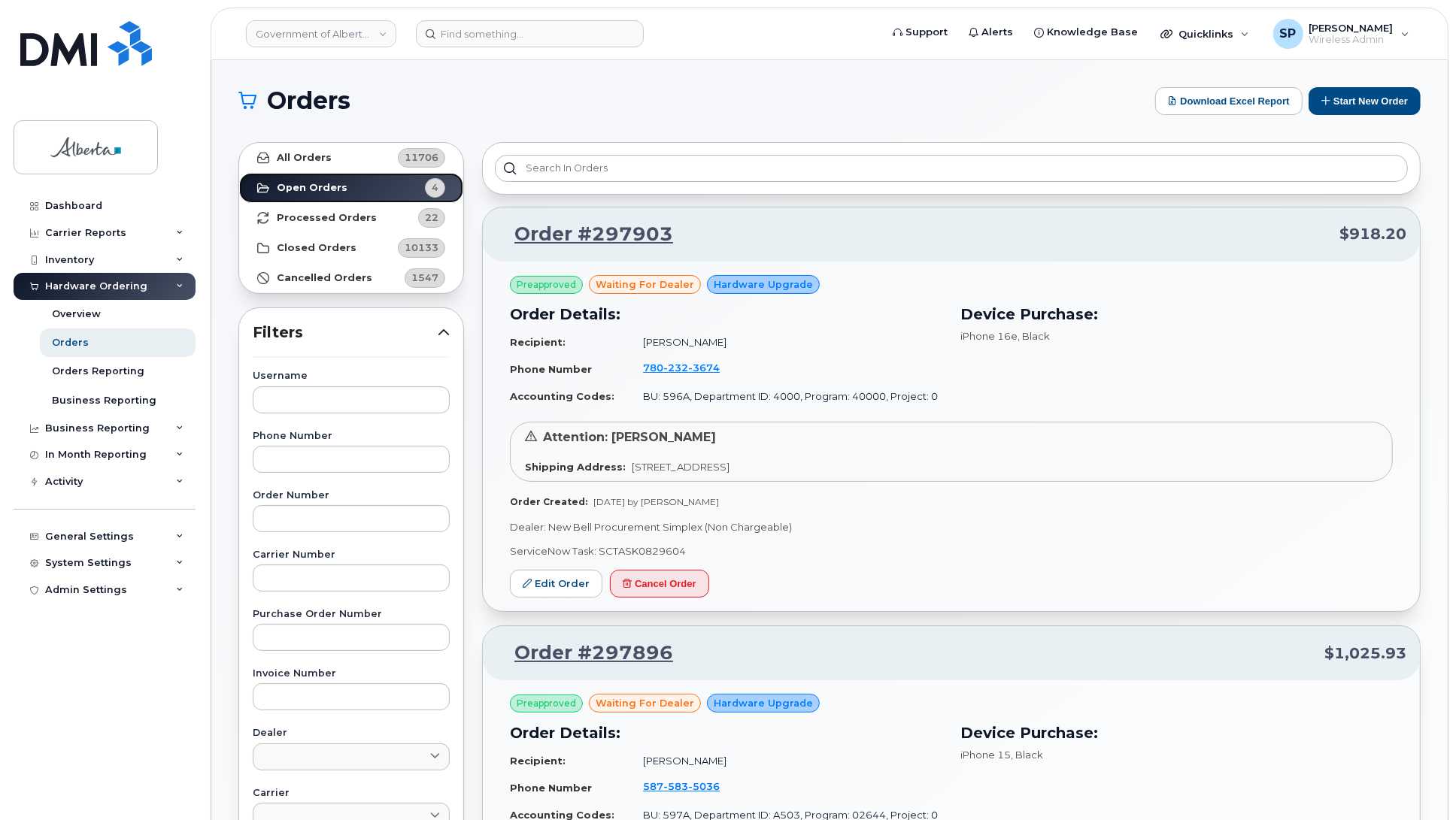
click at [323, 186] on strong "Open Orders" at bounding box center [312, 188] width 70 height 12
click at [866, 302] on div "Order Details: Recipient: Angelique Roth Phone Number 780 232 3674 Accounting C…" at bounding box center [726, 357] width 450 height 125
click at [1076, 539] on div "Dealer: New Bell Procurement Simplex (Non Chargeable) ServiceNow Task: SCTASK08…" at bounding box center [950, 539] width 882 height 37
click at [337, 214] on strong "Processed Orders" at bounding box center [327, 218] width 100 height 12
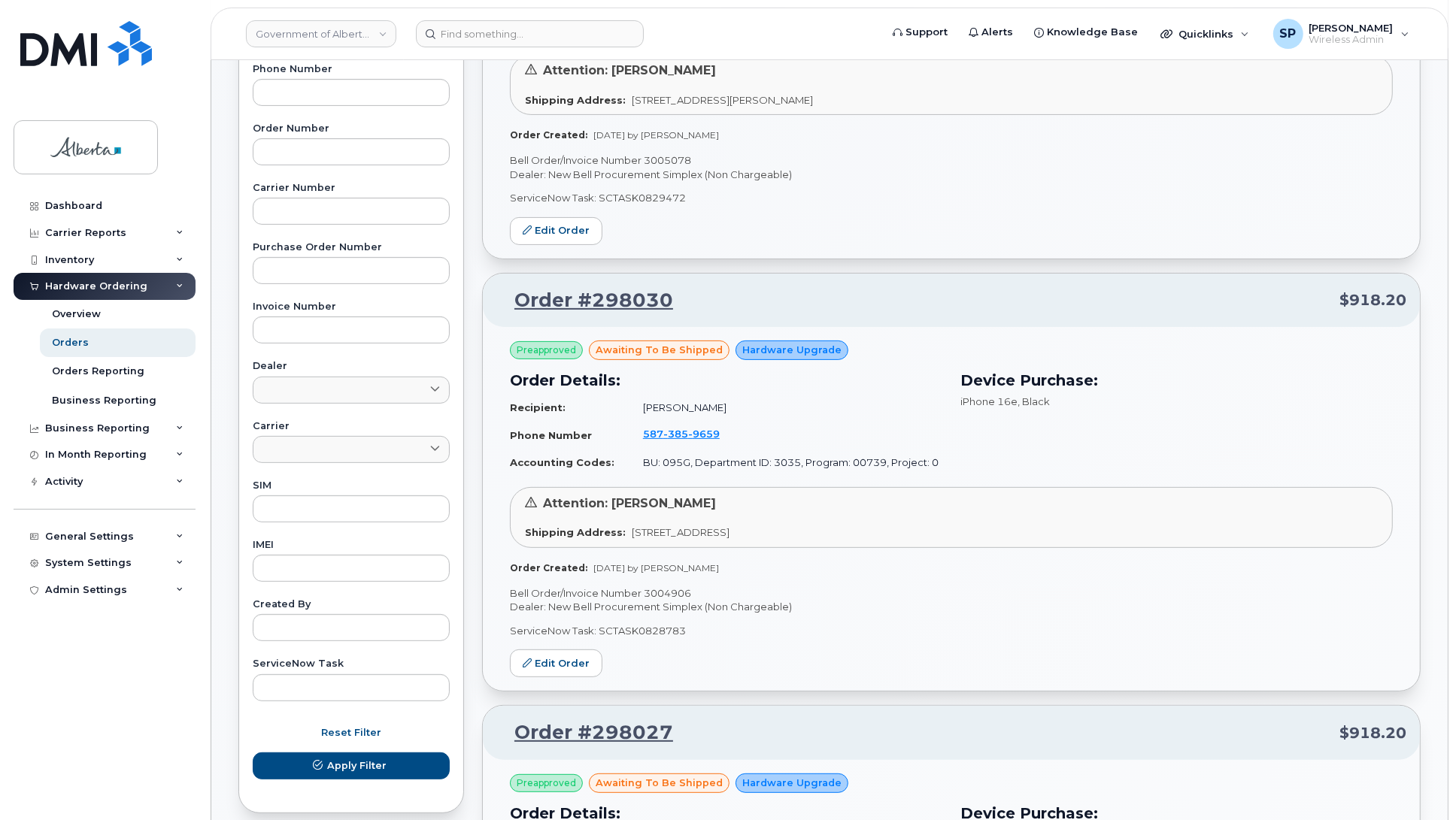
scroll to position [34, 0]
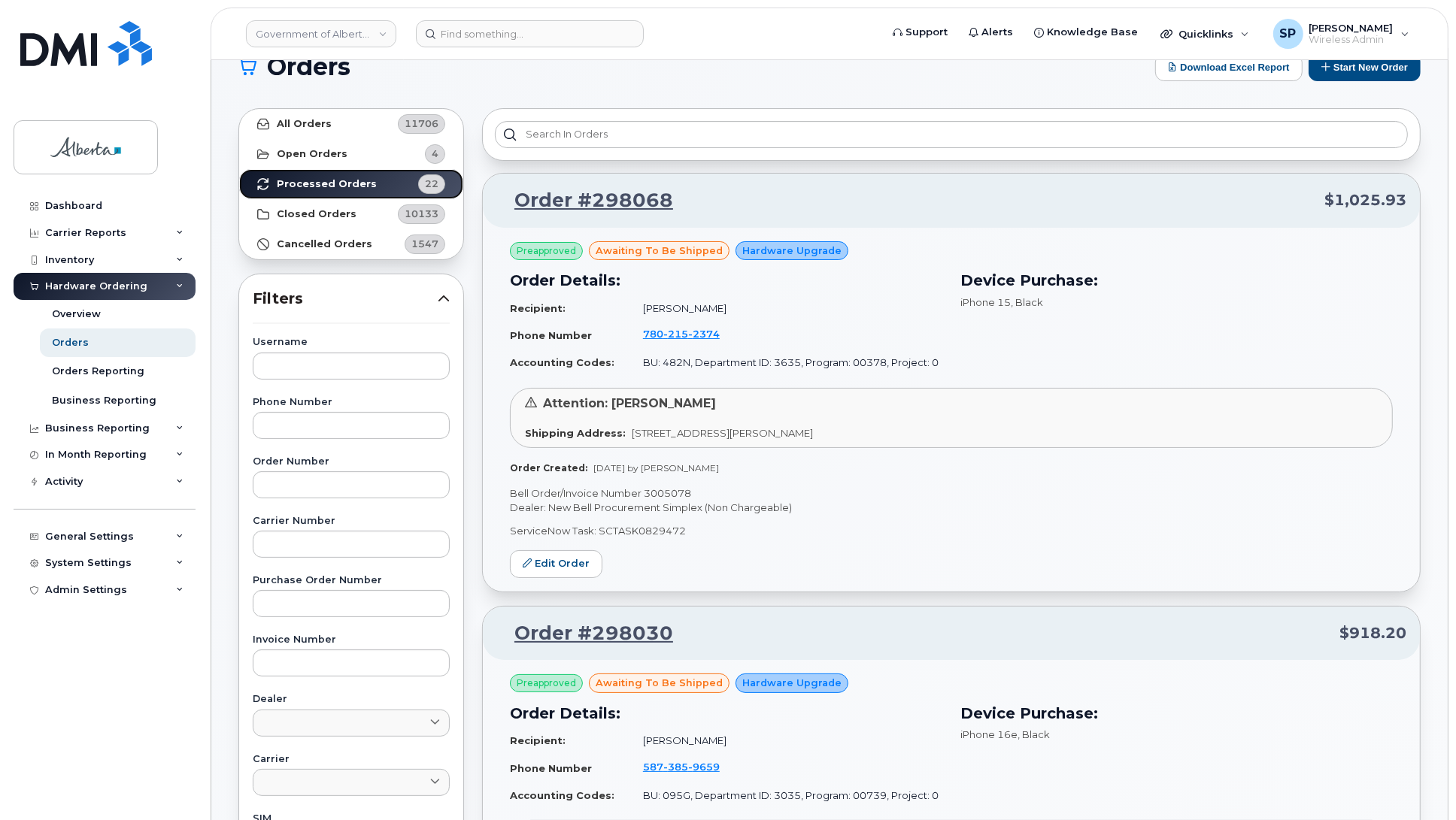
click at [371, 188] on link "Processed Orders 22" at bounding box center [351, 184] width 224 height 30
click at [561, 564] on link "Edit Order" at bounding box center [556, 564] width 92 height 28
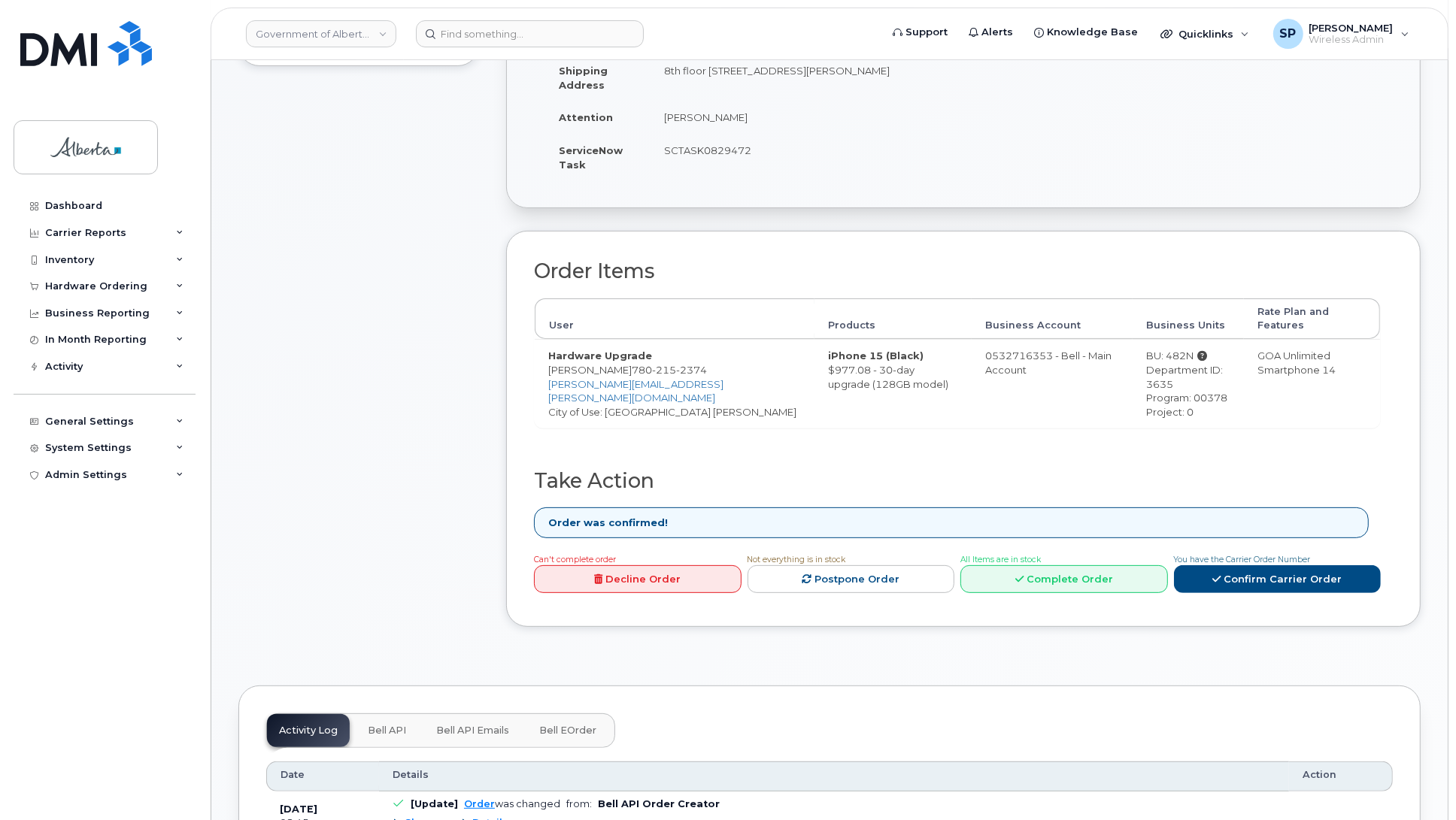
scroll to position [335, 0]
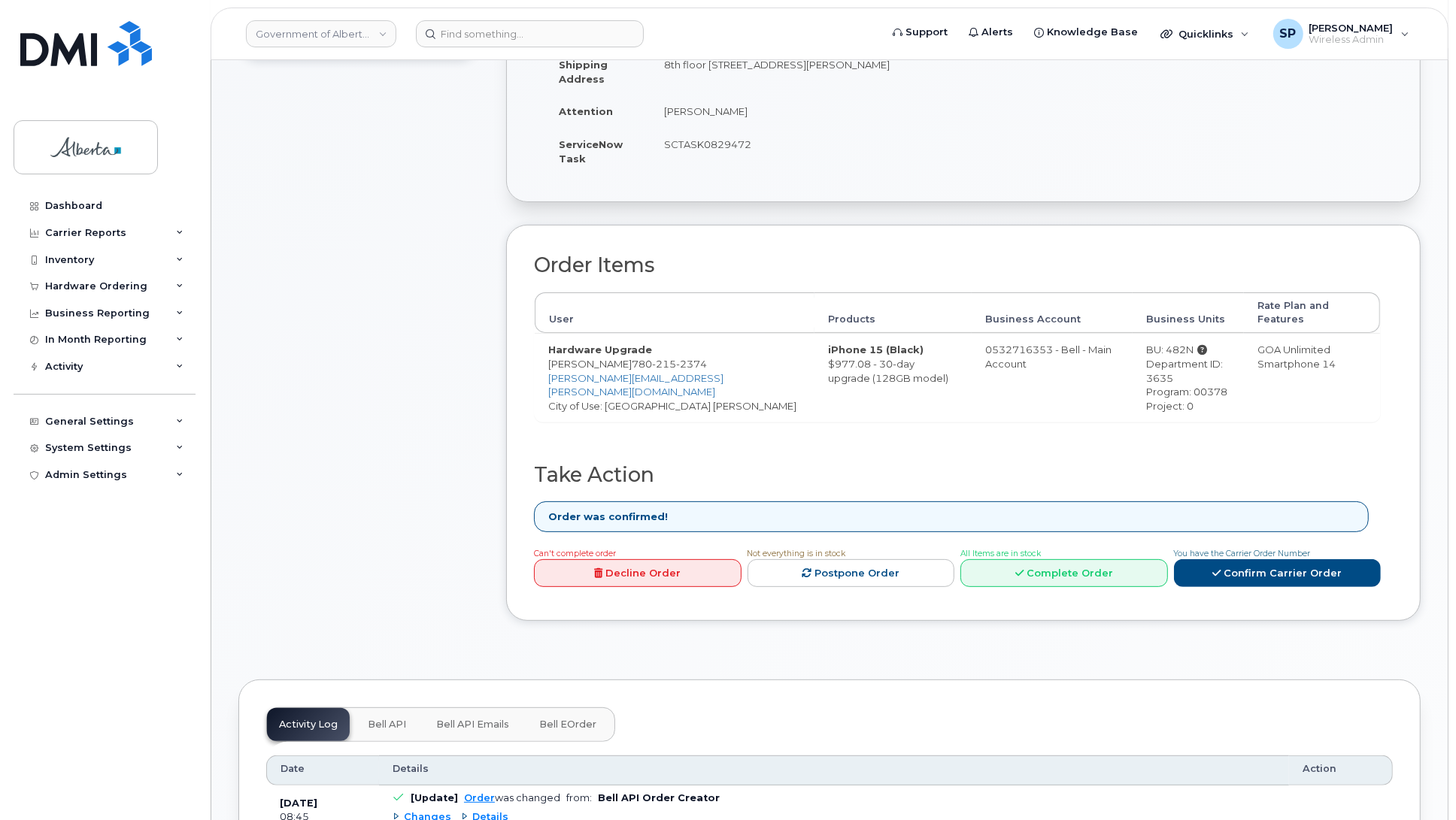
click at [1335, 145] on div "Created By [PERSON_NAME] Created On [DATE] Requested By [PERSON_NAME] Shipping …" at bounding box center [963, 70] width 859 height 238
click at [352, 324] on div "Comments Leave Comment" at bounding box center [358, 262] width 241 height 764
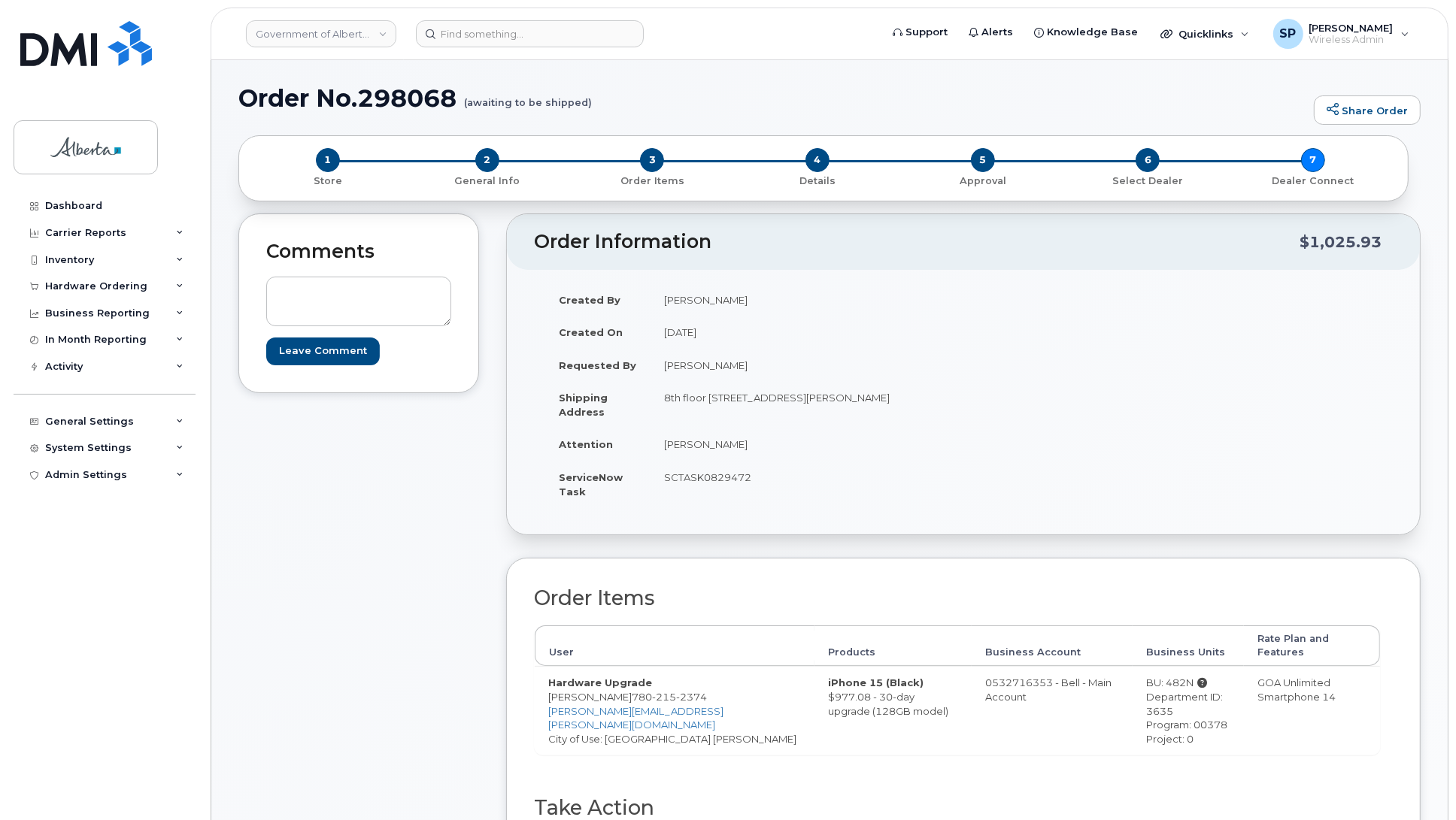
scroll to position [0, 0]
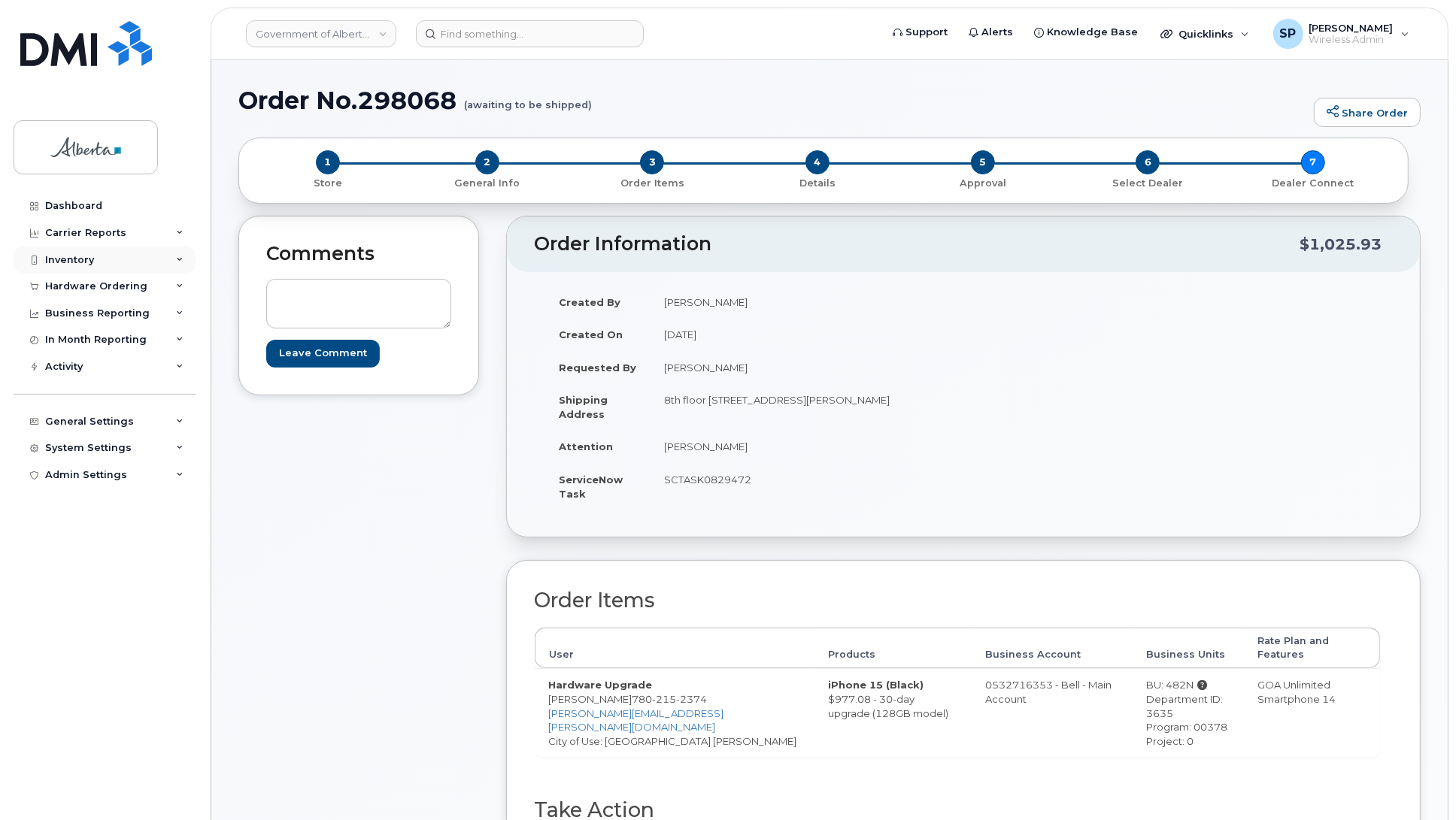
click at [70, 263] on div "Inventory" at bounding box center [70, 260] width 49 height 12
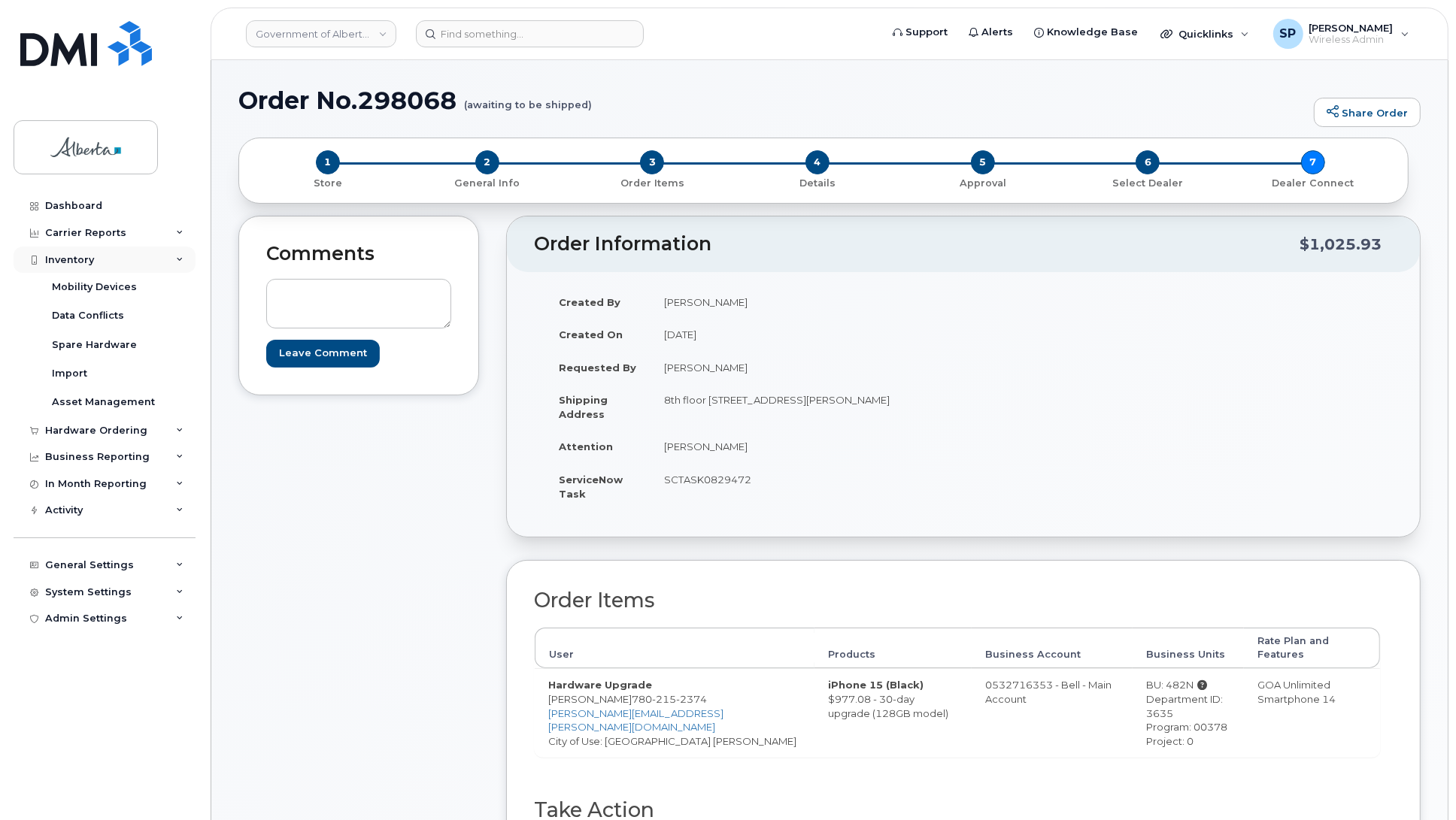
click at [61, 258] on div "Inventory" at bounding box center [70, 260] width 49 height 12
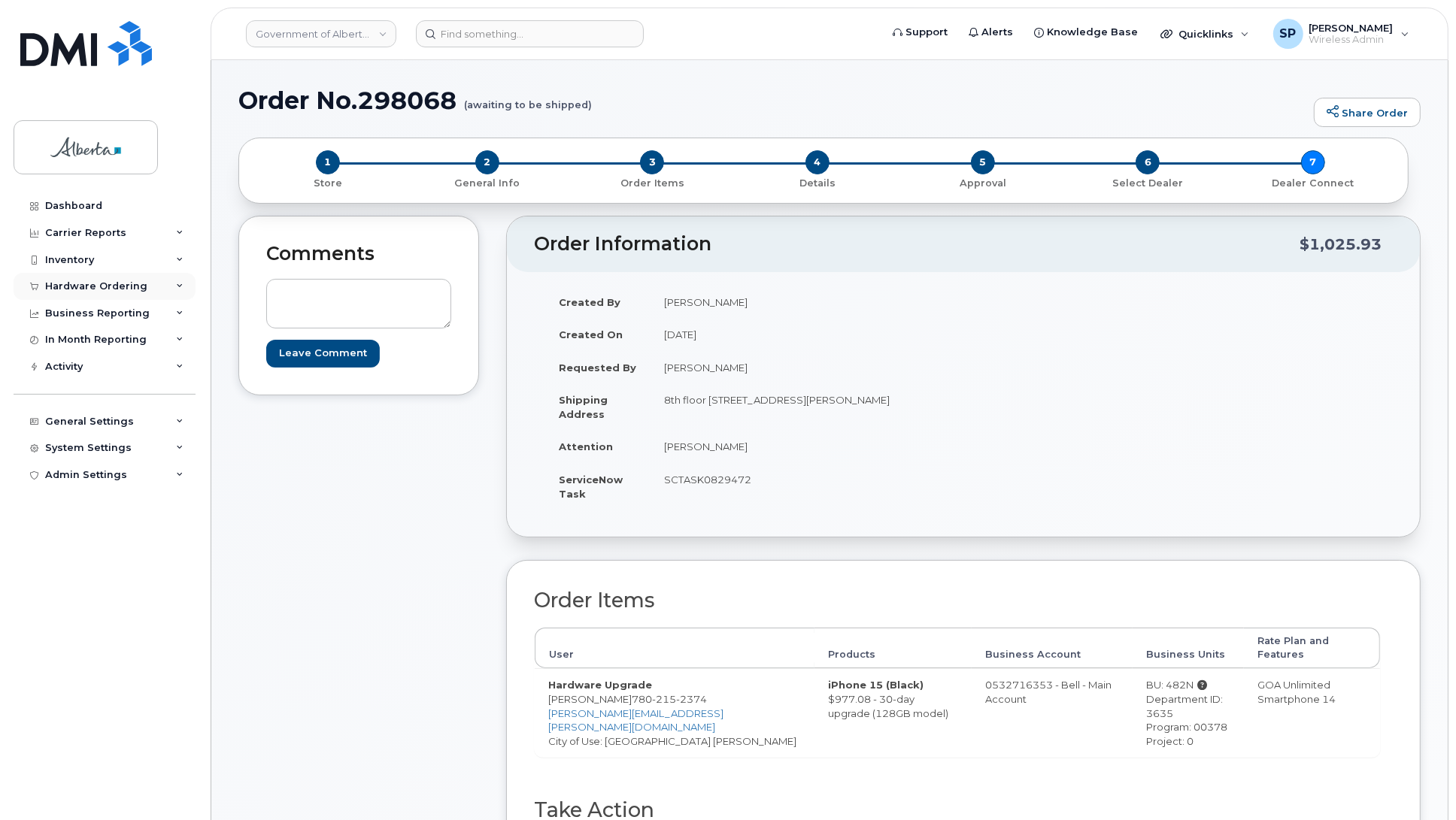
click at [62, 287] on div "Hardware Ordering" at bounding box center [96, 286] width 102 height 12
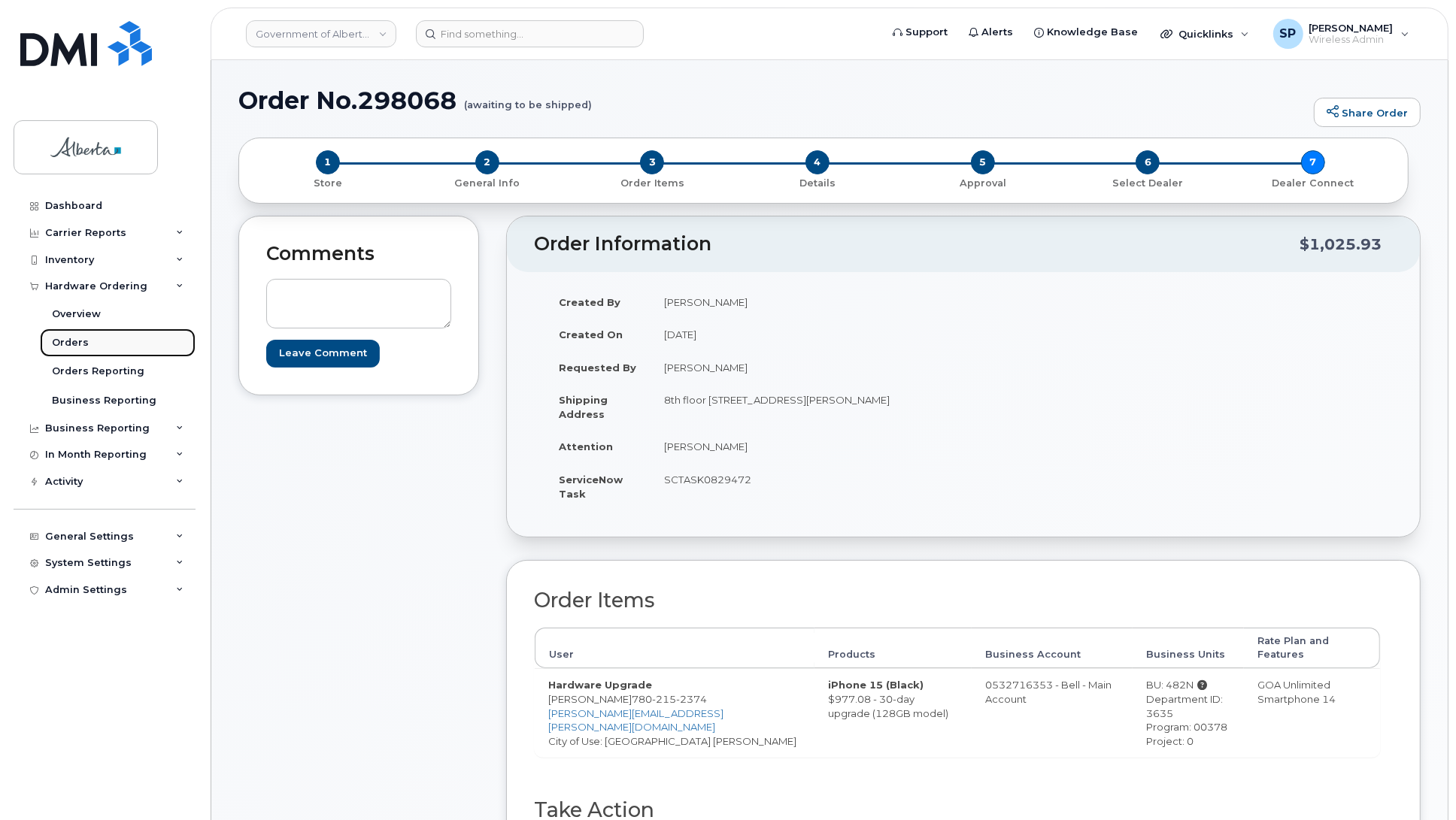
click at [68, 344] on div "Orders" at bounding box center [70, 343] width 36 height 14
